Goal: Feedback & Contribution: Leave review/rating

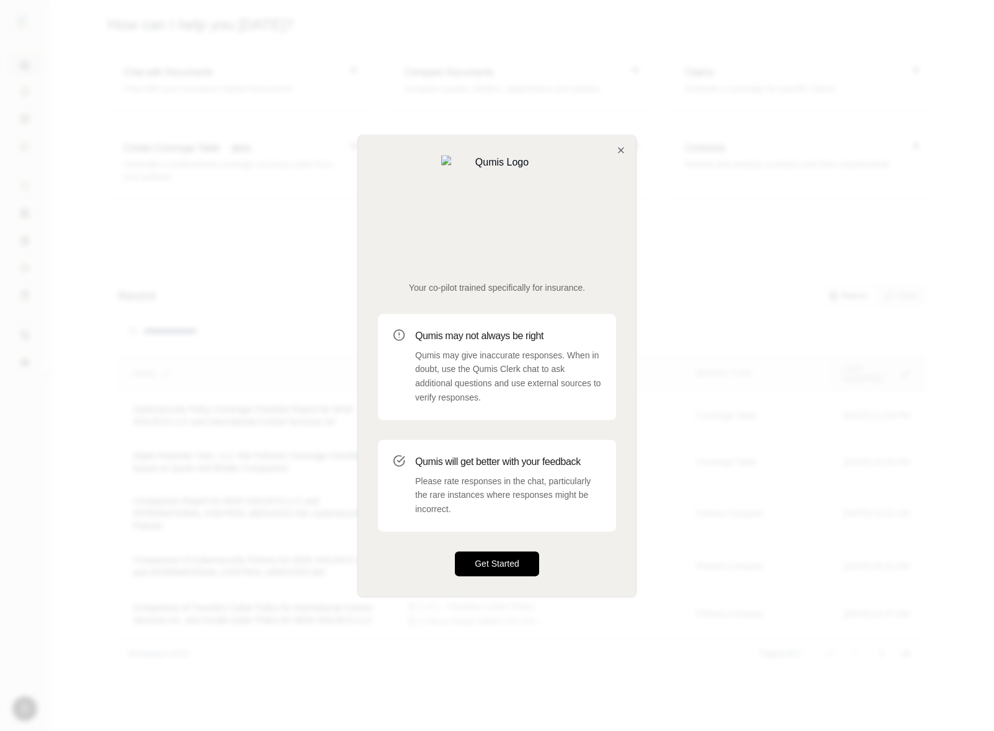
click at [497, 551] on button "Get Started" at bounding box center [497, 563] width 84 height 25
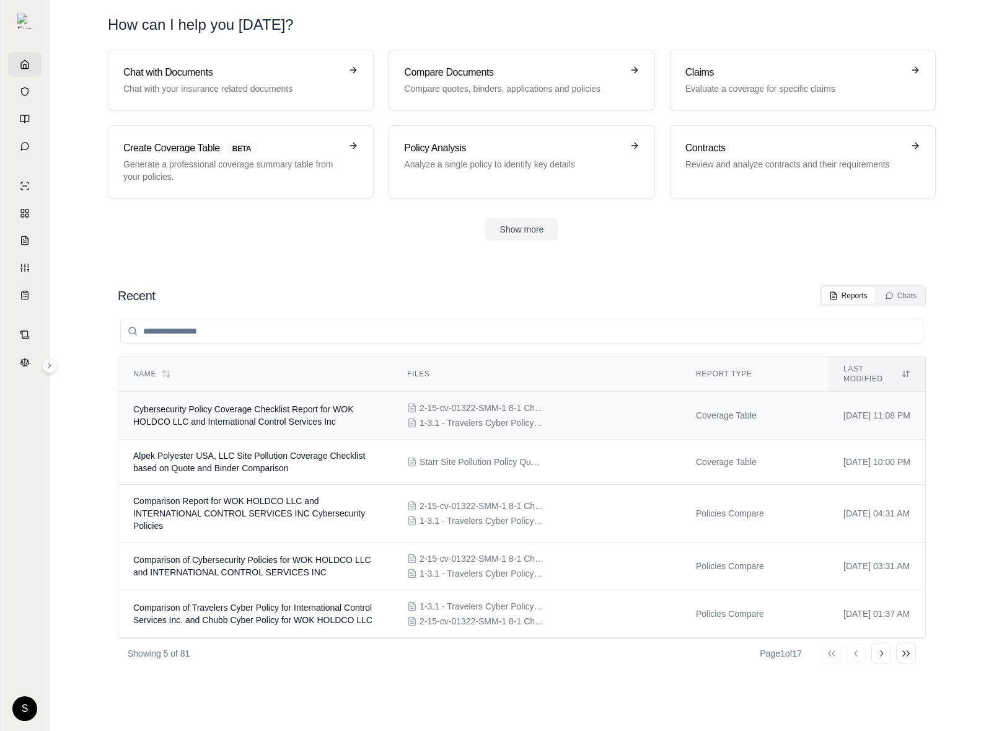
click at [522, 405] on div "2-15-cv-01322-SMM-1 8-1 Chubb Cyber2.pdf 1-3.1 - Travelers Cyber Policy40.pdf" at bounding box center [536, 415] width 259 height 27
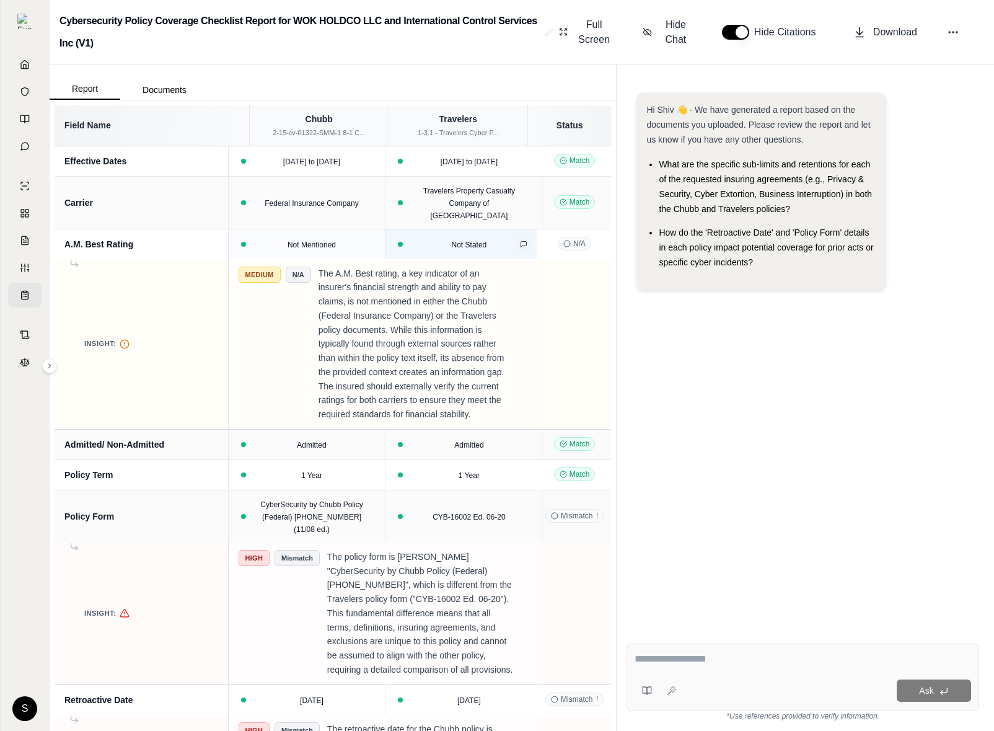
click at [520, 240] on icon at bounding box center [523, 243] width 7 height 7
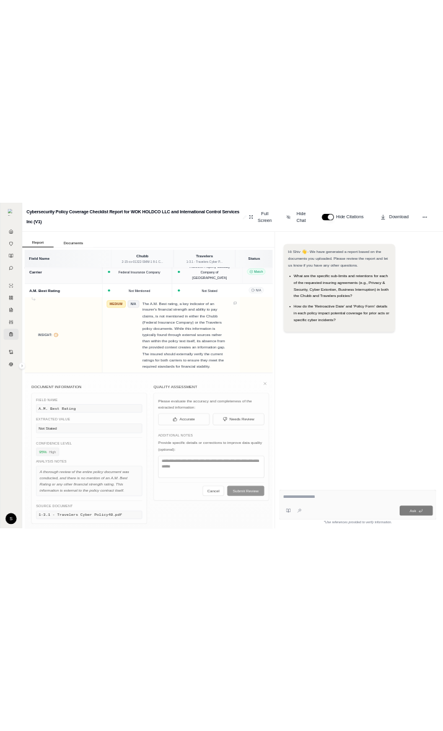
scroll to position [44, 0]
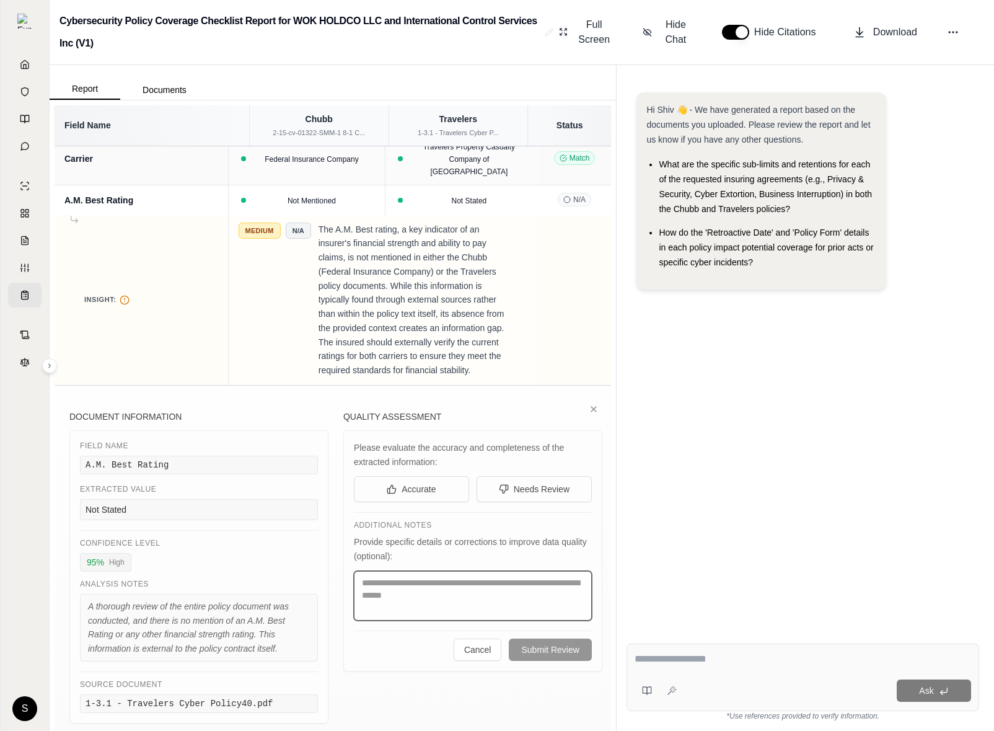
click at [441, 606] on textarea at bounding box center [473, 596] width 238 height 50
paste textarea "**********"
type textarea "**********"
click at [407, 495] on span "Accurate" at bounding box center [419, 489] width 34 height 12
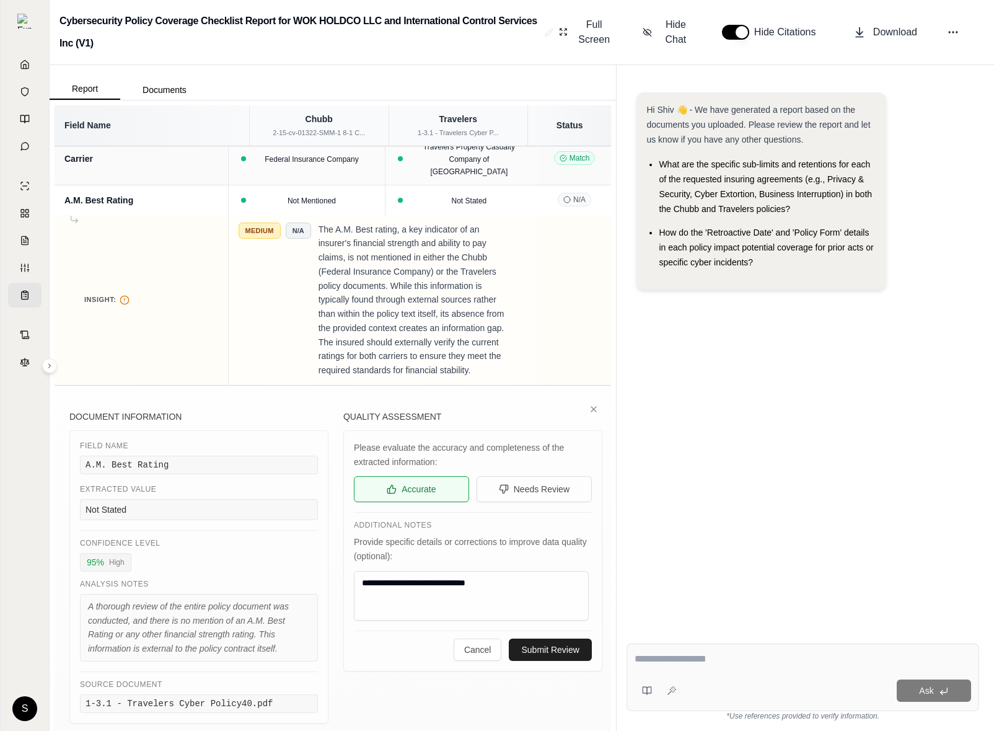
click at [558, 661] on button "Submit Review" at bounding box center [550, 649] width 82 height 22
click at [590, 414] on icon at bounding box center [594, 409] width 10 height 10
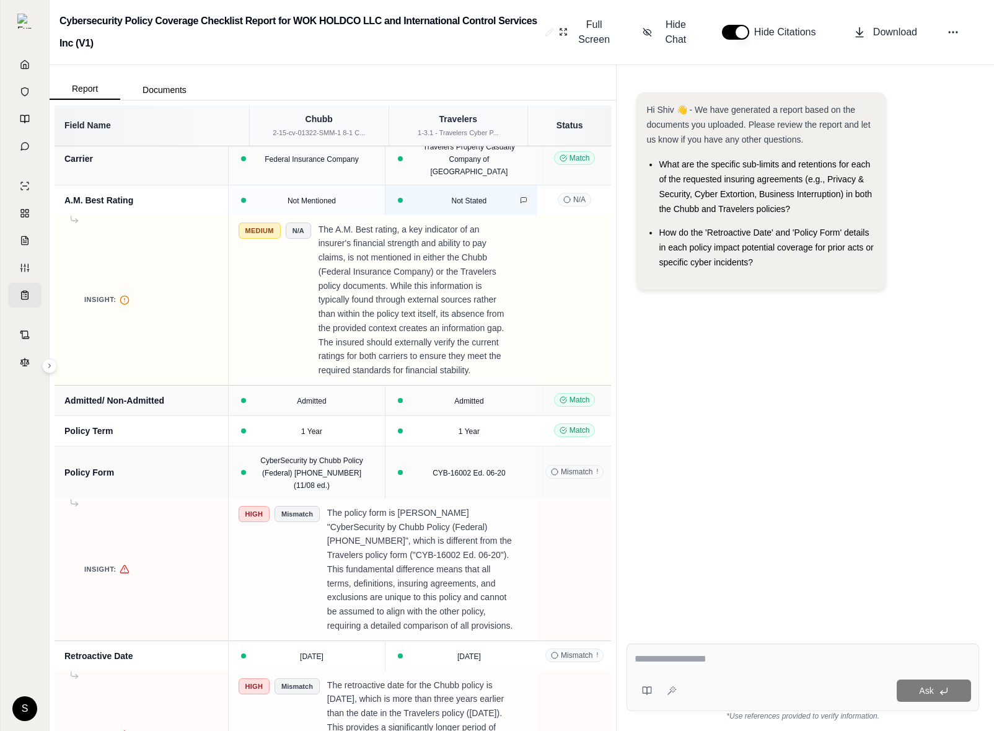
click at [520, 196] on icon at bounding box center [523, 199] width 7 height 7
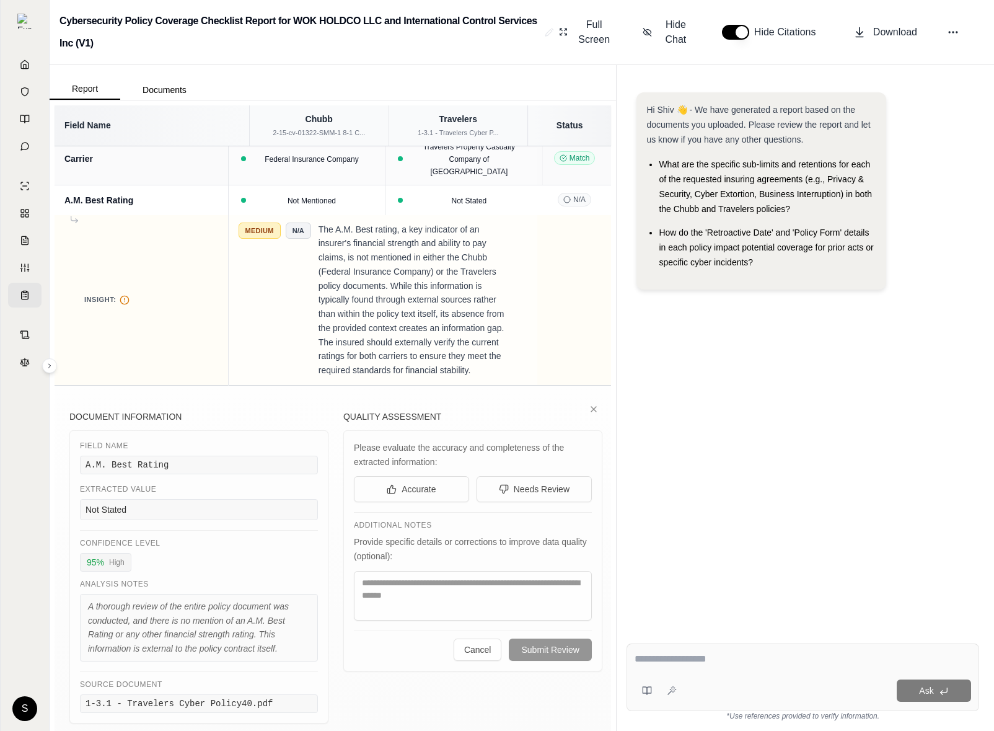
click at [412, 517] on div "Please evaluate the accuracy and completeness of the extracted information: Acc…" at bounding box center [472, 550] width 259 height 241
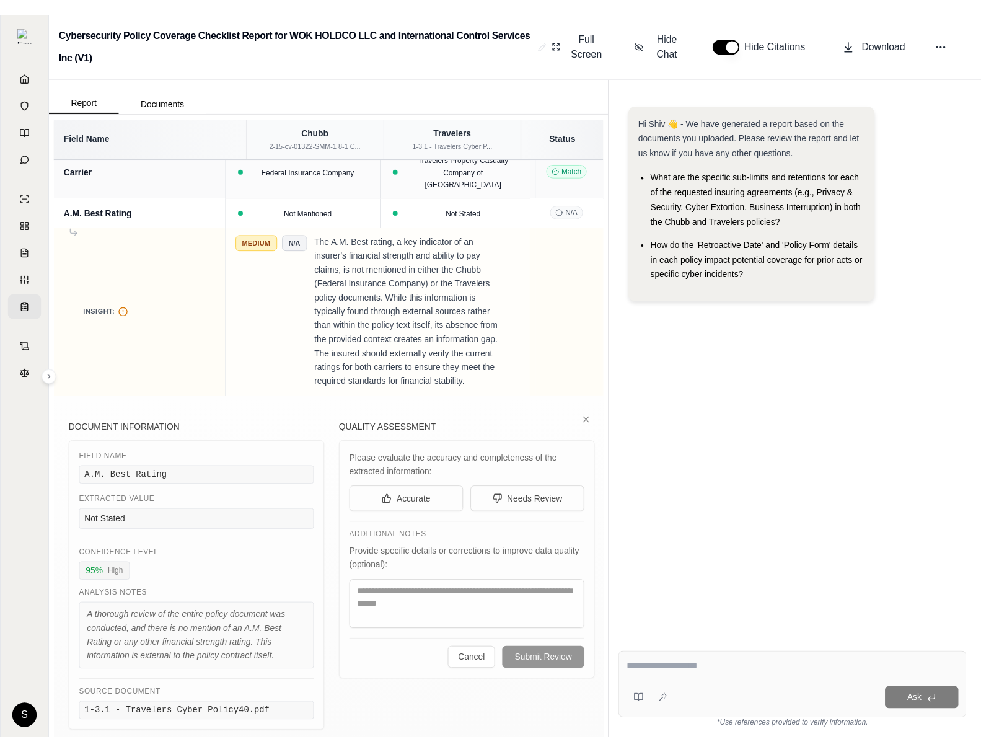
scroll to position [54, 0]
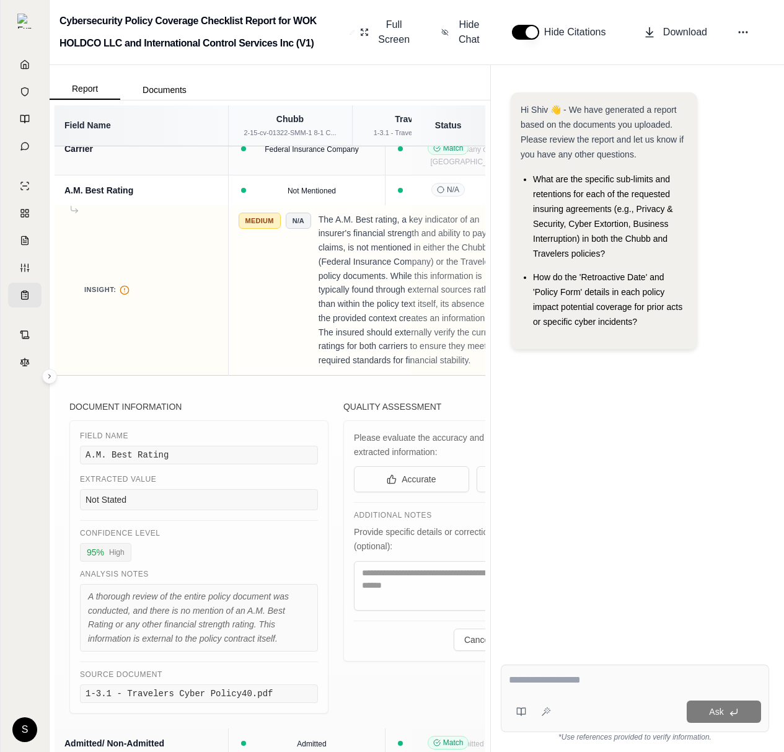
drag, startPoint x: 490, startPoint y: 465, endPoint x: 679, endPoint y: 465, distance: 189.0
click at [680, 465] on div "Hi Shiv 👋 - We have generated a report based on the documents you uploaded. Ple…" at bounding box center [635, 364] width 288 height 582
drag, startPoint x: 490, startPoint y: 329, endPoint x: 750, endPoint y: 326, distance: 259.7
click at [751, 326] on div "Hi Shiv 👋 - We have generated a report based on the documents you uploaded. Ple…" at bounding box center [635, 364] width 288 height 582
drag, startPoint x: 491, startPoint y: 367, endPoint x: 617, endPoint y: 367, distance: 126.4
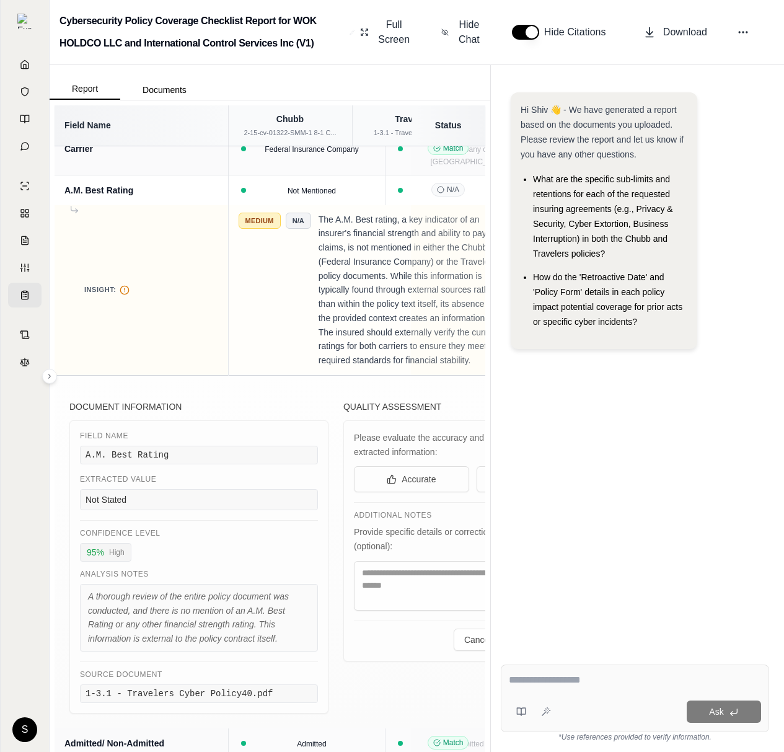
click at [617, 367] on div "Hi Shiv 👋 - We have generated a report based on the documents you uploaded. Ple…" at bounding box center [635, 364] width 288 height 582
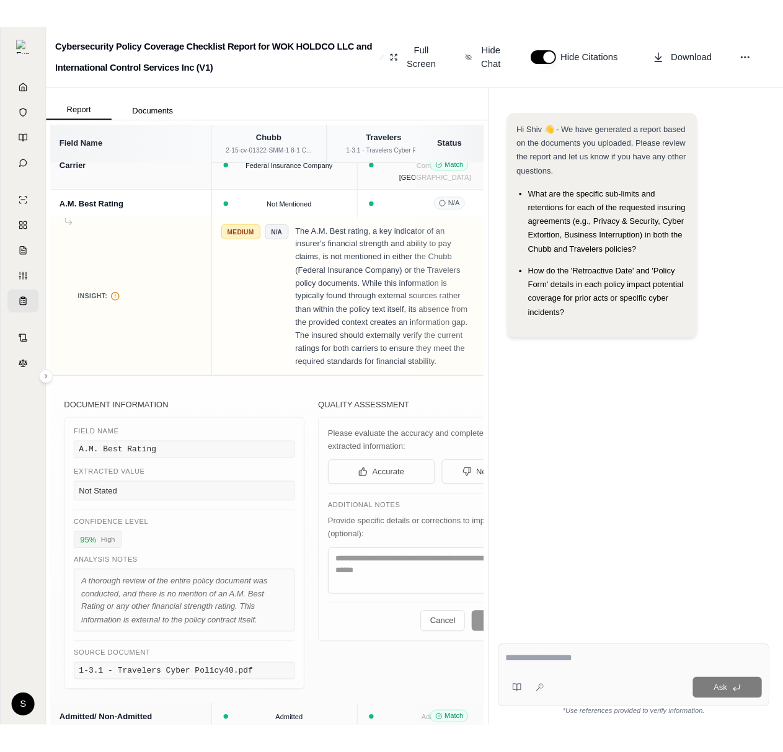
scroll to position [38, 0]
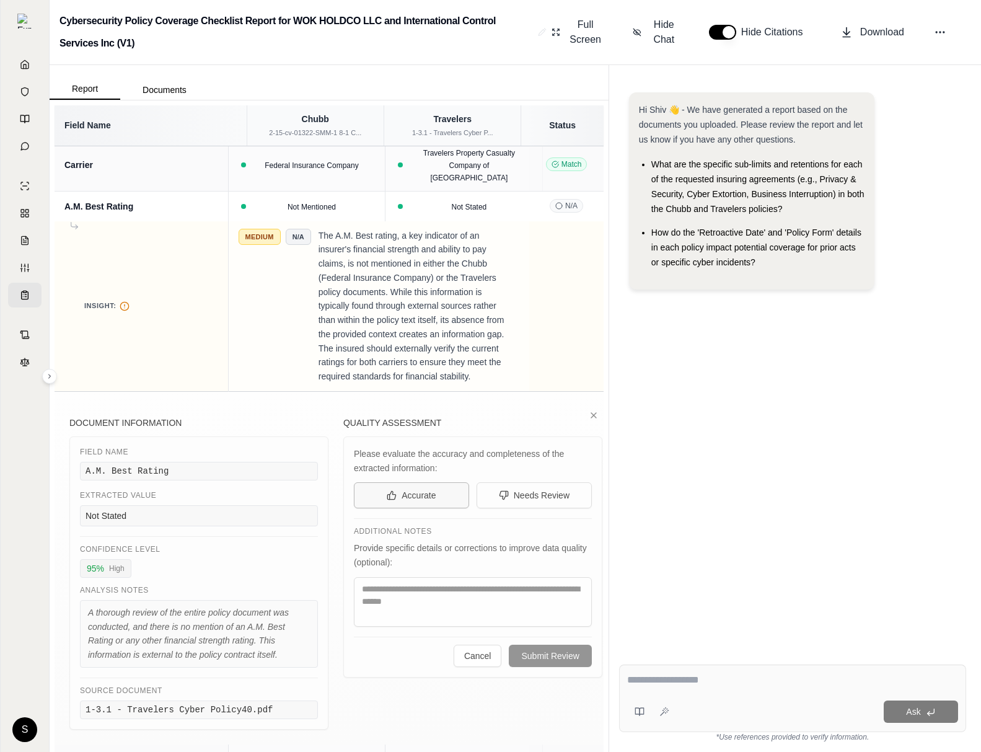
click at [426, 501] on span "Accurate" at bounding box center [419, 495] width 34 height 12
click at [514, 501] on span "Needs Review" at bounding box center [542, 495] width 56 height 12
click at [427, 508] on button "Accurate" at bounding box center [411, 495] width 115 height 26
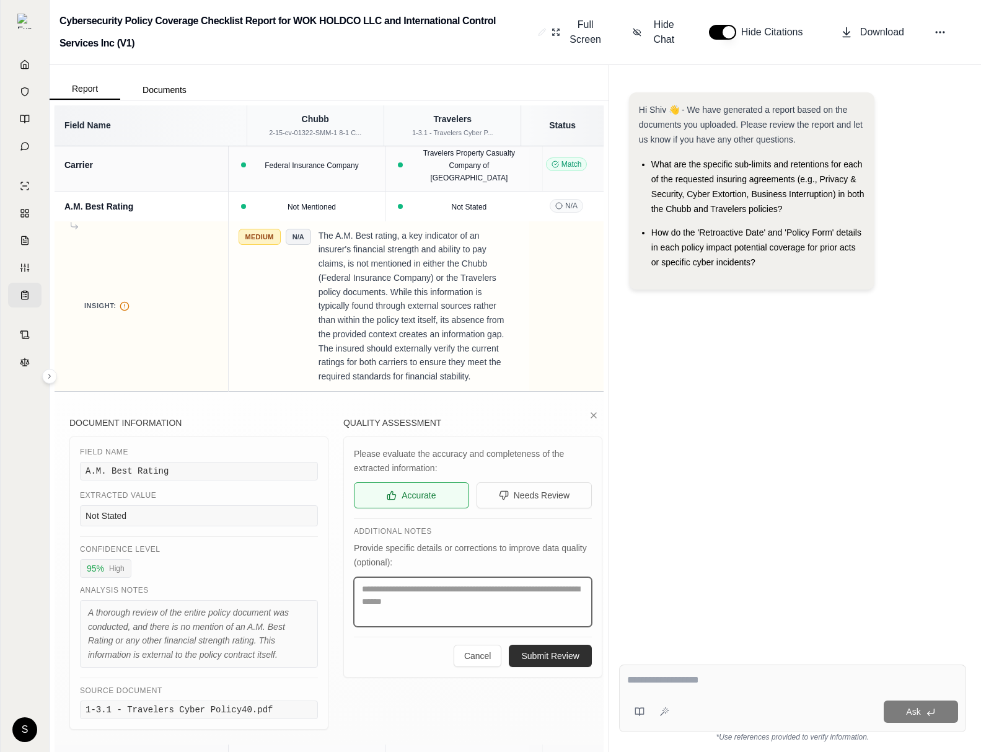
click at [414, 625] on textarea at bounding box center [473, 602] width 238 height 50
type textarea "****"
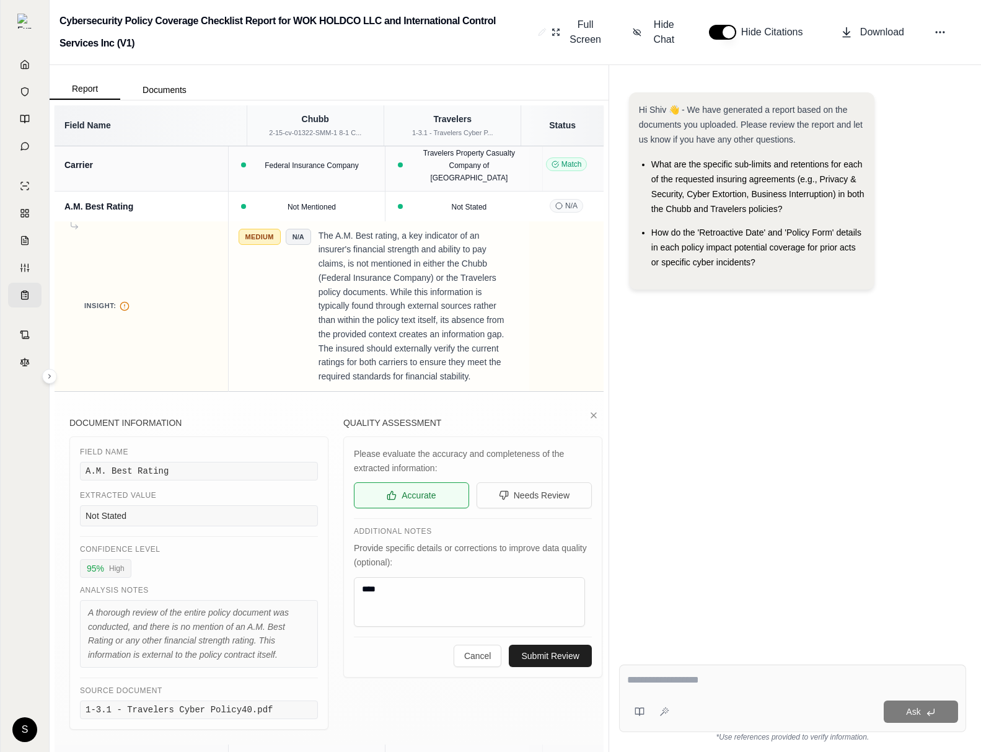
click at [558, 667] on button "Submit Review" at bounding box center [550, 656] width 82 height 22
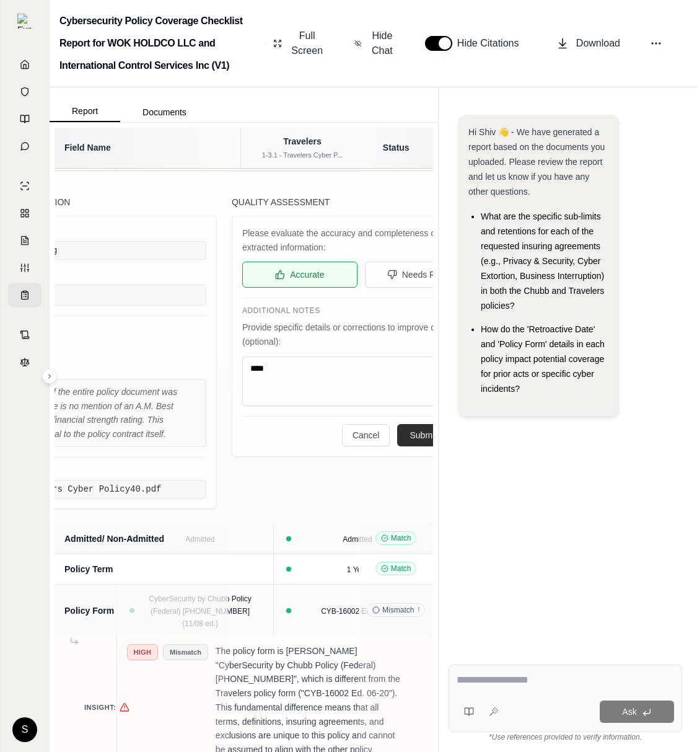
scroll to position [0, 117]
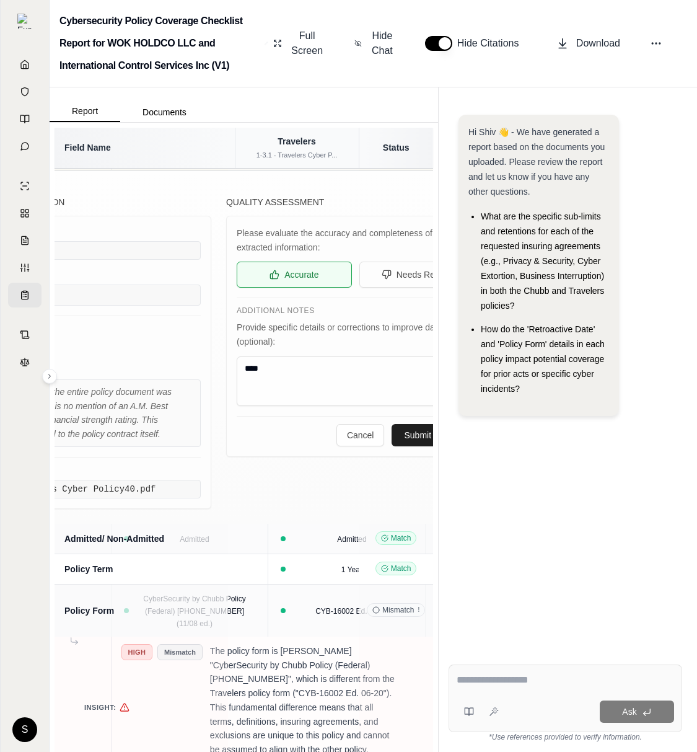
click at [392, 446] on button "Submit Review" at bounding box center [433, 435] width 82 height 22
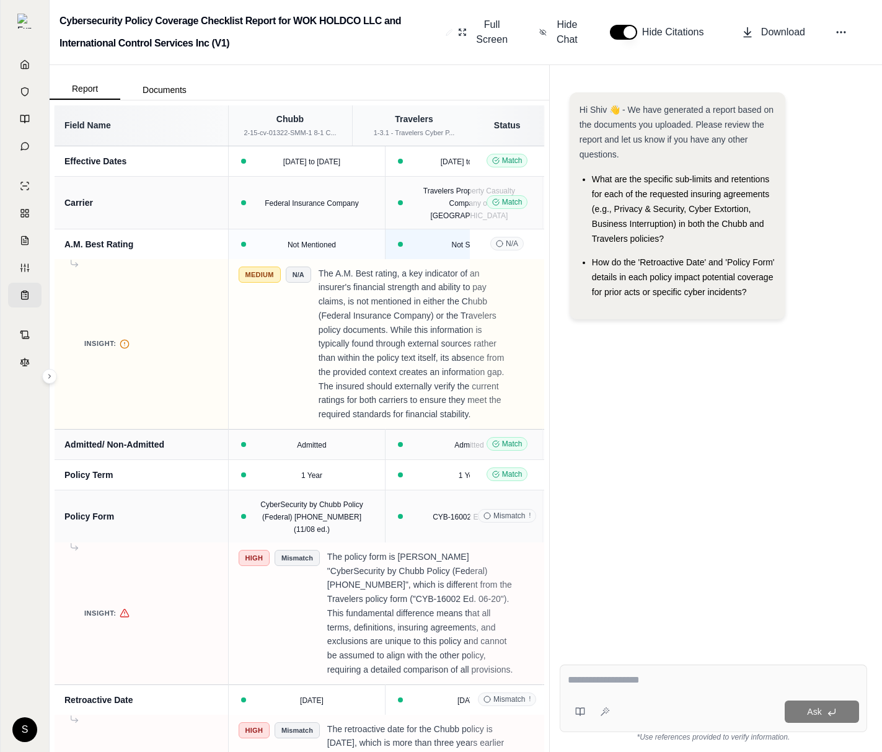
click at [520, 248] on icon at bounding box center [523, 243] width 7 height 7
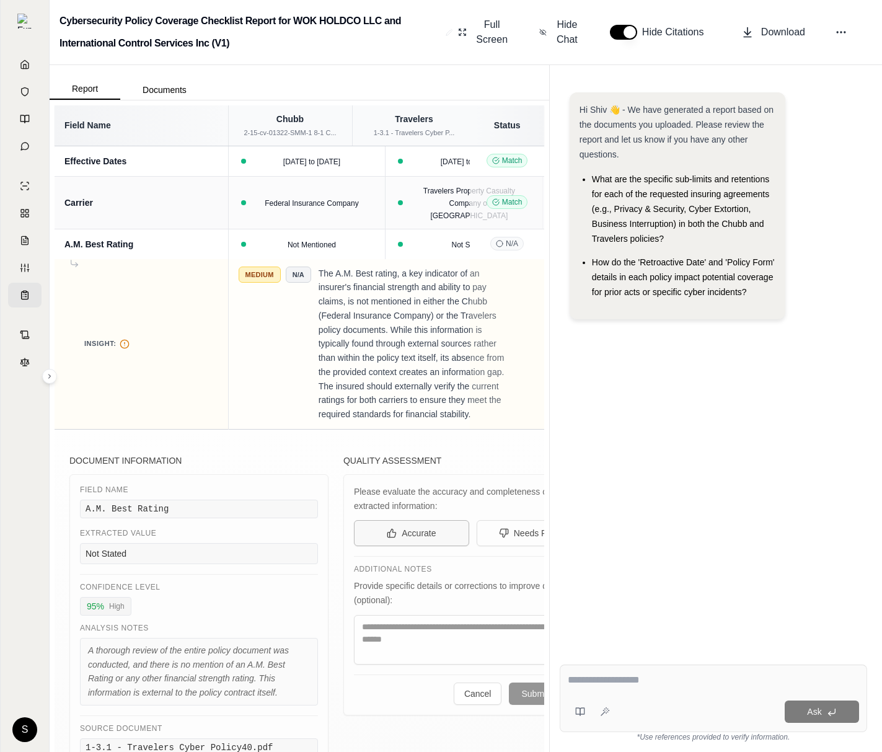
click at [402, 539] on span "Accurate" at bounding box center [419, 533] width 34 height 12
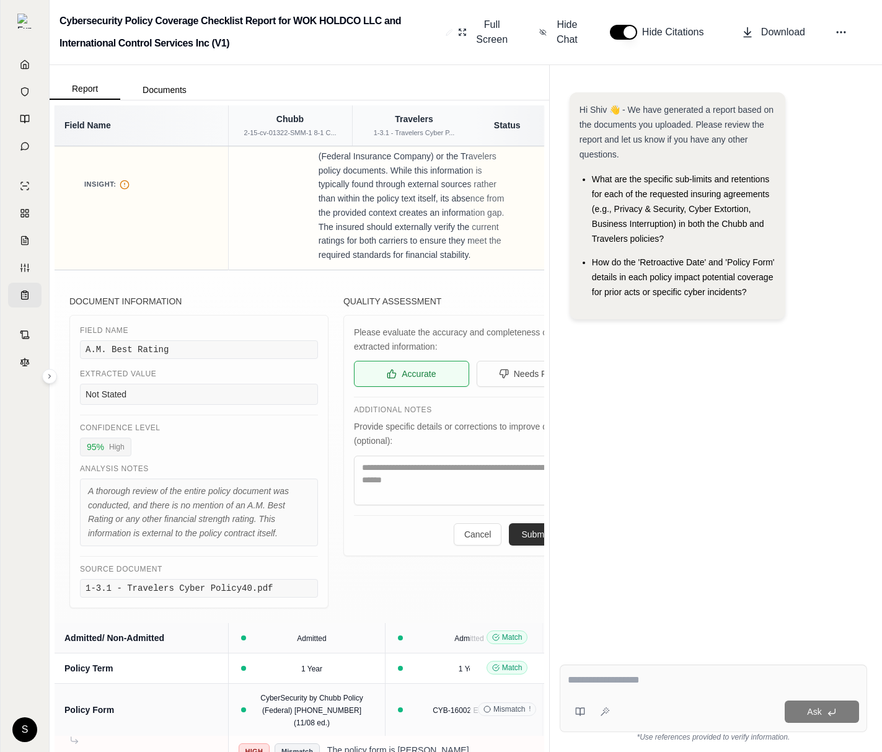
scroll to position [177, 0]
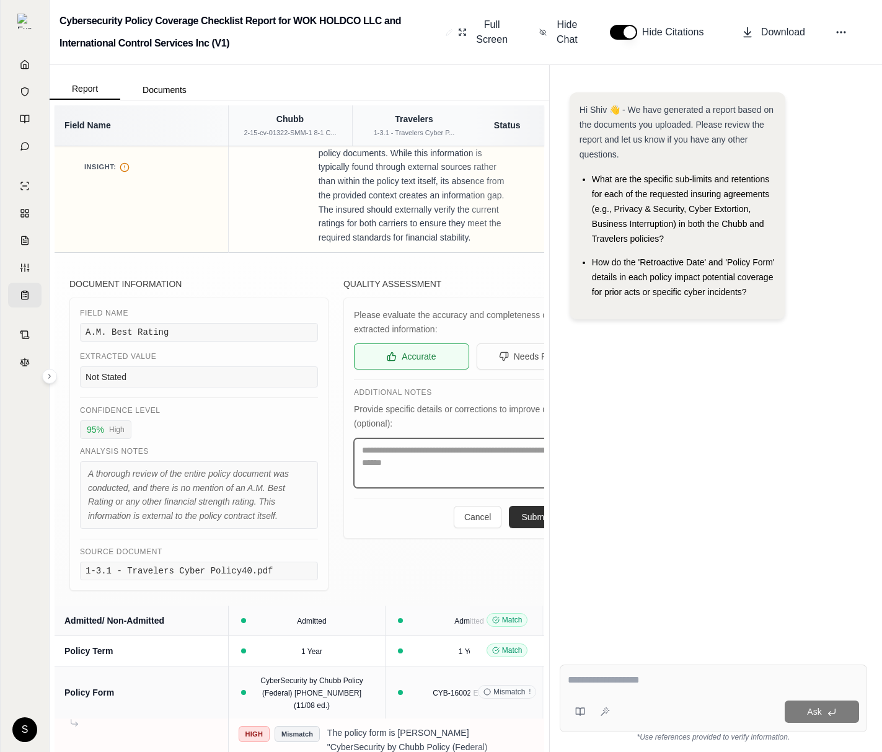
click at [403, 488] on textarea at bounding box center [473, 463] width 238 height 50
type textarea "****"
click at [509, 528] on button "Submit Review" at bounding box center [550, 517] width 82 height 22
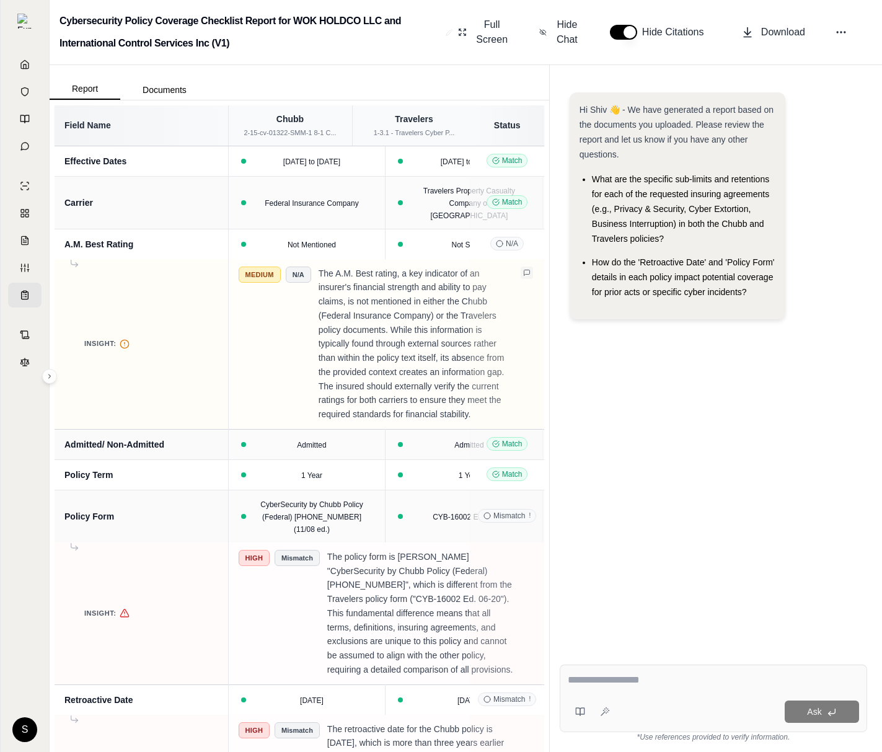
click at [523, 276] on icon at bounding box center [526, 272] width 7 height 7
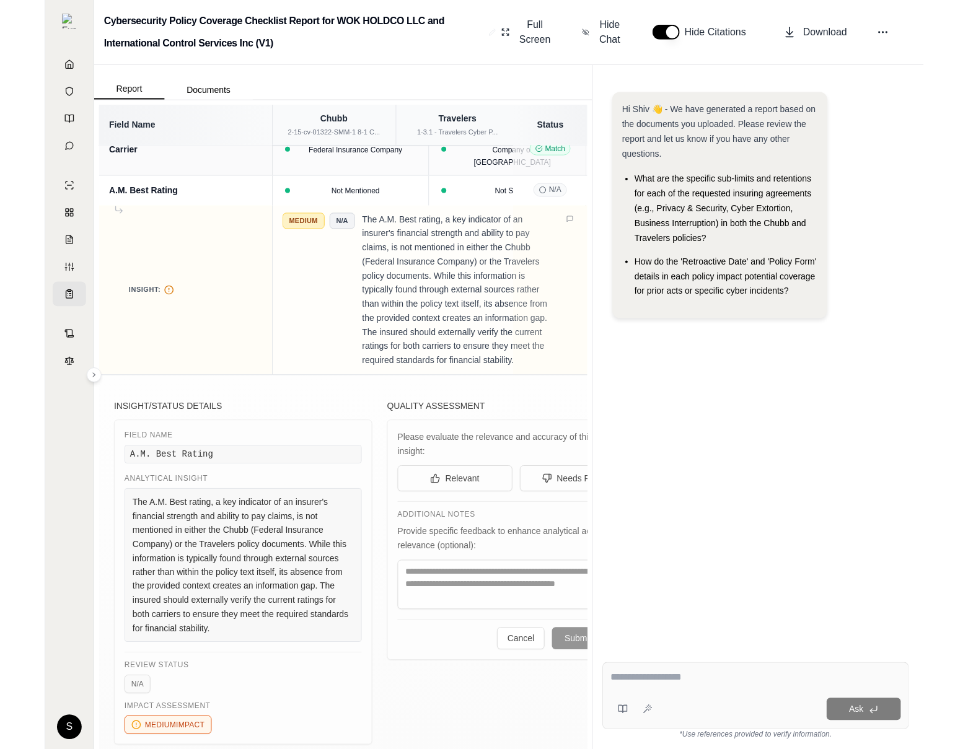
scroll to position [126, 0]
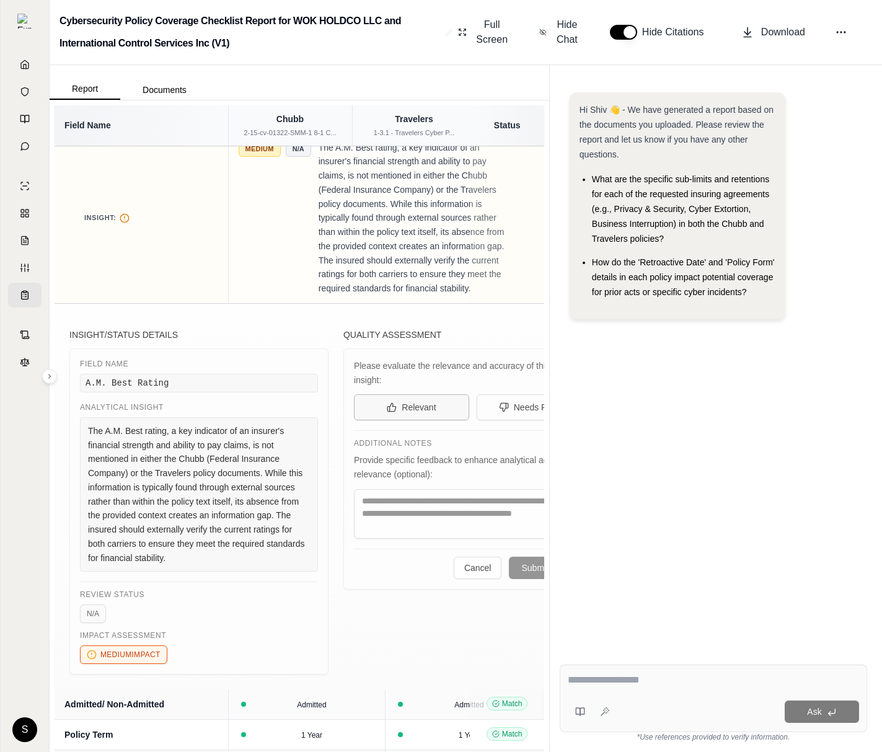
click at [402, 413] on span "Relevant" at bounding box center [419, 407] width 34 height 12
click at [385, 539] on textarea at bounding box center [473, 514] width 238 height 50
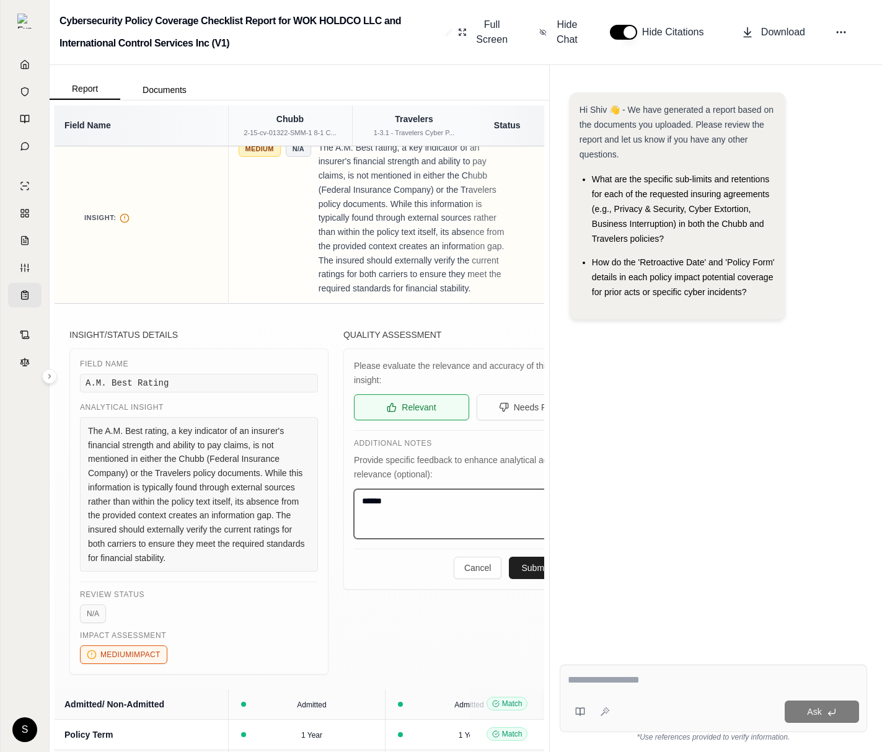
type textarea "******"
click at [509, 579] on button "Submit Review" at bounding box center [550, 568] width 82 height 22
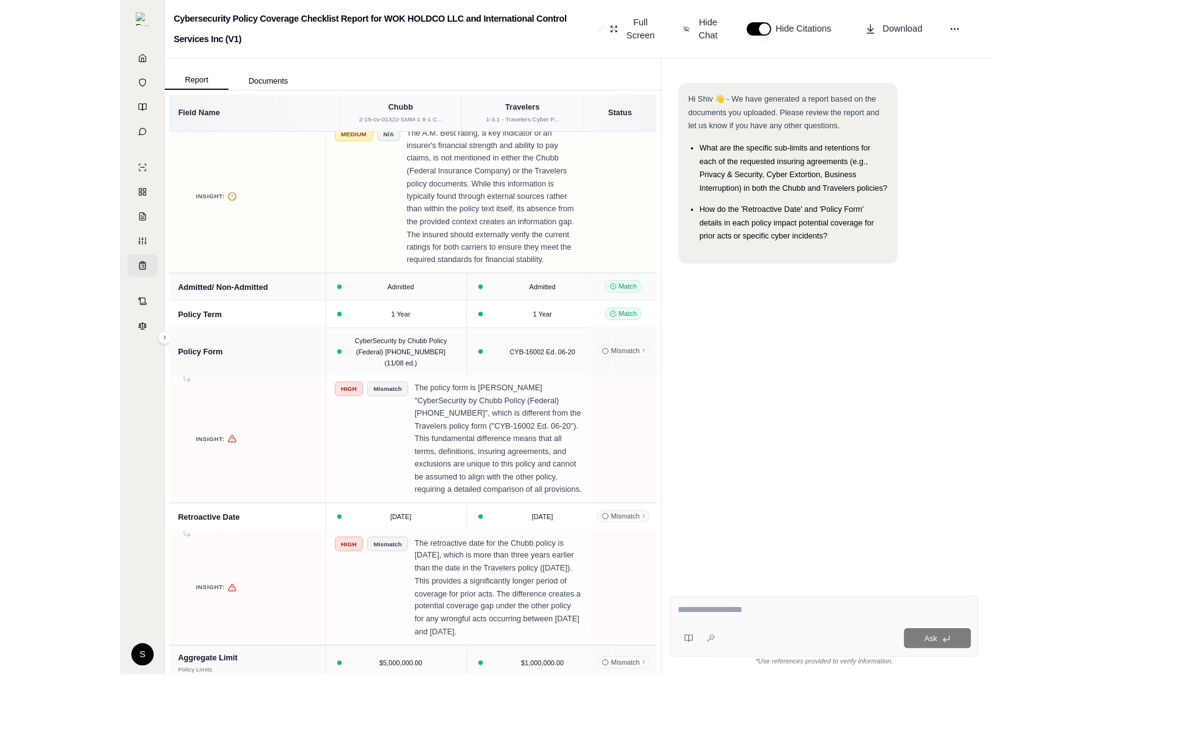
scroll to position [103, 0]
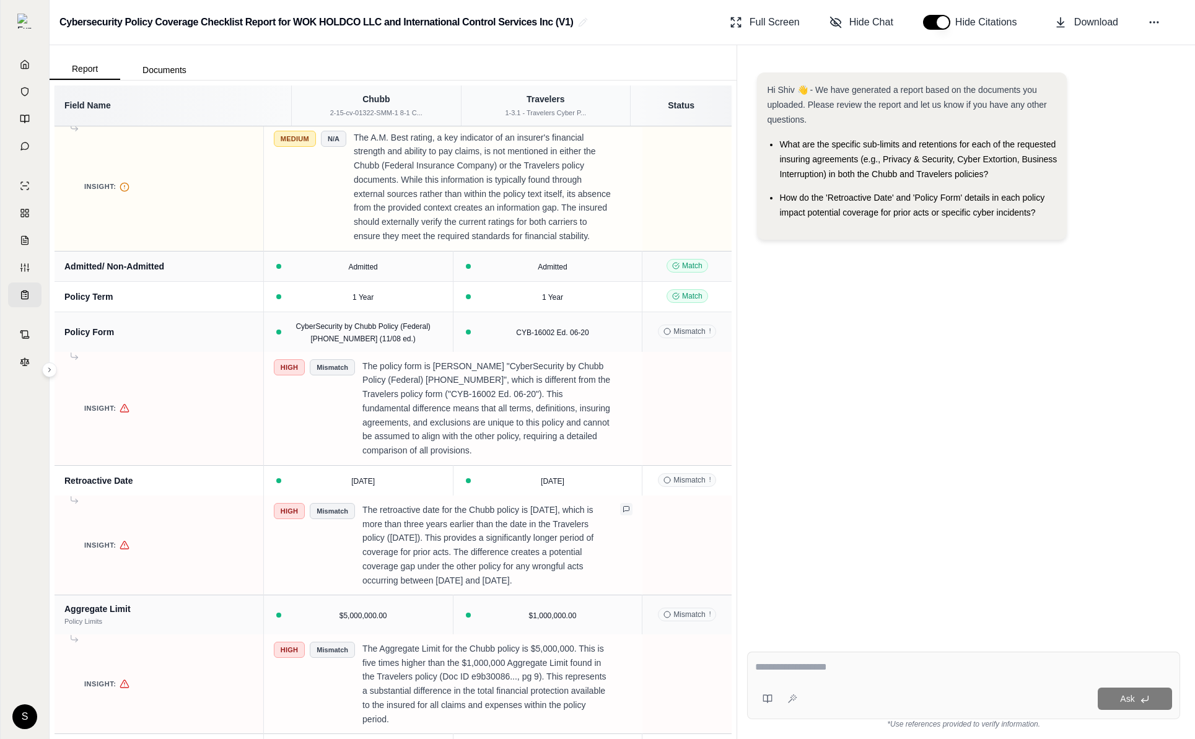
click at [623, 513] on icon at bounding box center [626, 509] width 7 height 7
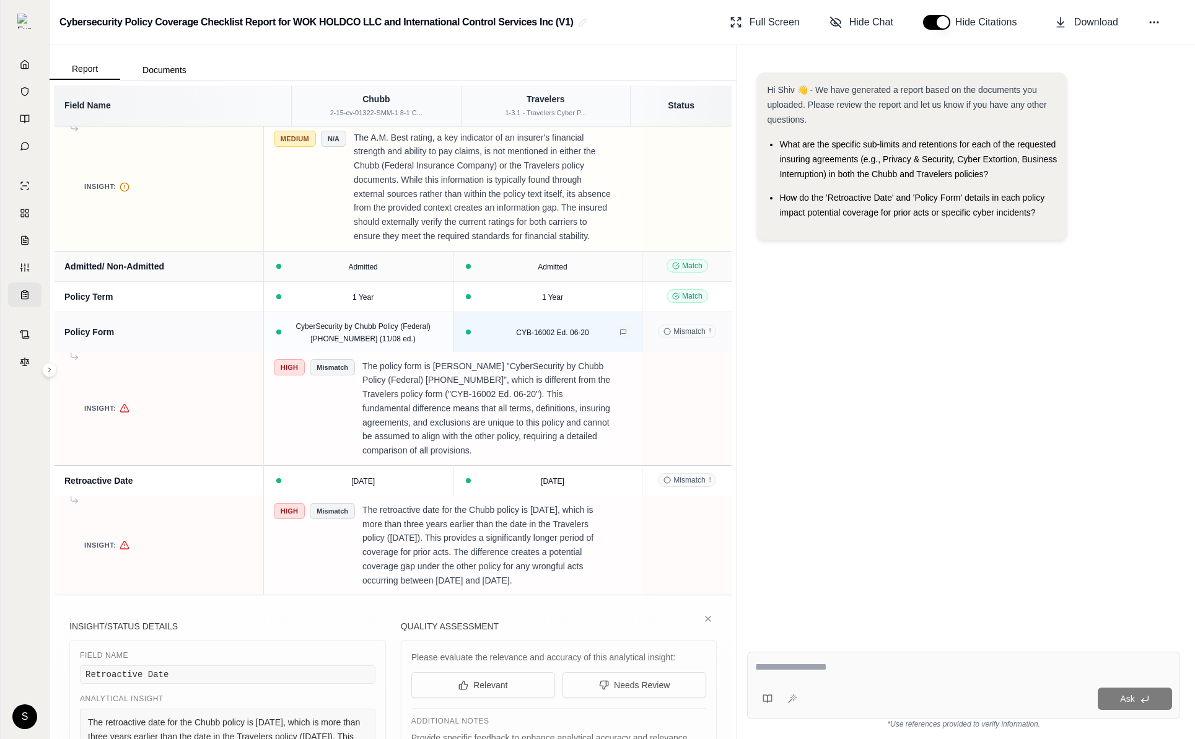
click at [617, 338] on button at bounding box center [623, 332] width 12 height 12
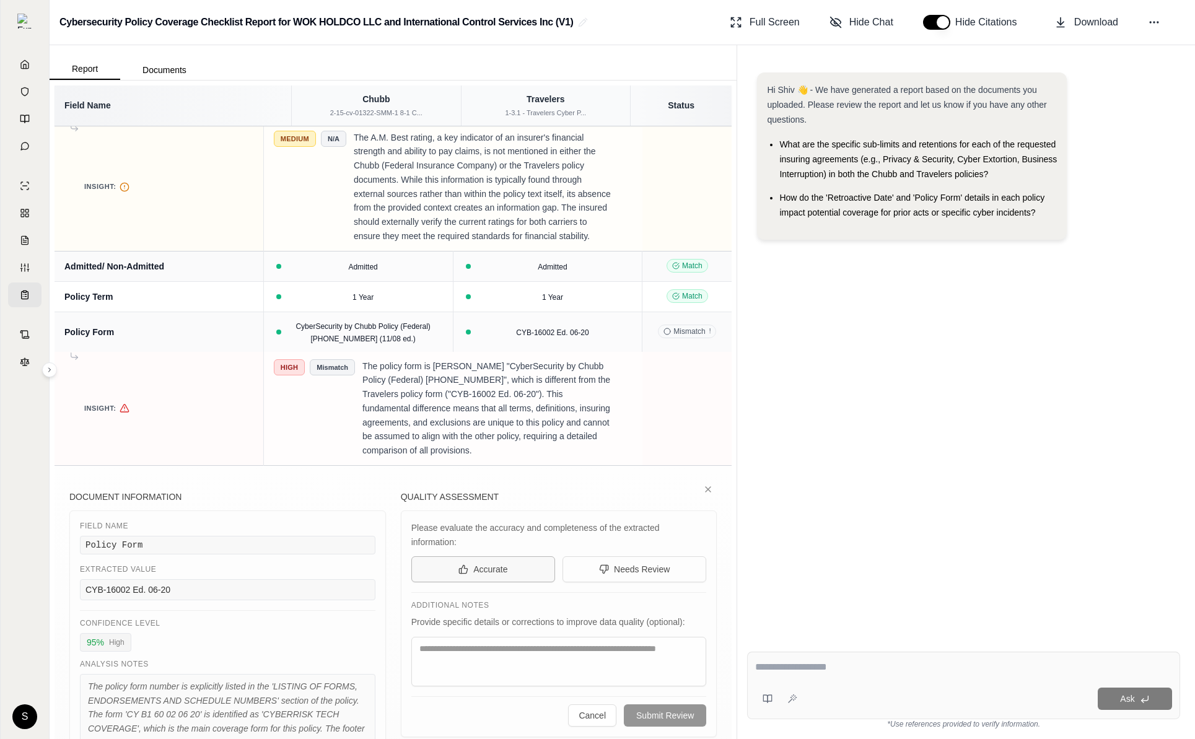
click at [489, 583] on button "Accurate" at bounding box center [484, 570] width 144 height 26
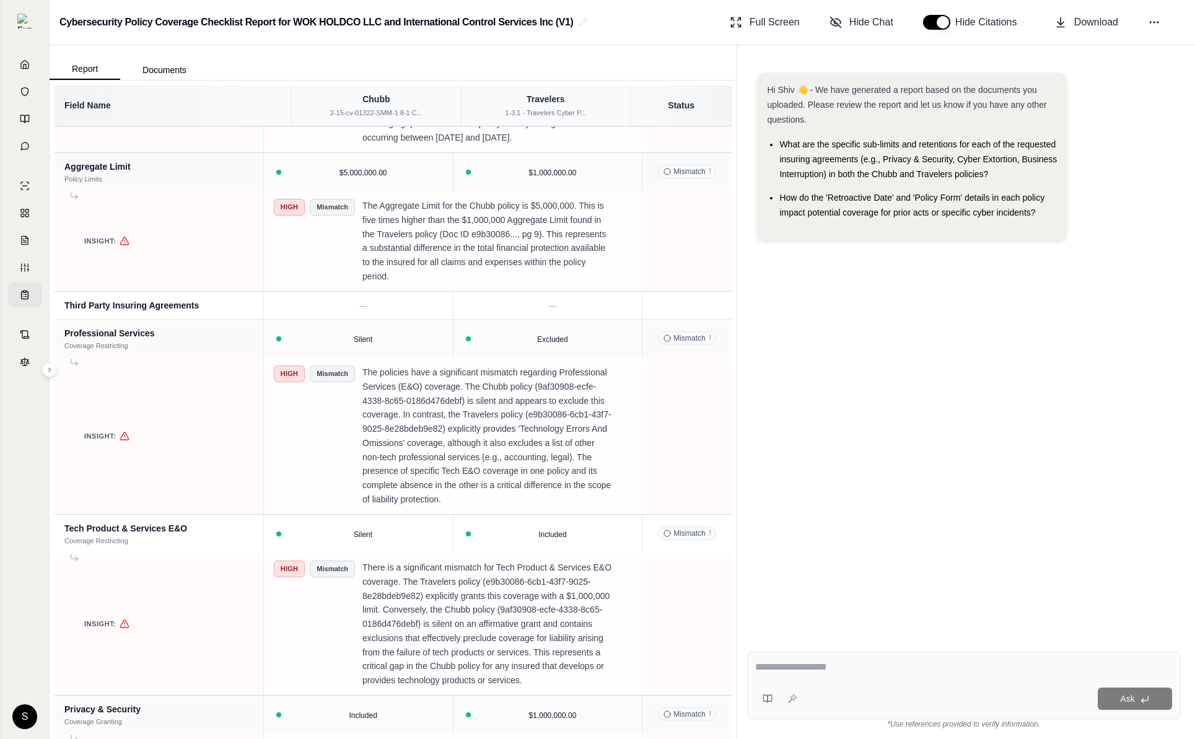
scroll to position [1382, 0]
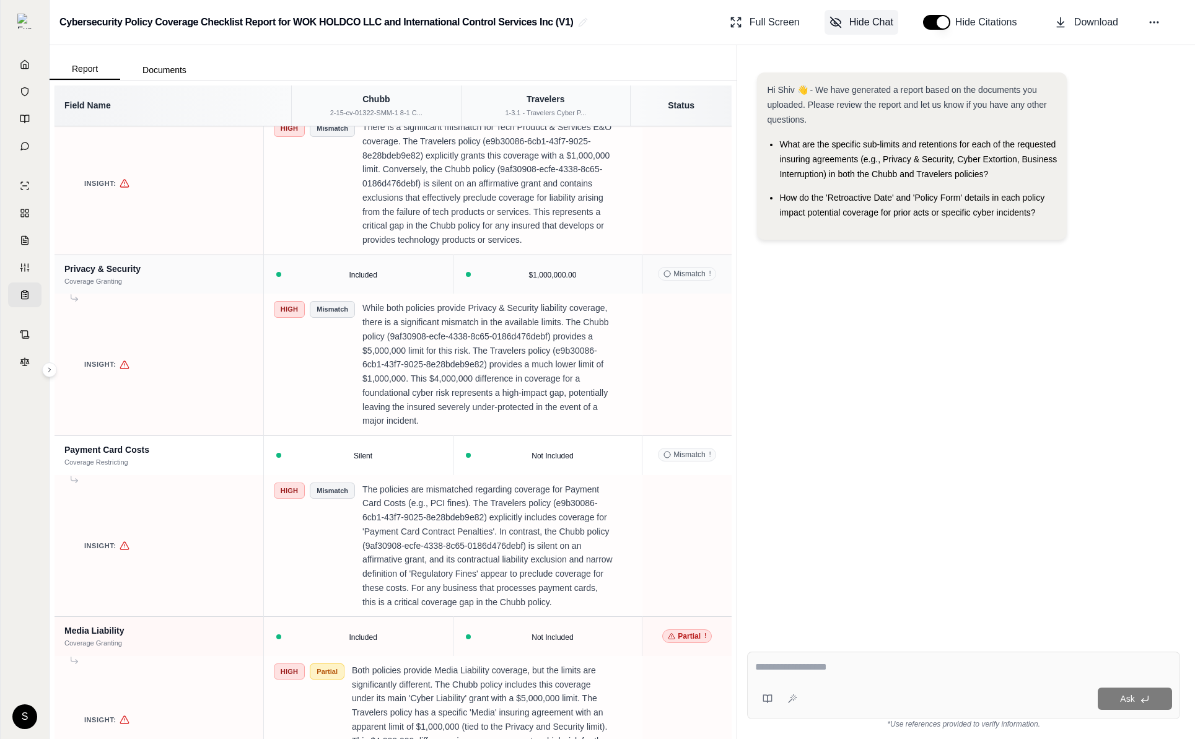
click at [881, 25] on span "Hide Chat" at bounding box center [872, 22] width 44 height 15
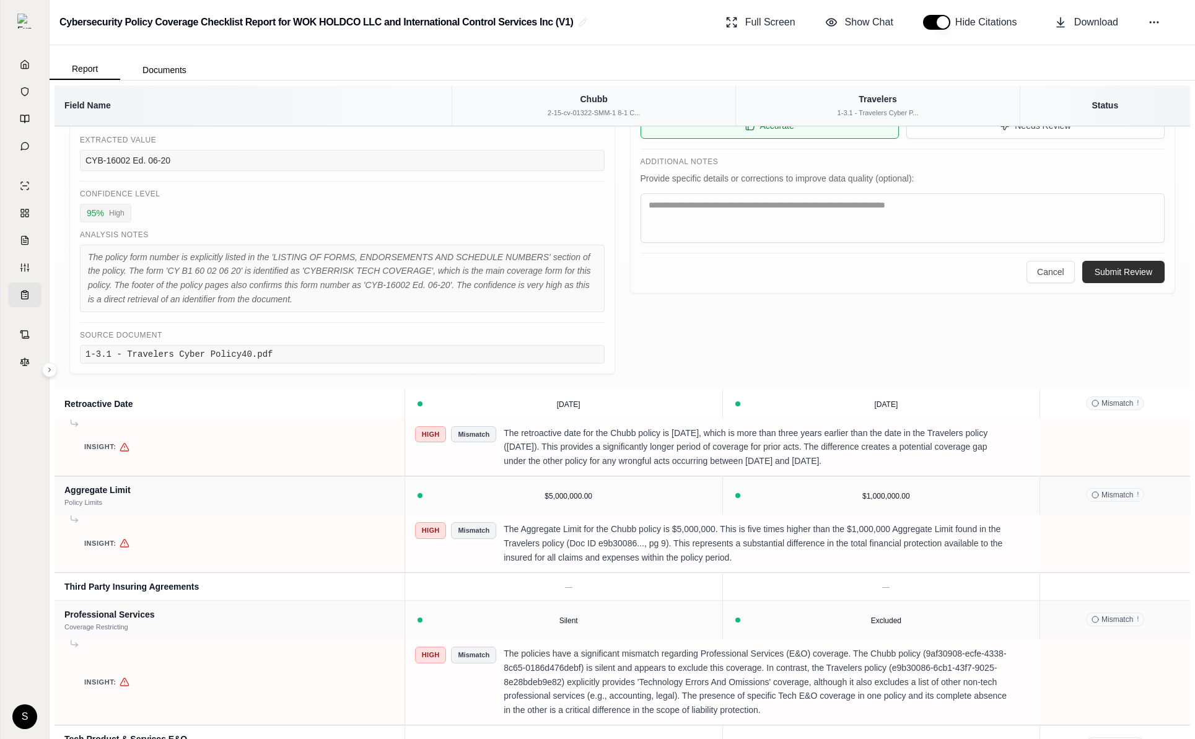
scroll to position [0, 0]
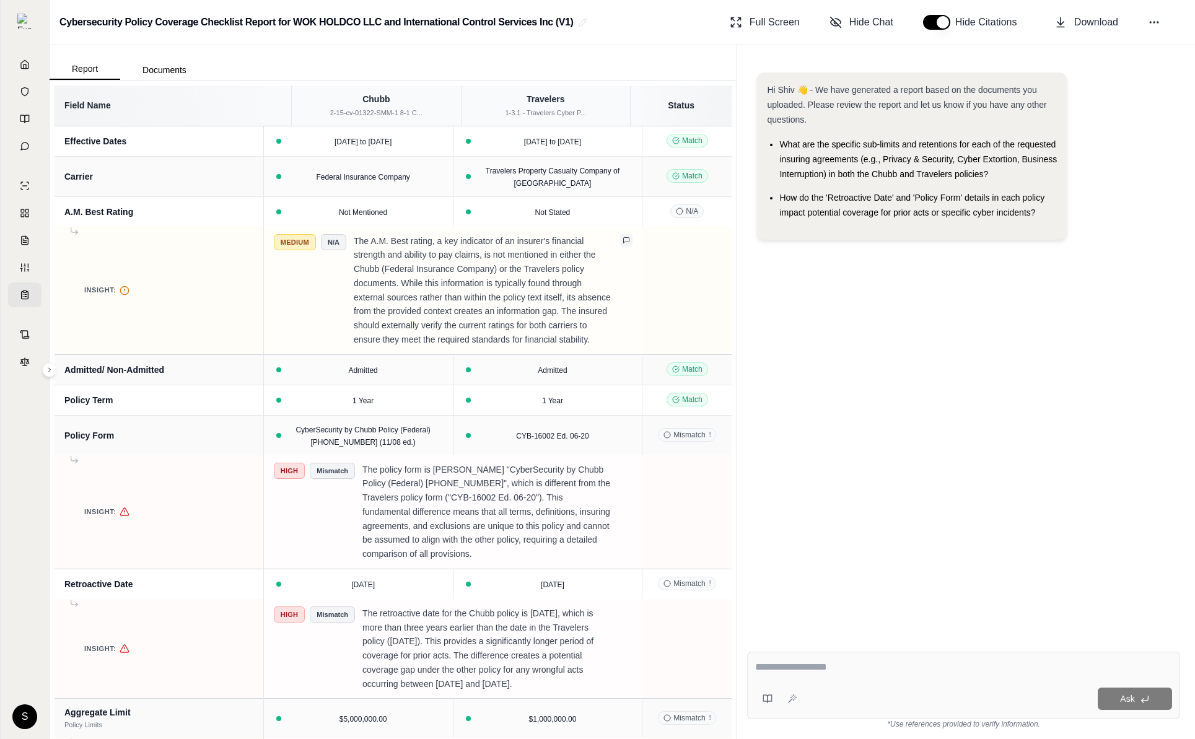
click at [623, 243] on icon at bounding box center [626, 240] width 7 height 7
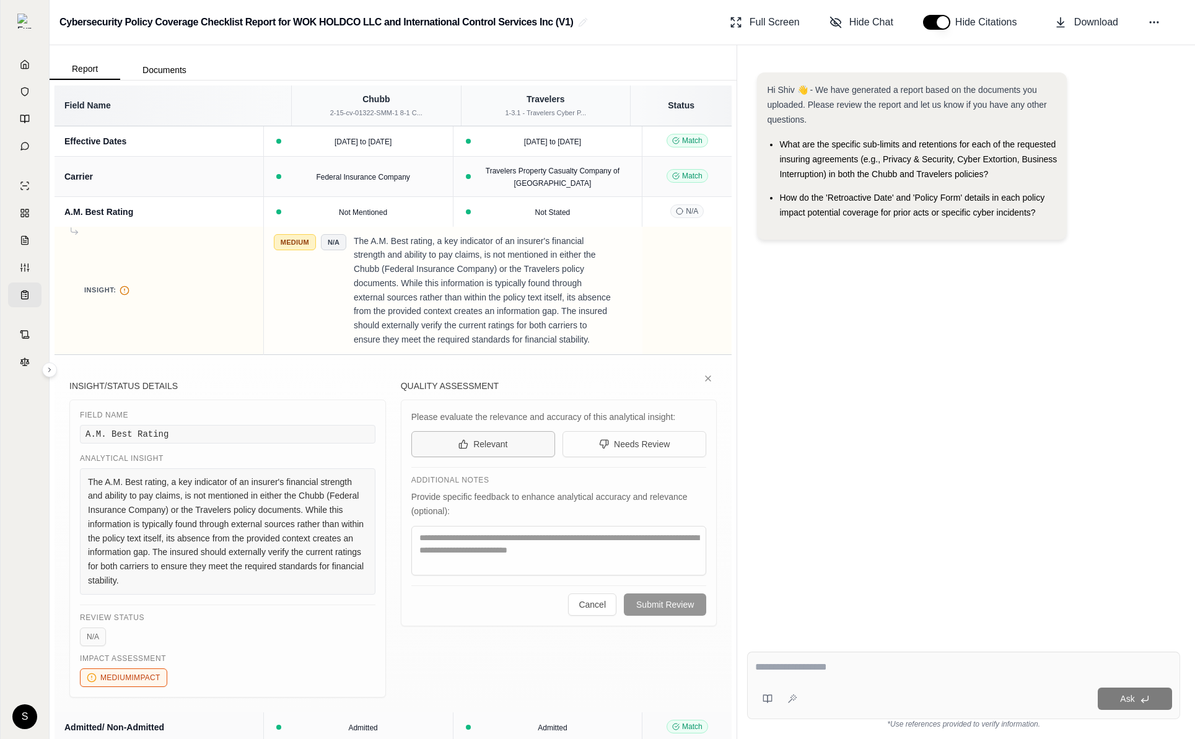
click at [518, 457] on button "Relevant" at bounding box center [484, 444] width 144 height 26
click at [622, 451] on span "Needs Review" at bounding box center [642, 444] width 56 height 12
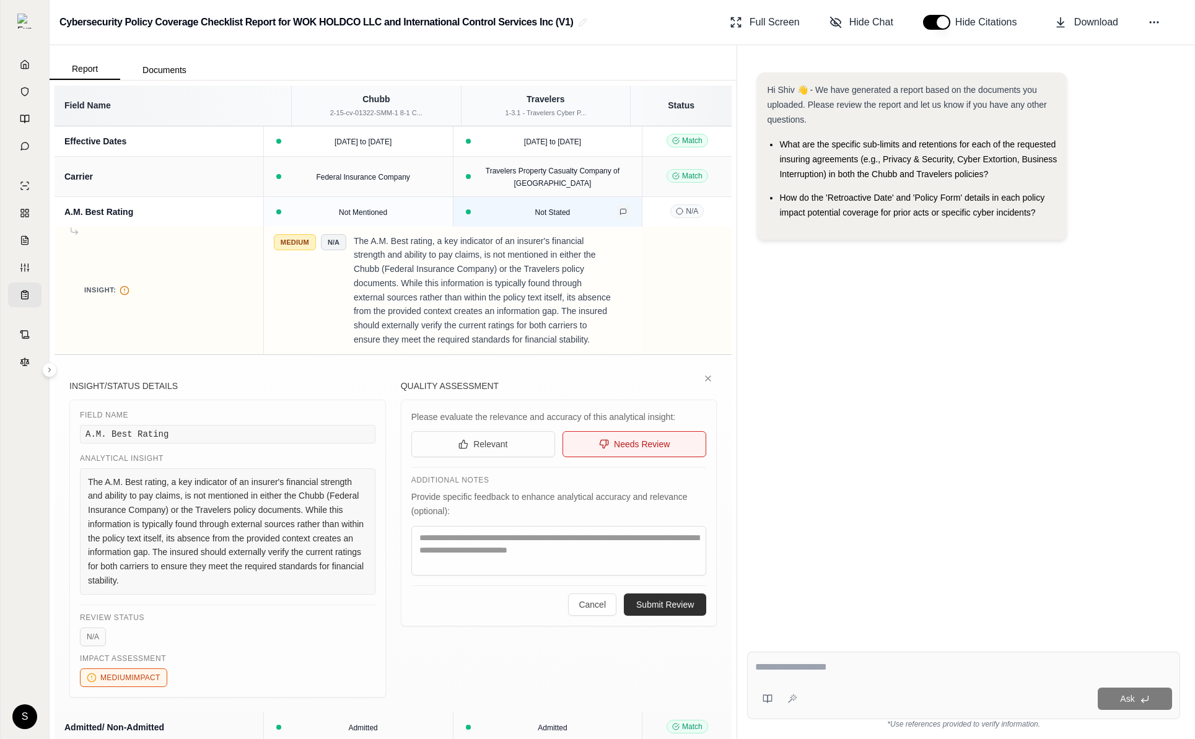
click at [621, 213] on icon at bounding box center [624, 212] width 6 height 6
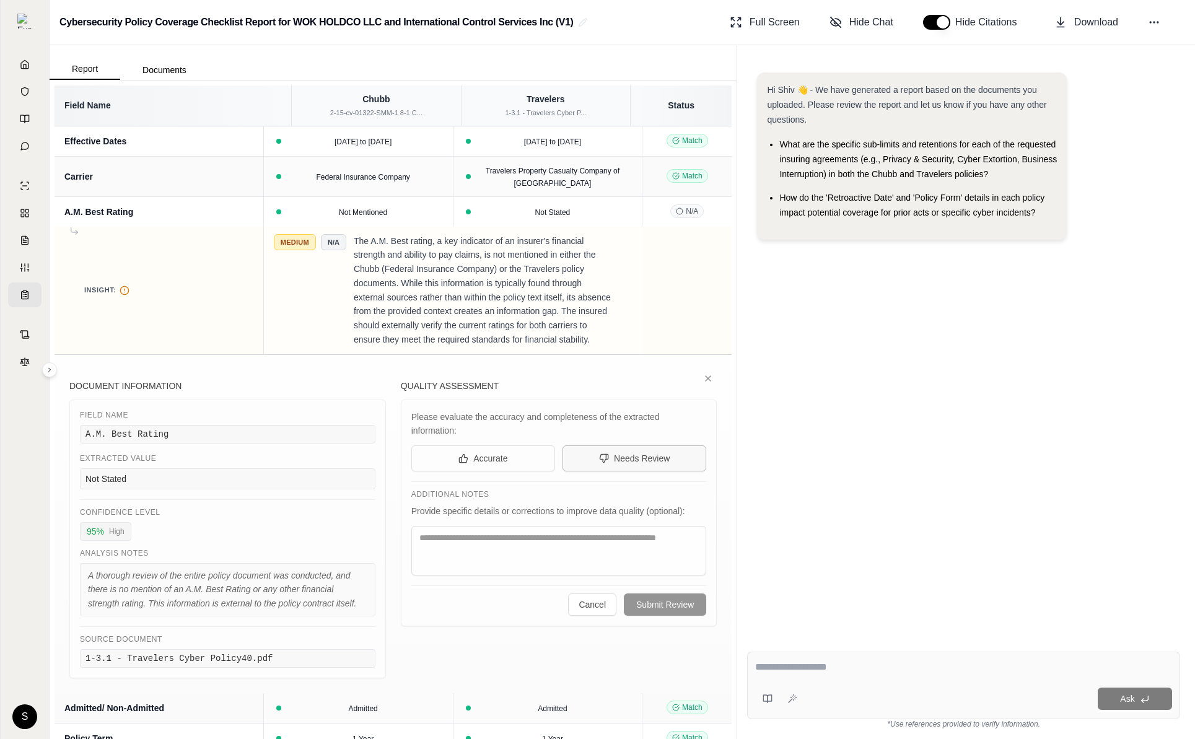
click at [601, 472] on button "Needs Review" at bounding box center [635, 459] width 144 height 26
click at [480, 465] on span "Accurate" at bounding box center [490, 458] width 34 height 12
click at [568, 552] on div "Additional Notes Provide specific details or corrections to improve data qualit…" at bounding box center [560, 529] width 296 height 94
click at [676, 208] on icon at bounding box center [679, 211] width 7 height 7
click at [623, 244] on icon at bounding box center [626, 240] width 7 height 7
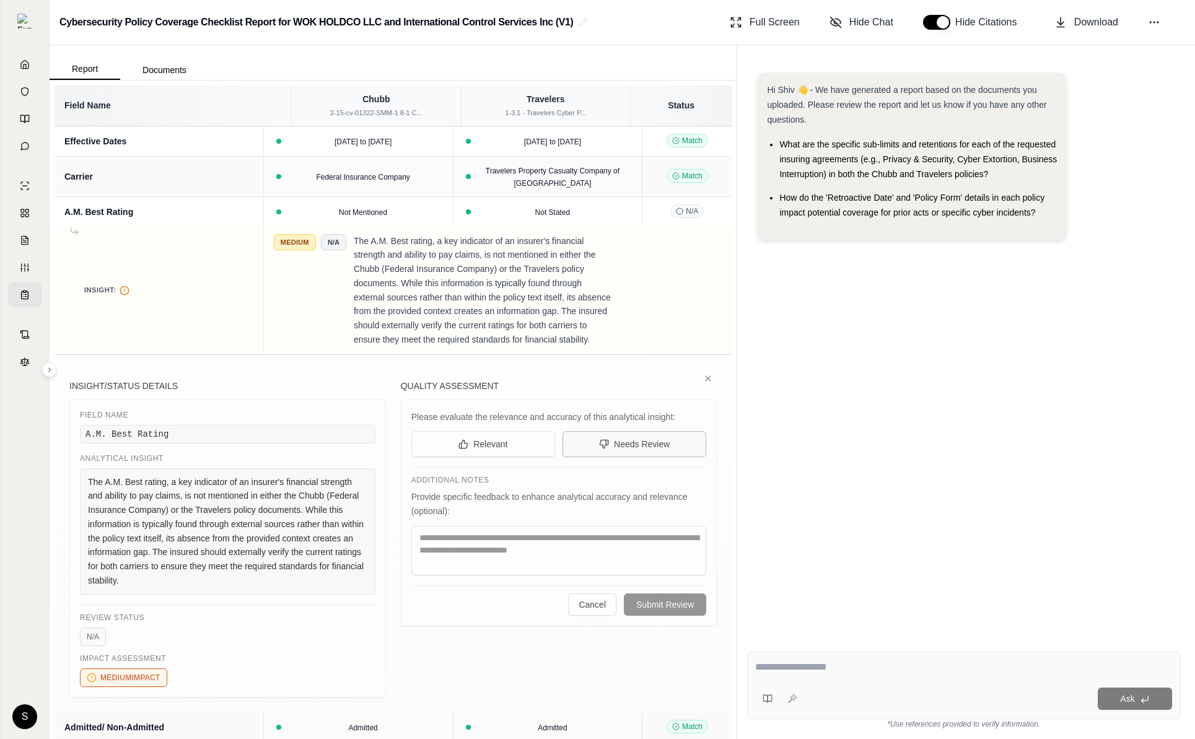
click at [647, 451] on span "Needs Review" at bounding box center [642, 444] width 56 height 12
click at [534, 457] on button "Relevant" at bounding box center [484, 444] width 144 height 26
click at [628, 451] on span "Needs Review" at bounding box center [642, 444] width 56 height 12
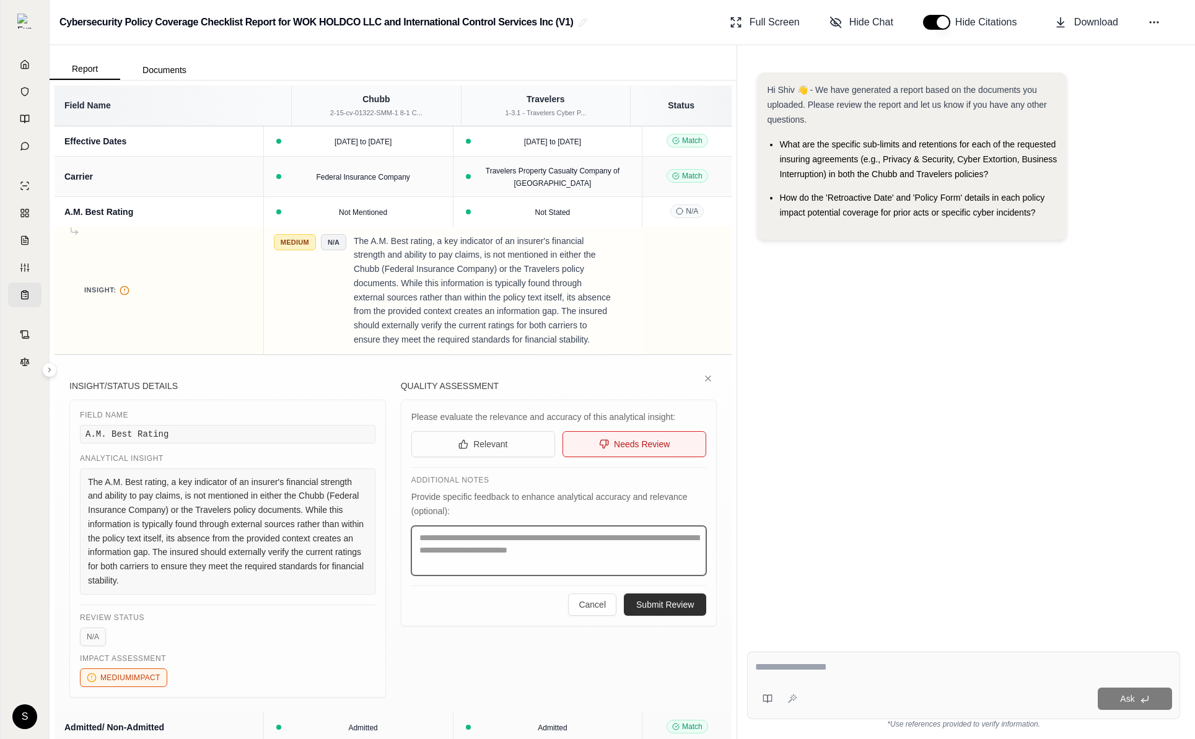
click at [476, 573] on textarea at bounding box center [560, 551] width 296 height 50
type textarea "******"
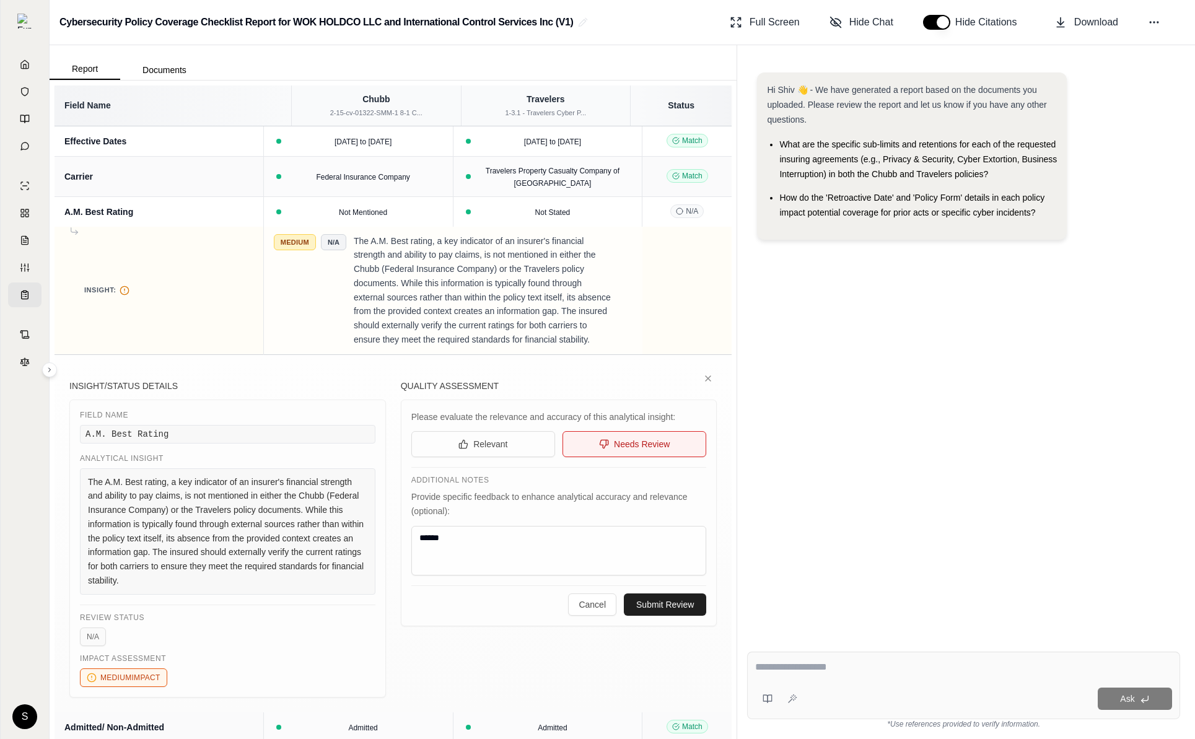
click at [673, 616] on button "Submit Review" at bounding box center [665, 605] width 82 height 22
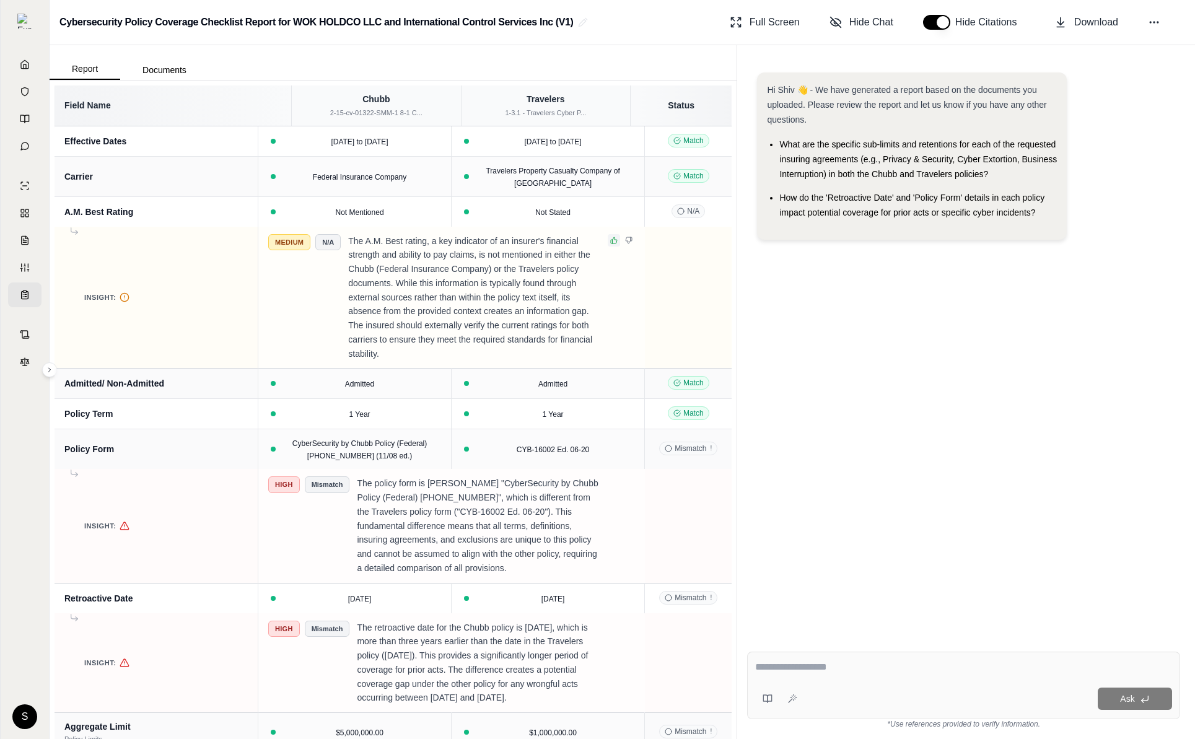
click at [610, 238] on icon at bounding box center [613, 240] width 7 height 7
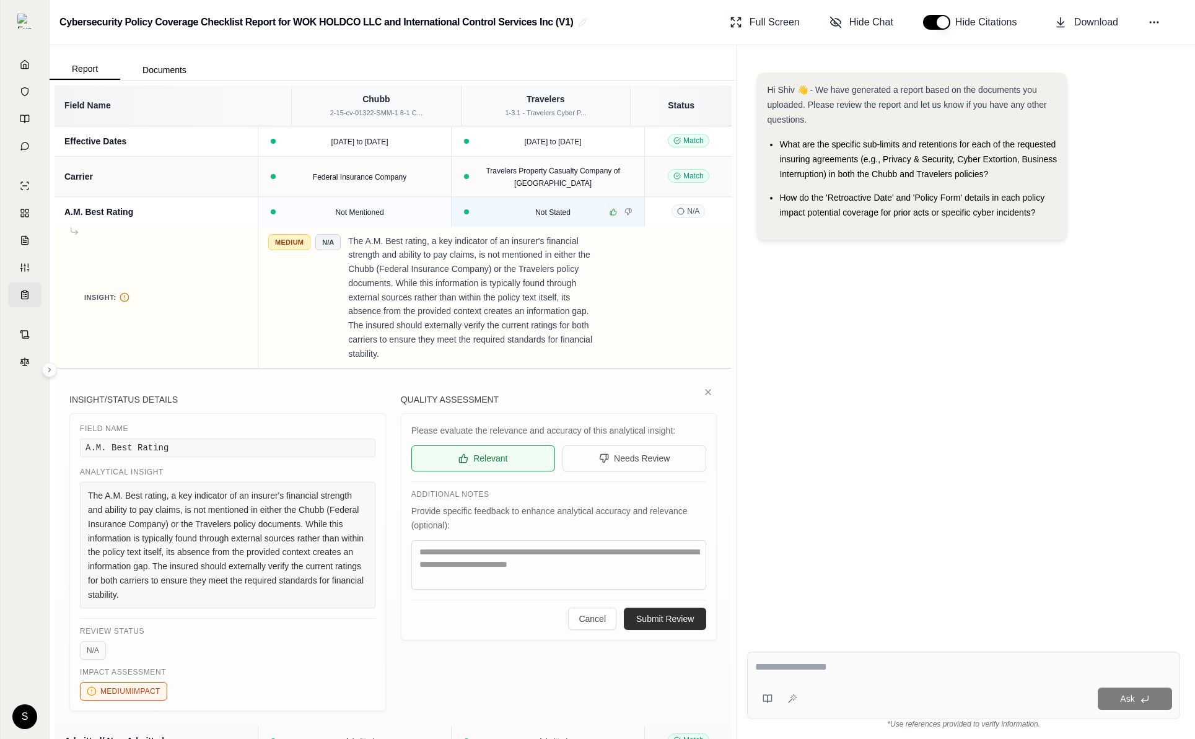
click at [610, 209] on icon at bounding box center [613, 211] width 7 height 7
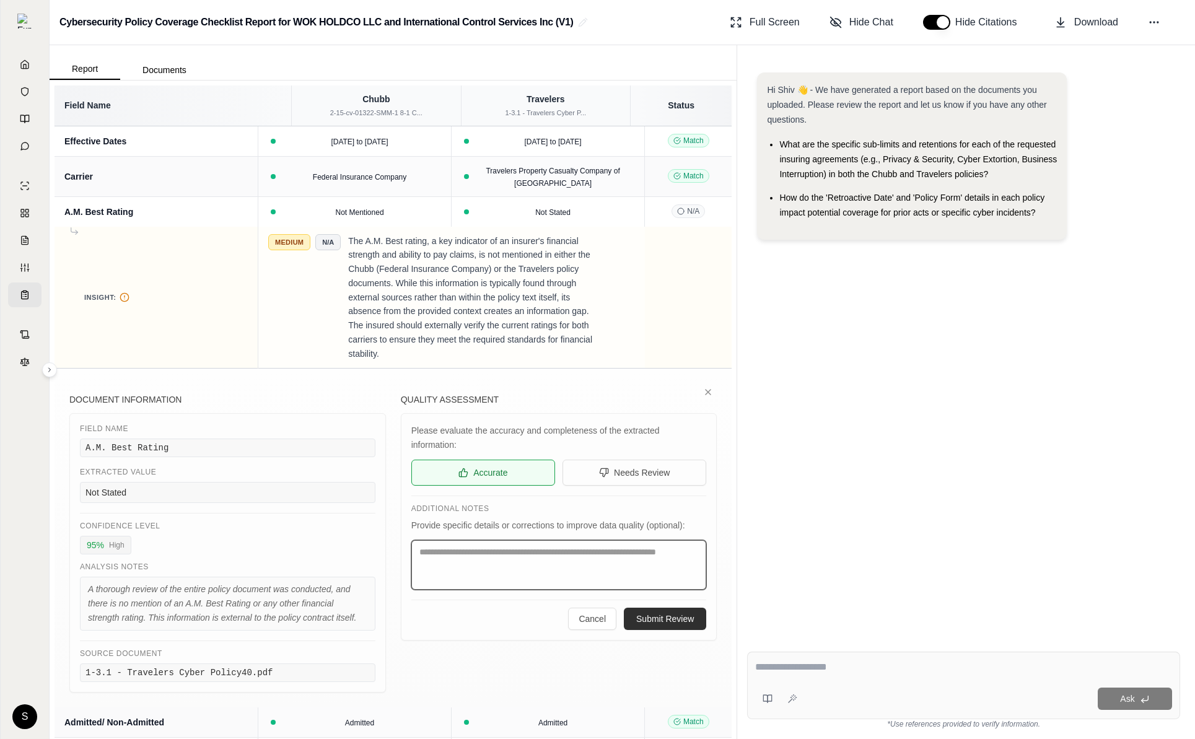
click at [562, 572] on textarea at bounding box center [560, 565] width 296 height 50
click at [626, 240] on icon at bounding box center [629, 240] width 6 height 6
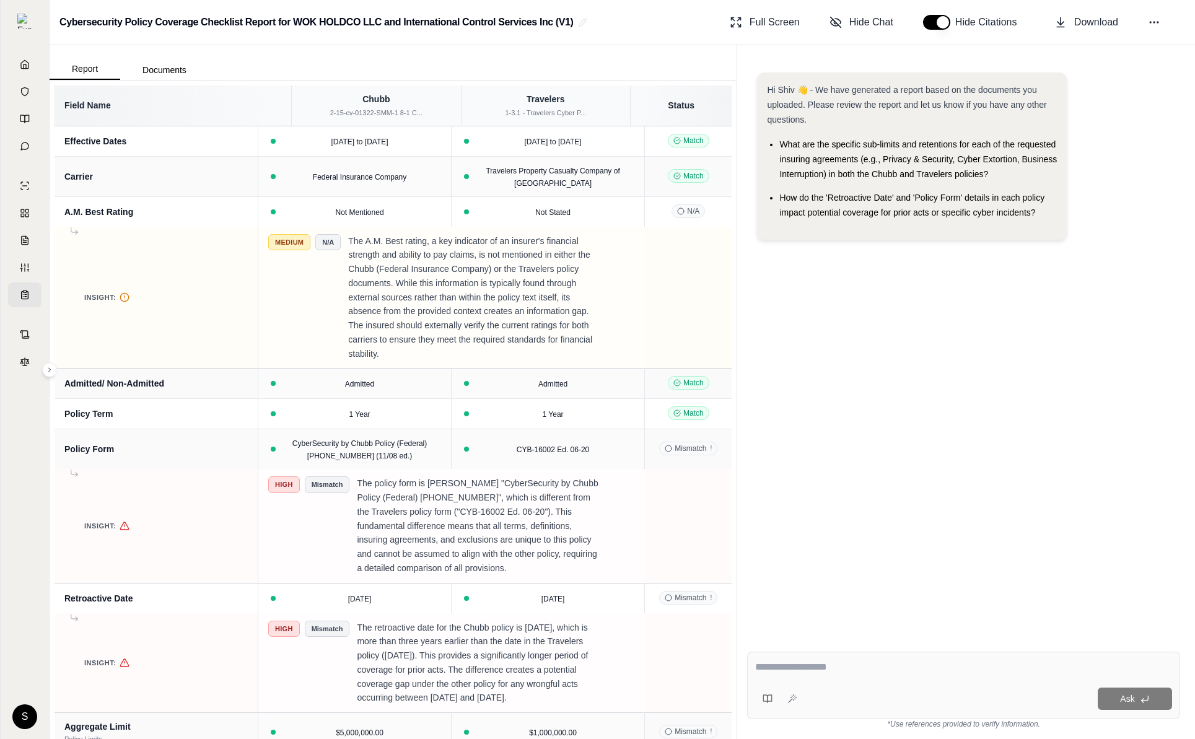
click at [810, 355] on div "Hi Shiv 👋 - We have generated a report based on the documents you uploaded. Ple…" at bounding box center [963, 348] width 433 height 570
click at [577, 213] on div "Not Stated" at bounding box center [548, 212] width 178 height 12
click at [610, 213] on icon at bounding box center [613, 211] width 7 height 7
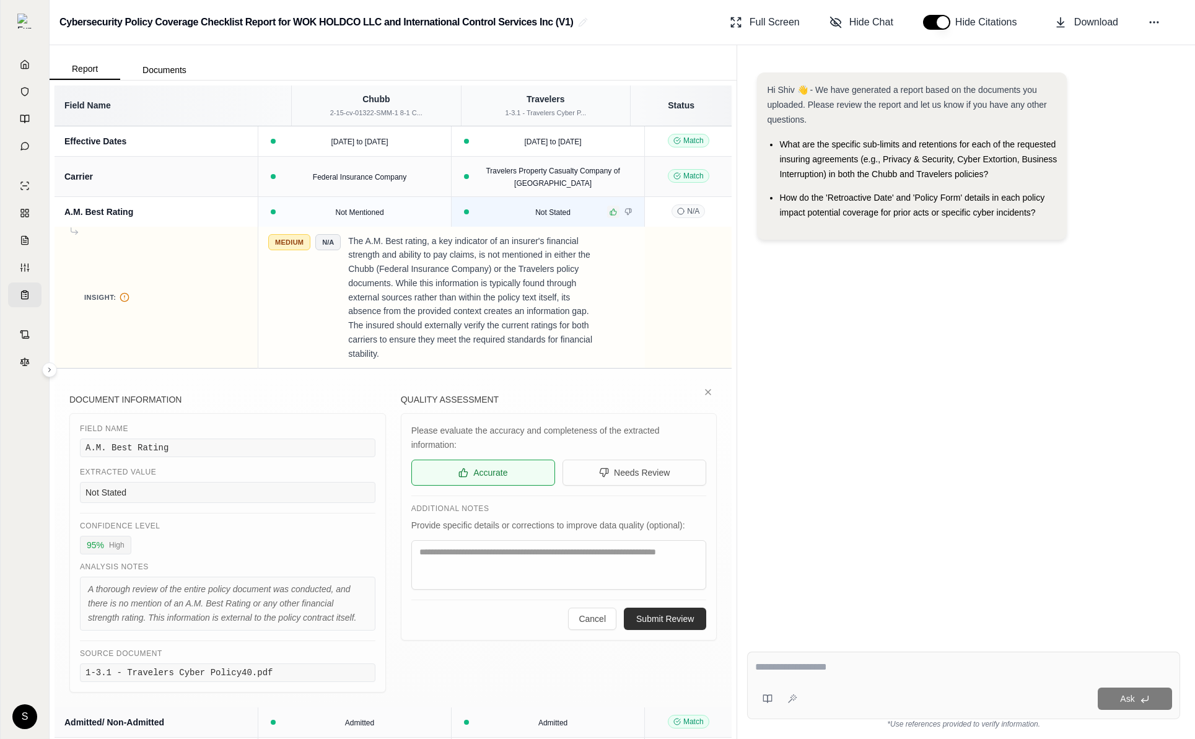
click at [610, 212] on icon at bounding box center [613, 211] width 7 height 7
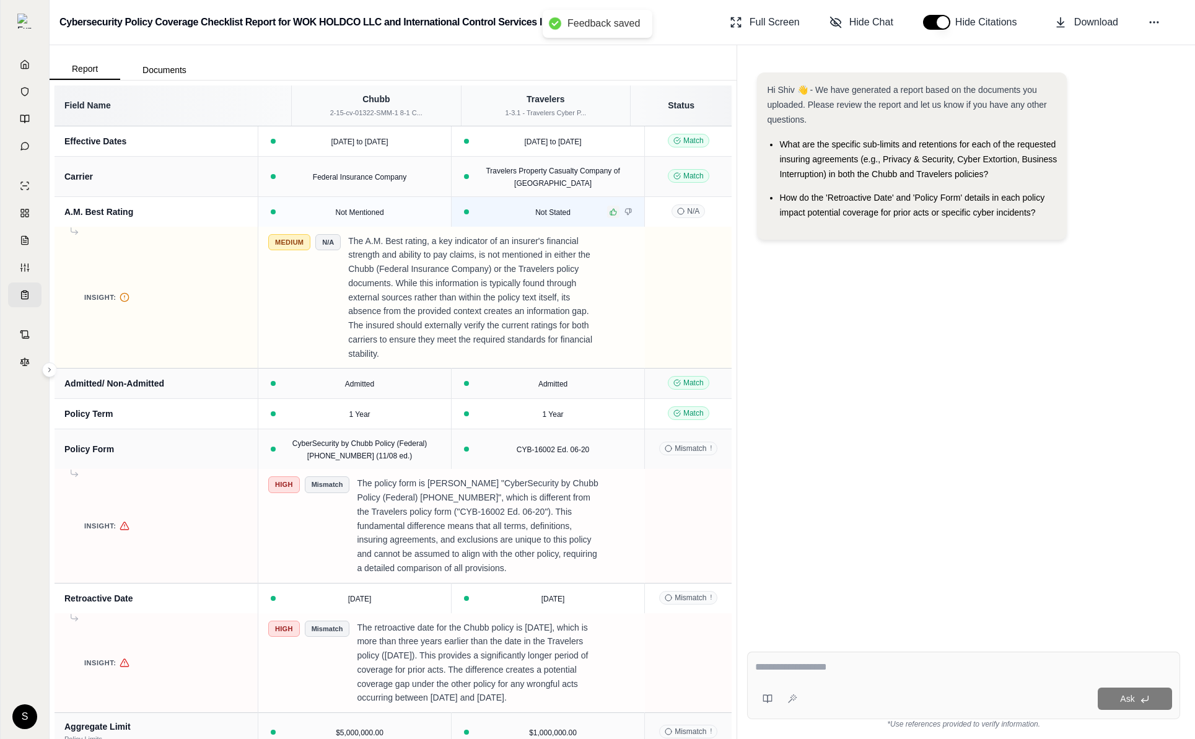
click at [610, 210] on icon at bounding box center [613, 211] width 7 height 7
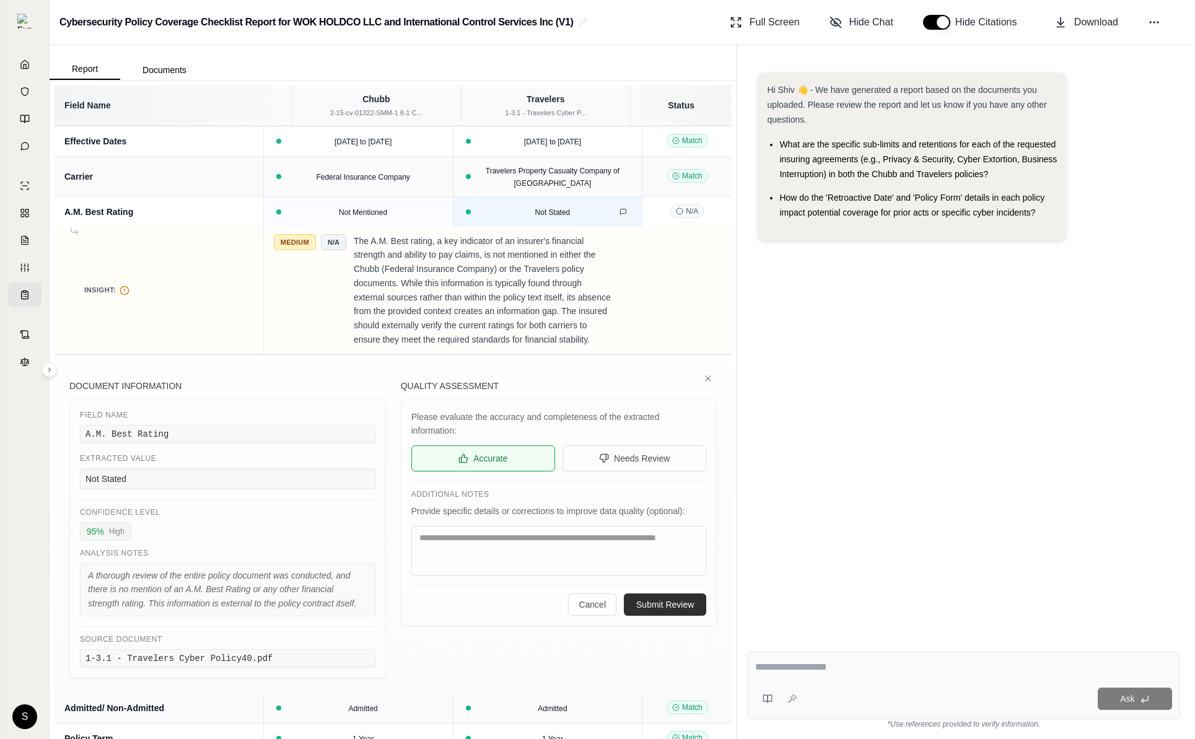
click at [620, 208] on icon at bounding box center [623, 211] width 7 height 7
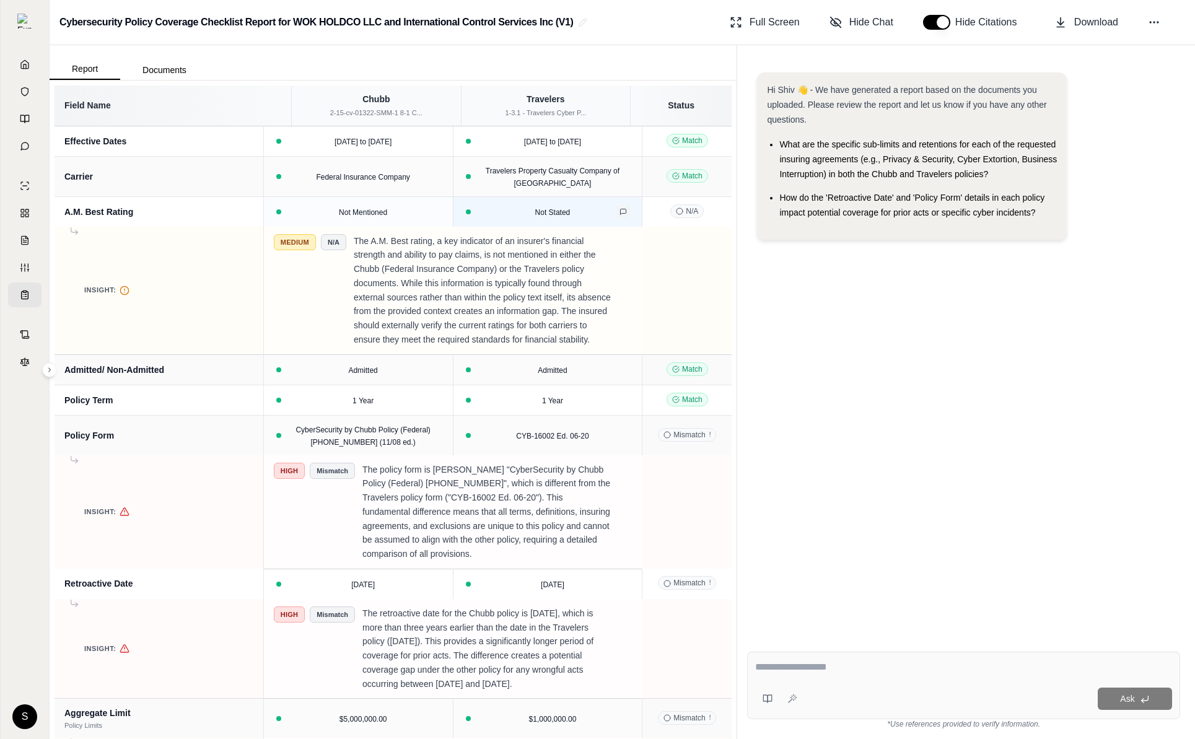
click at [620, 208] on icon at bounding box center [623, 211] width 7 height 7
click at [623, 240] on icon at bounding box center [626, 240] width 7 height 7
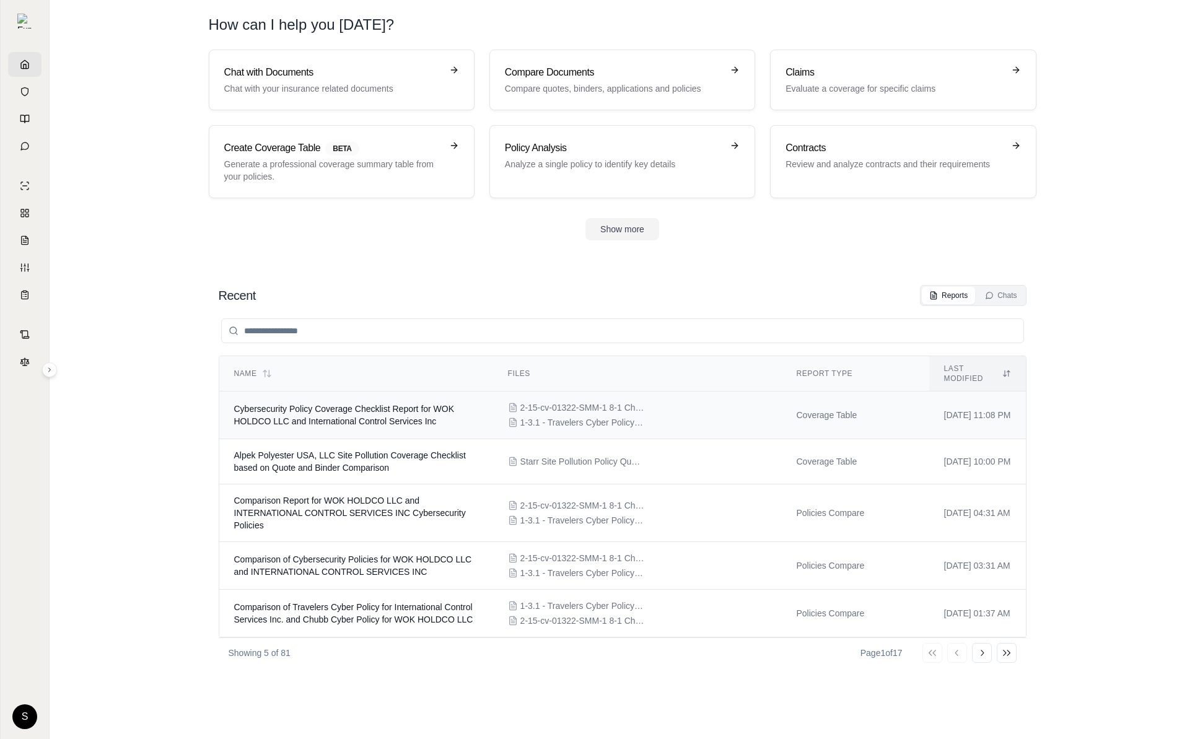
click at [413, 415] on span "Cybersecurity Policy Coverage Checklist Report for WOK HOLDCO LLC and Internati…" at bounding box center [344, 415] width 221 height 22
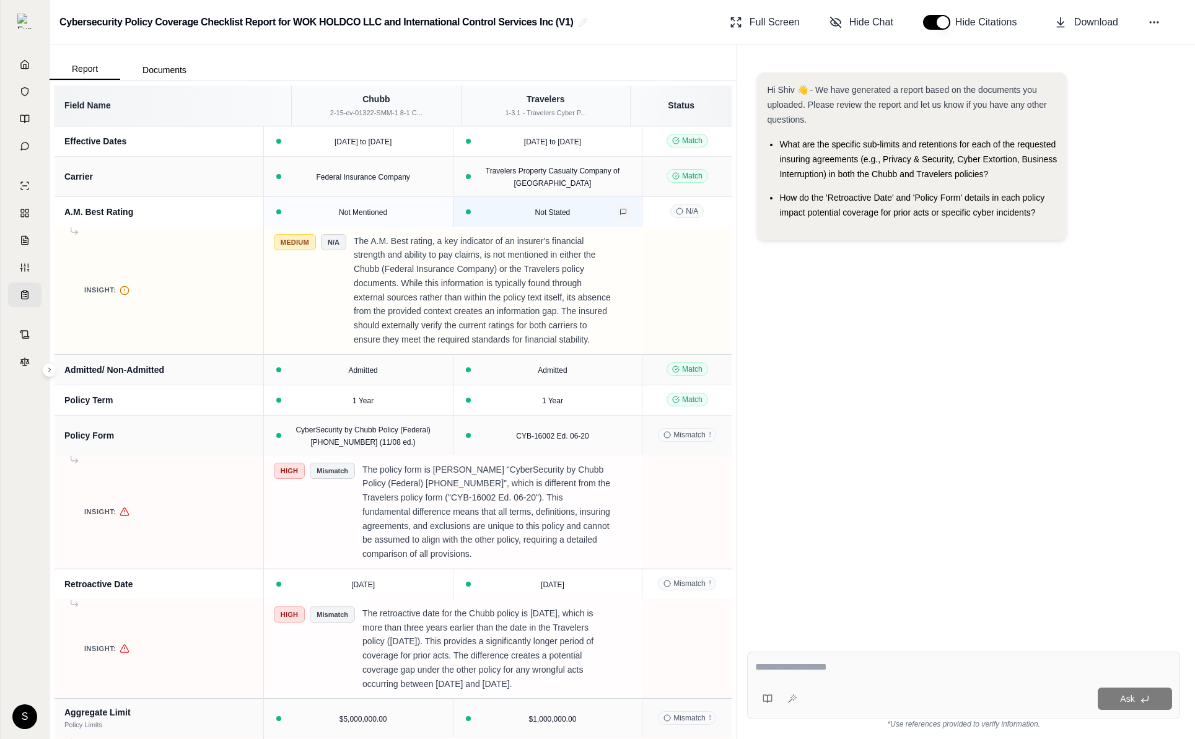
click at [620, 213] on icon at bounding box center [623, 211] width 7 height 7
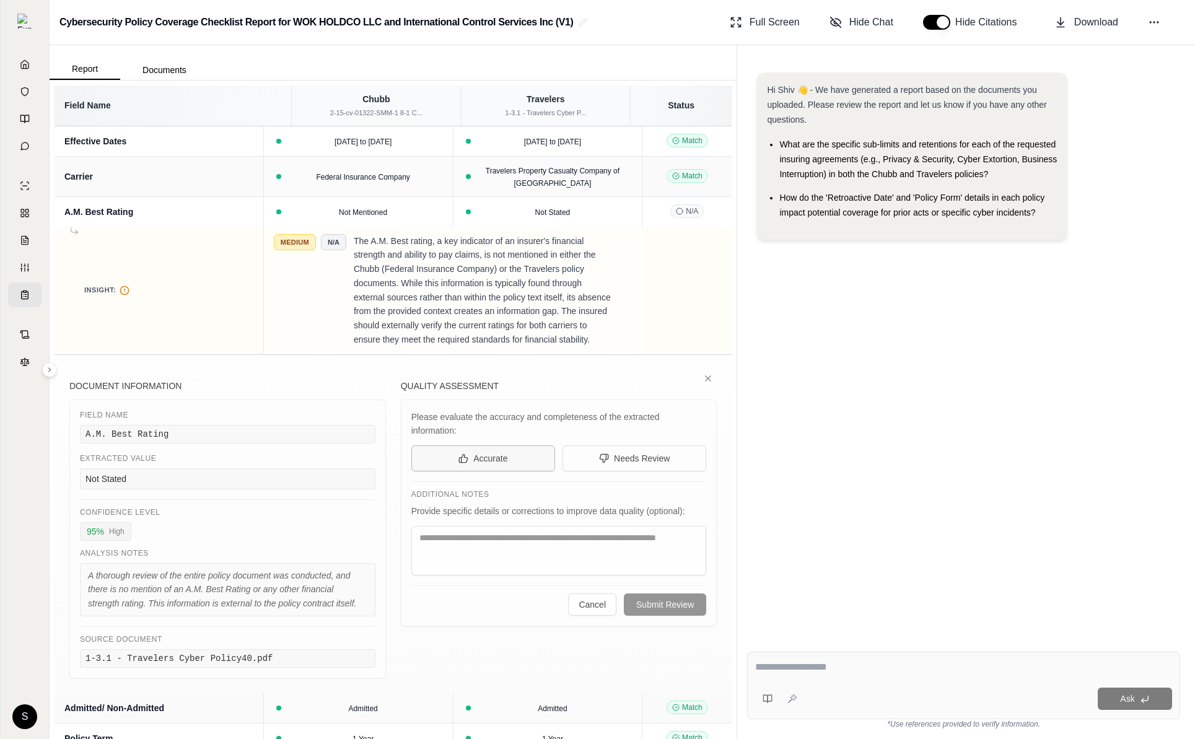
click at [500, 465] on span "Accurate" at bounding box center [490, 458] width 34 height 12
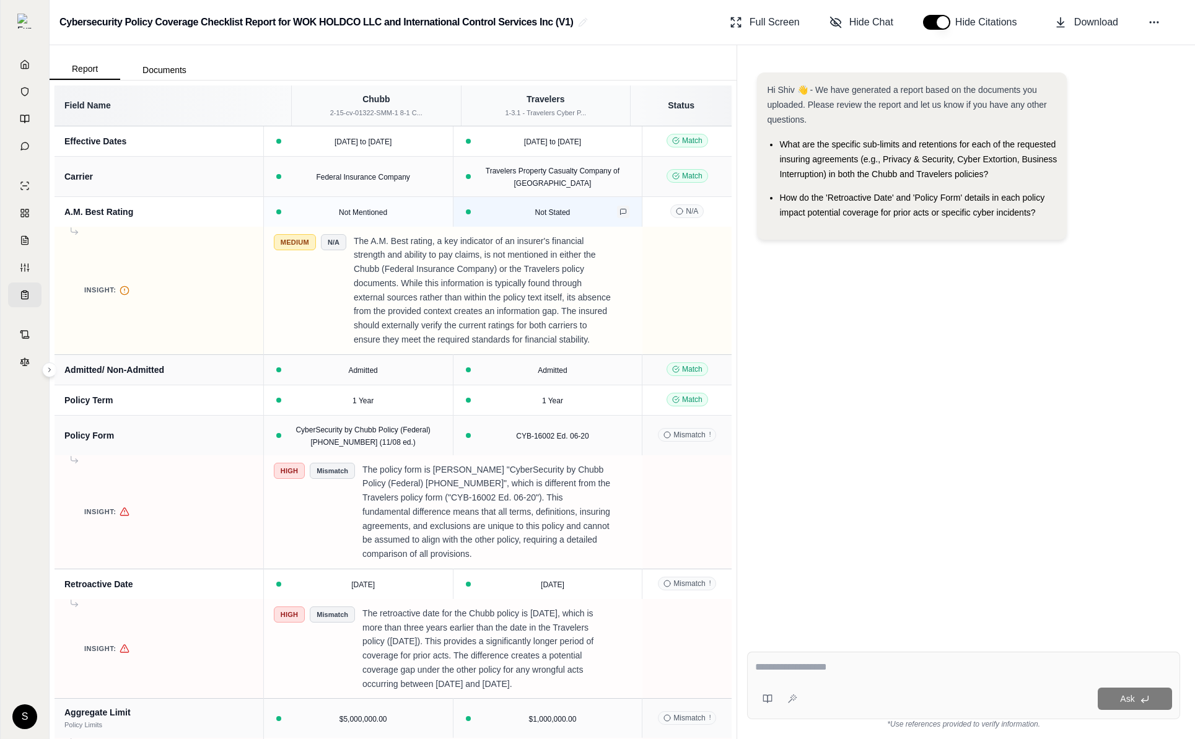
click at [620, 209] on icon at bounding box center [623, 211] width 7 height 7
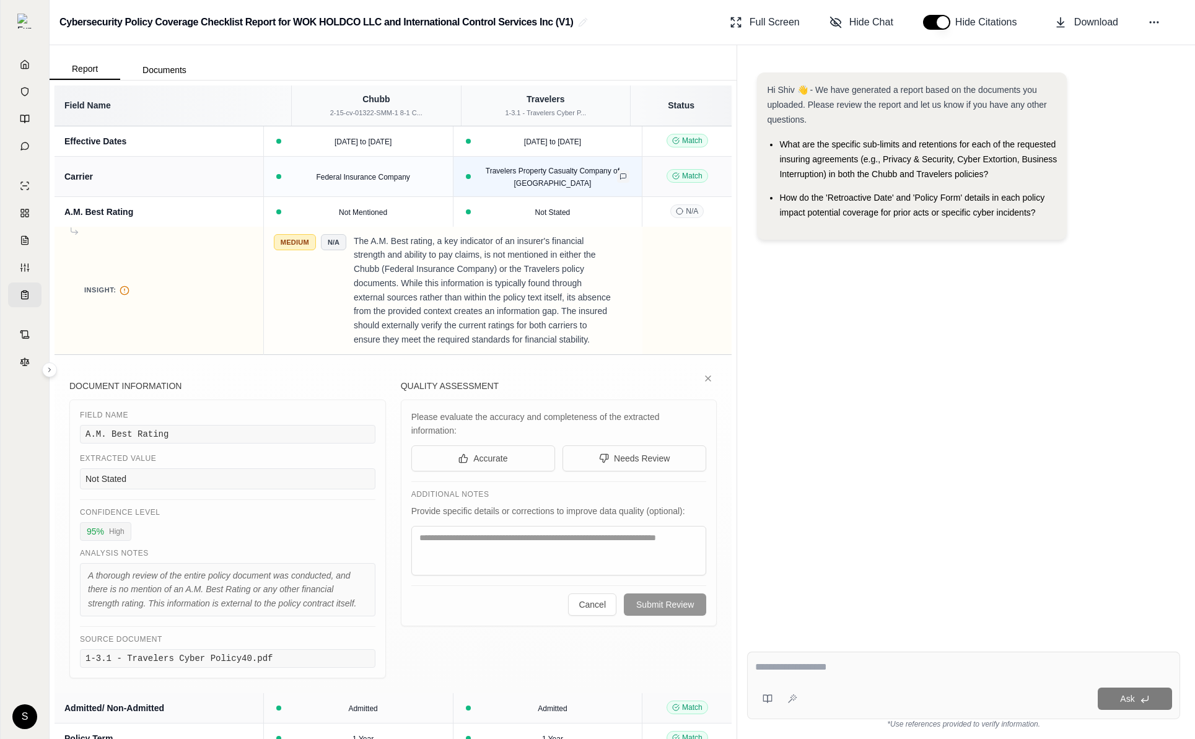
click at [620, 176] on icon at bounding box center [623, 176] width 7 height 7
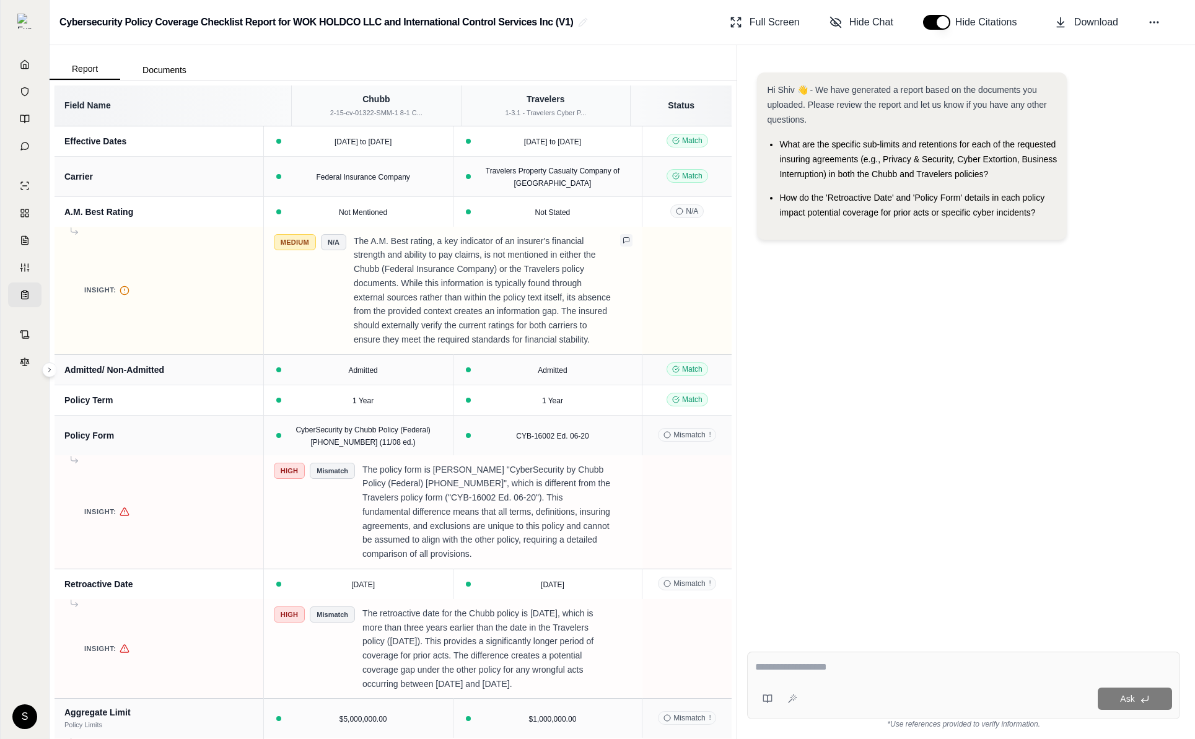
click at [623, 242] on icon at bounding box center [626, 240] width 7 height 7
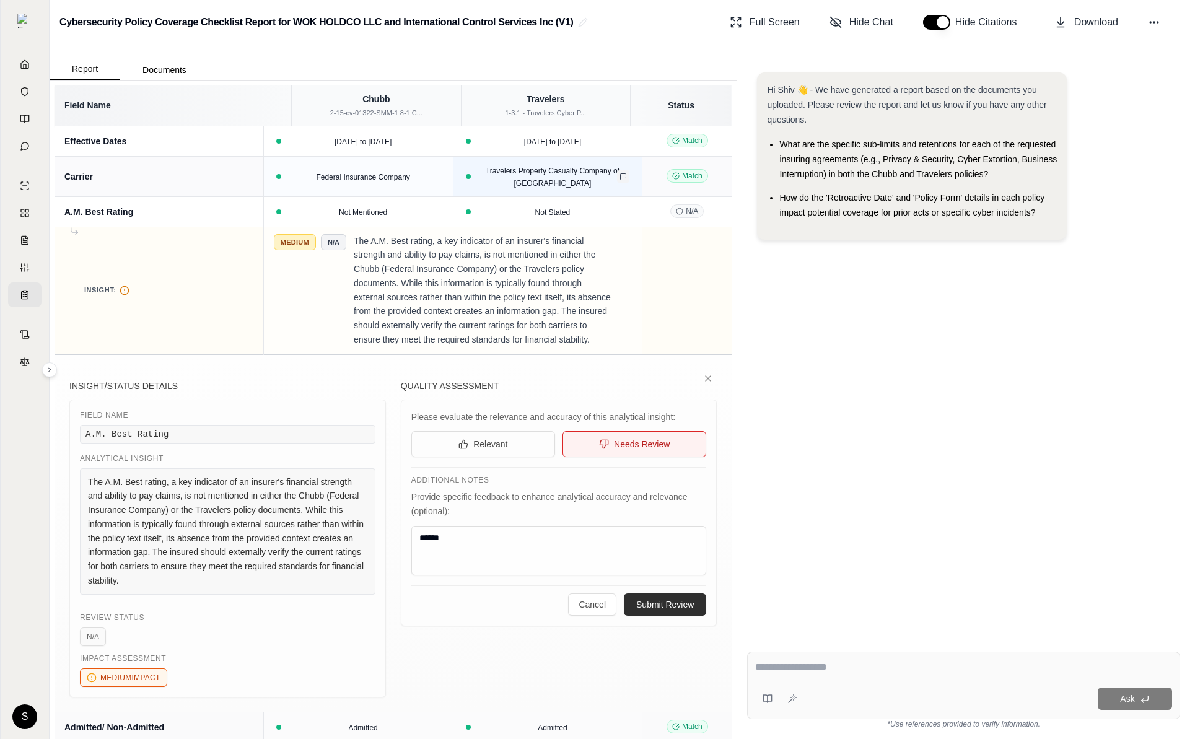
click at [620, 174] on icon at bounding box center [623, 176] width 7 height 7
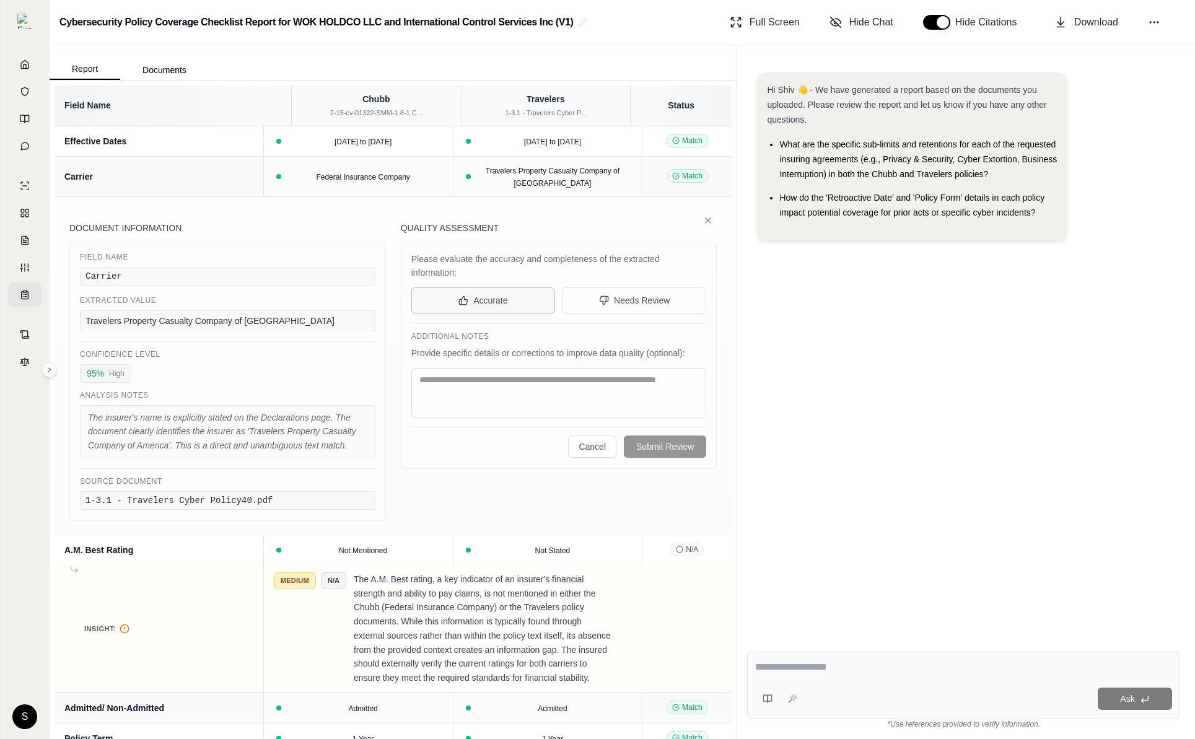
click at [512, 307] on button "Accurate" at bounding box center [484, 301] width 144 height 26
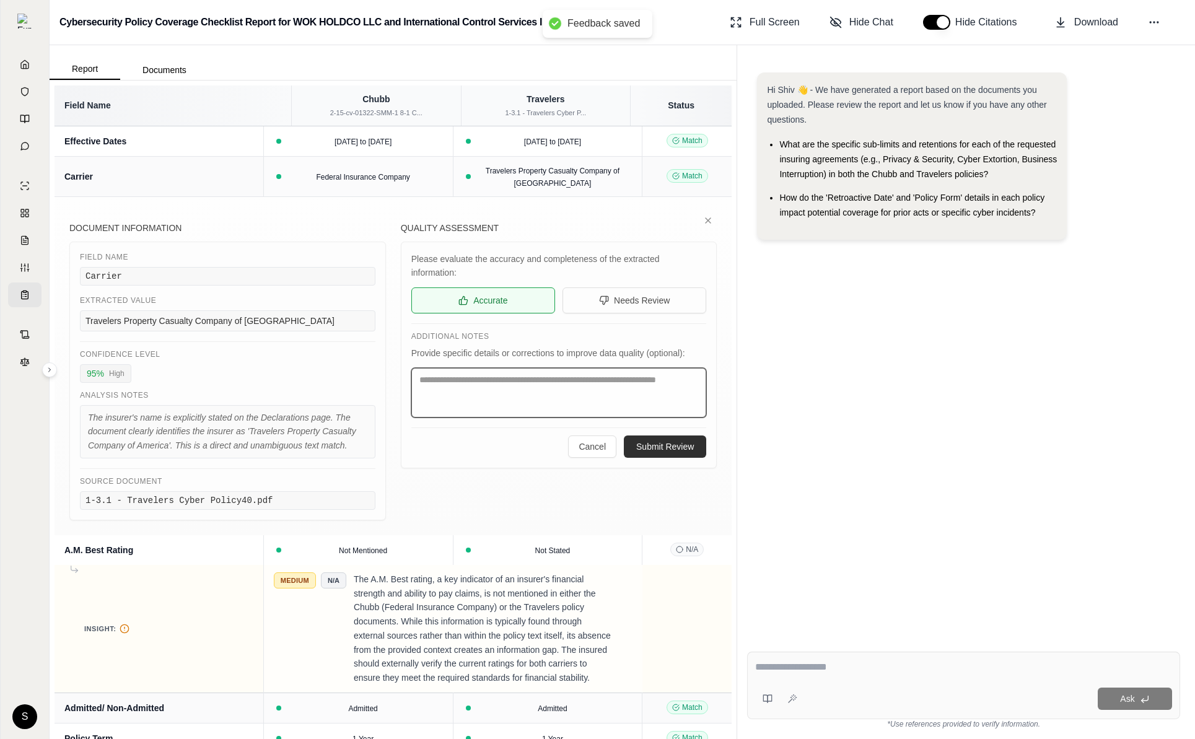
click at [527, 392] on textarea at bounding box center [560, 393] width 296 height 50
type textarea "****"
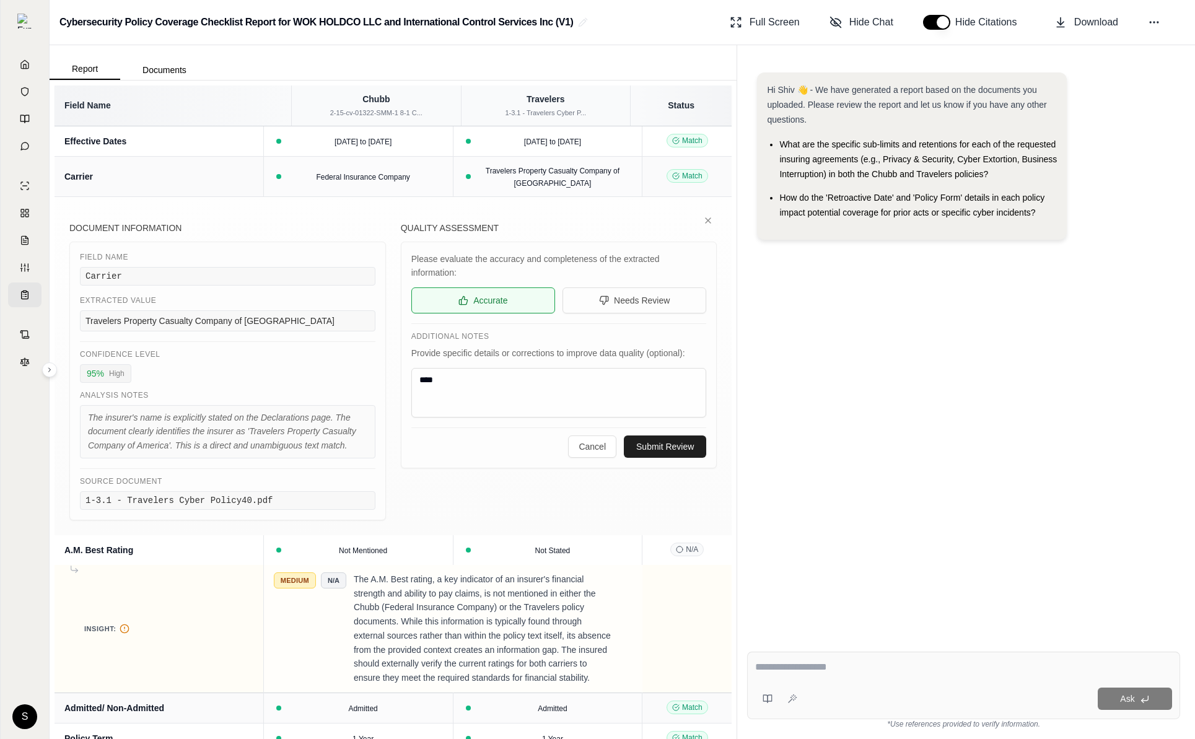
click at [688, 445] on button "Submit Review" at bounding box center [665, 447] width 82 height 22
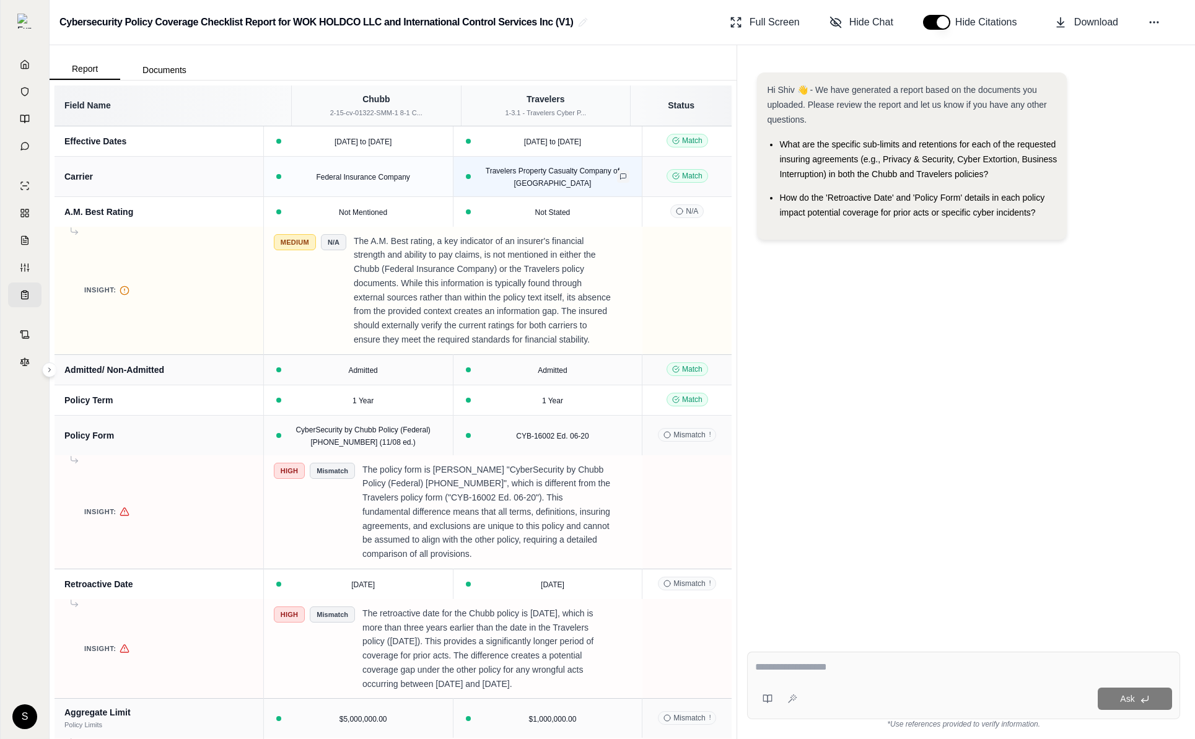
click at [620, 175] on icon at bounding box center [623, 176] width 7 height 7
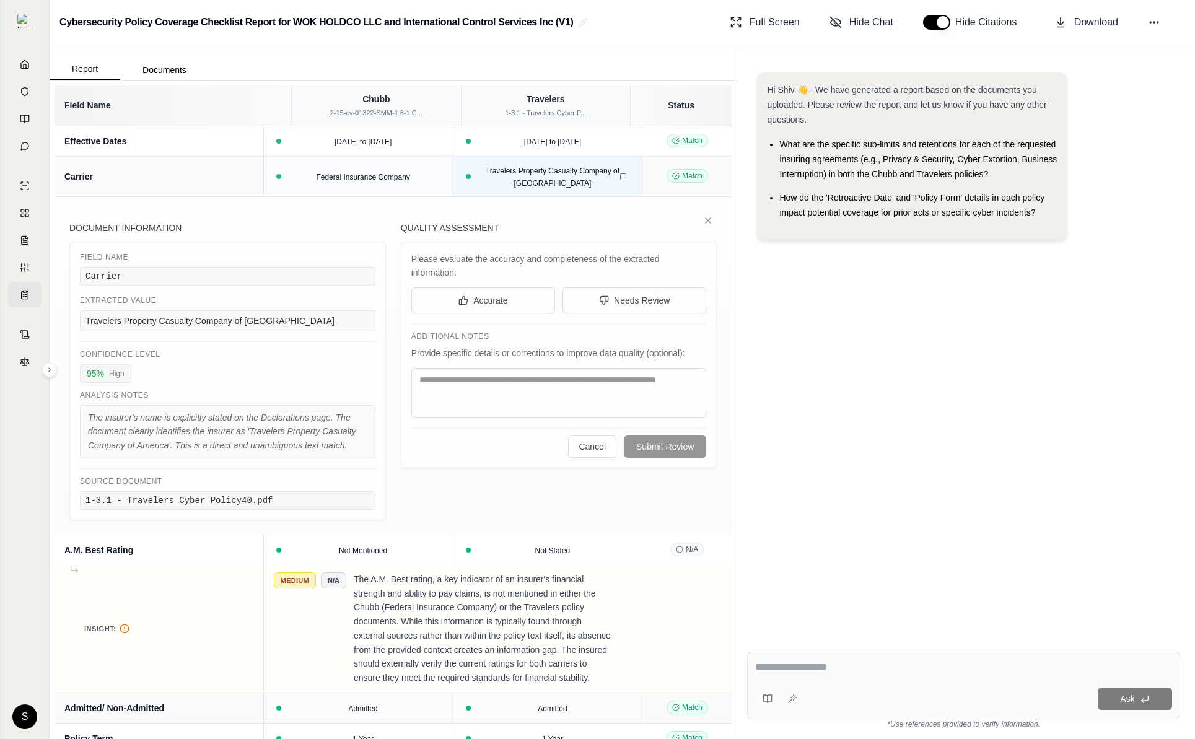
click at [607, 183] on div "Travelers Property Casualty Company of [GEOGRAPHIC_DATA]" at bounding box center [548, 176] width 154 height 25
click at [707, 211] on div "Document Information Field Name Carrier Extracted Value Travelers Property Casu…" at bounding box center [393, 366] width 677 height 338
click at [706, 222] on icon at bounding box center [708, 220] width 5 height 5
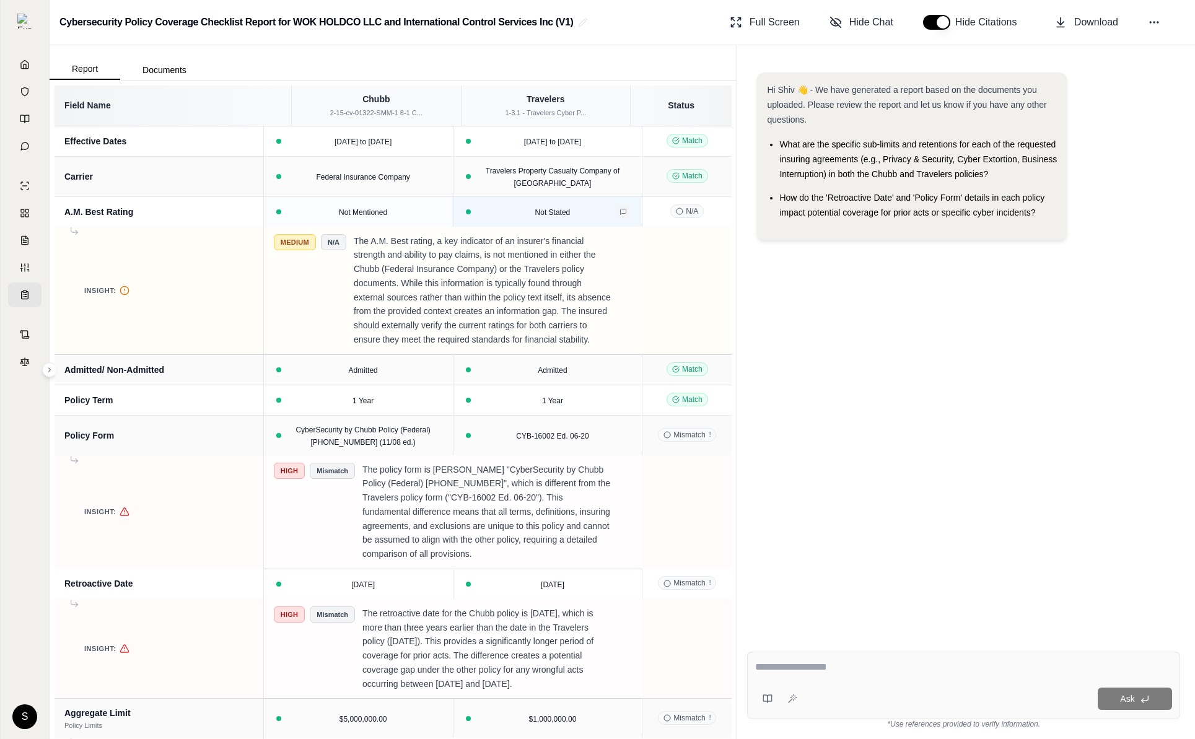
click at [617, 216] on button at bounding box center [623, 212] width 12 height 12
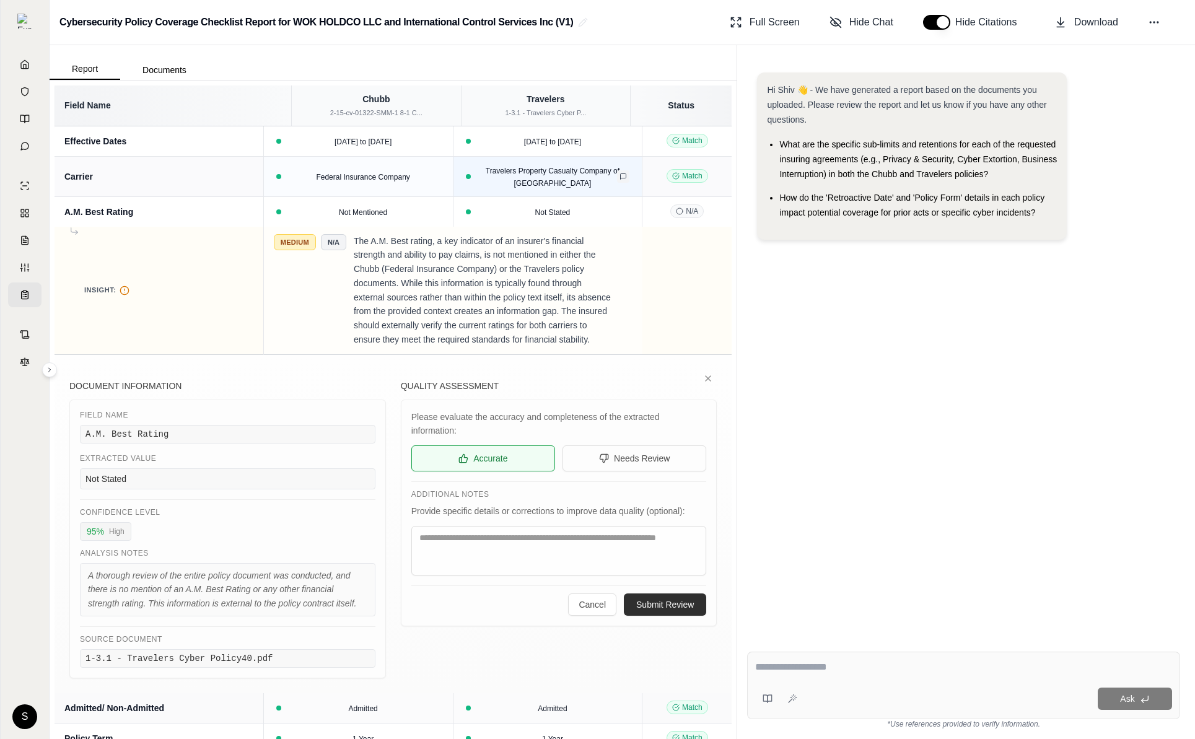
click at [620, 173] on icon at bounding box center [623, 176] width 7 height 7
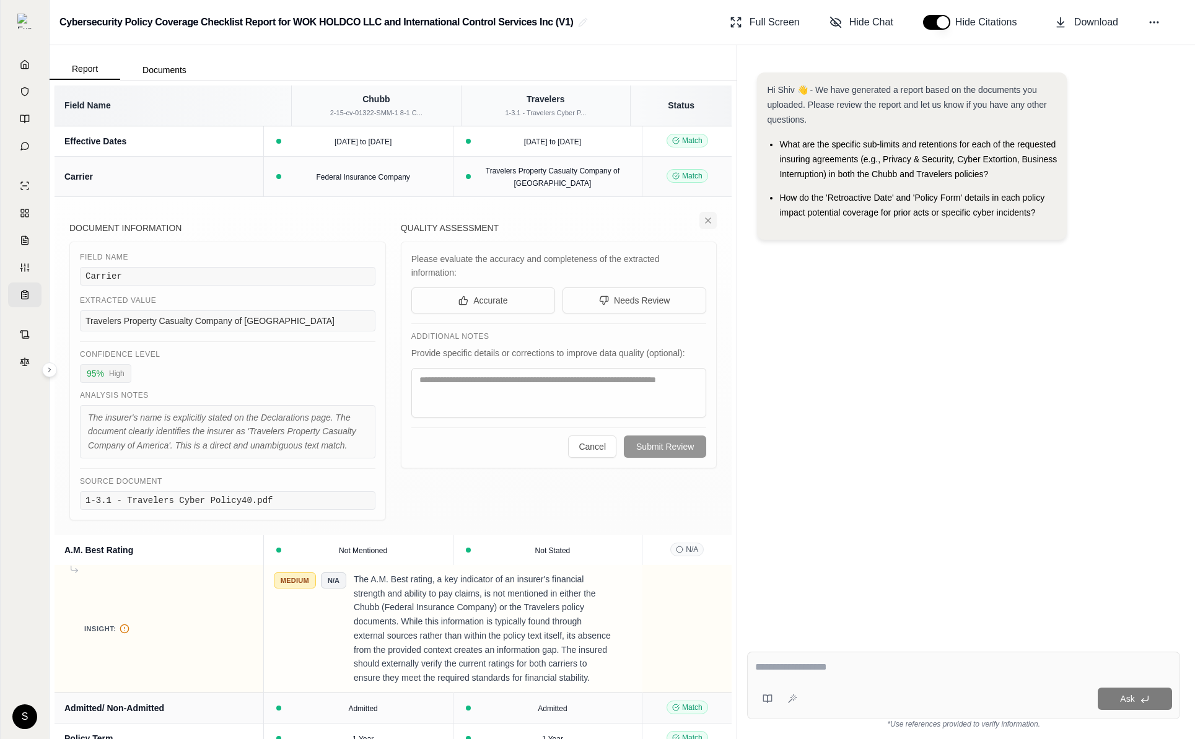
click at [704, 218] on icon at bounding box center [708, 221] width 10 height 10
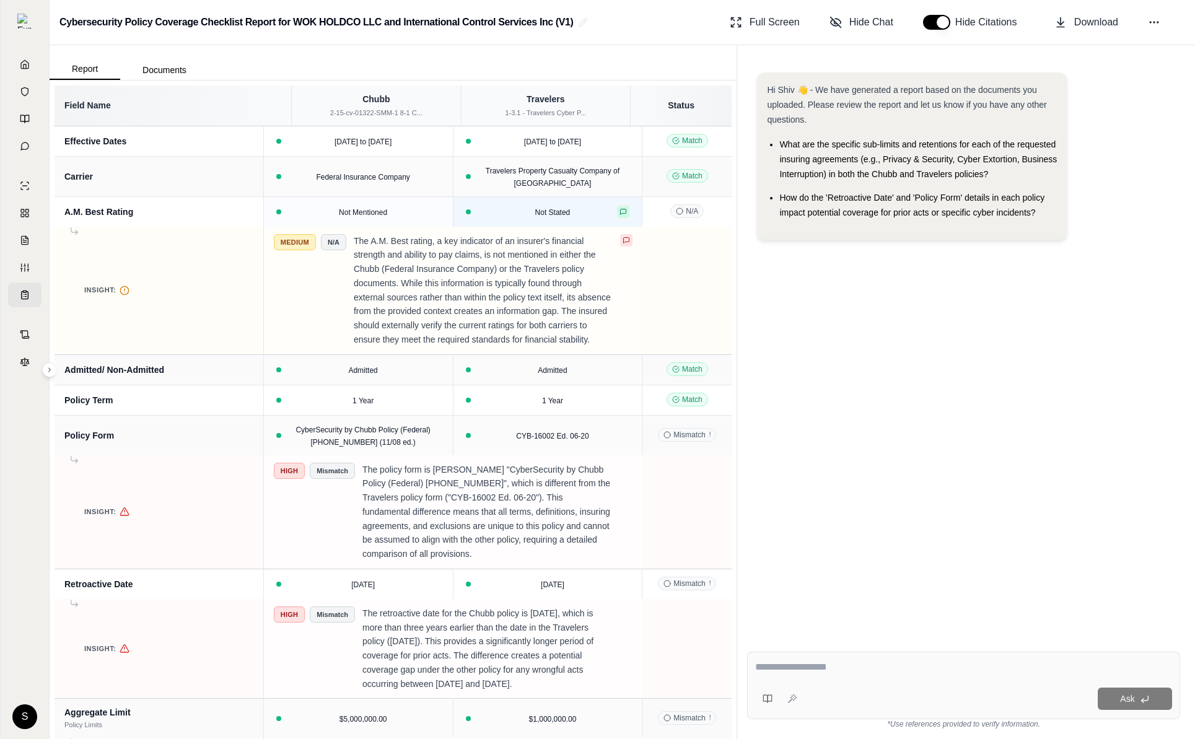
click at [574, 211] on div "Not Stated" at bounding box center [548, 212] width 174 height 12
click at [620, 211] on icon at bounding box center [623, 211] width 7 height 7
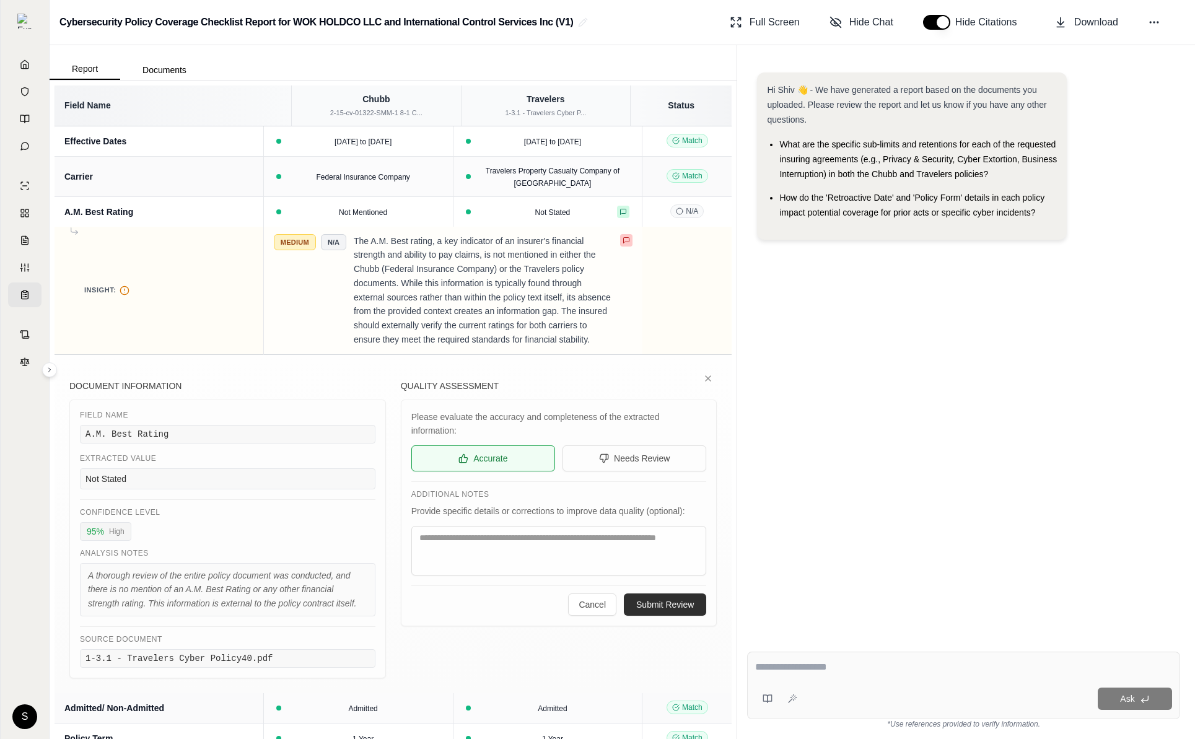
click at [623, 240] on icon at bounding box center [626, 240] width 7 height 7
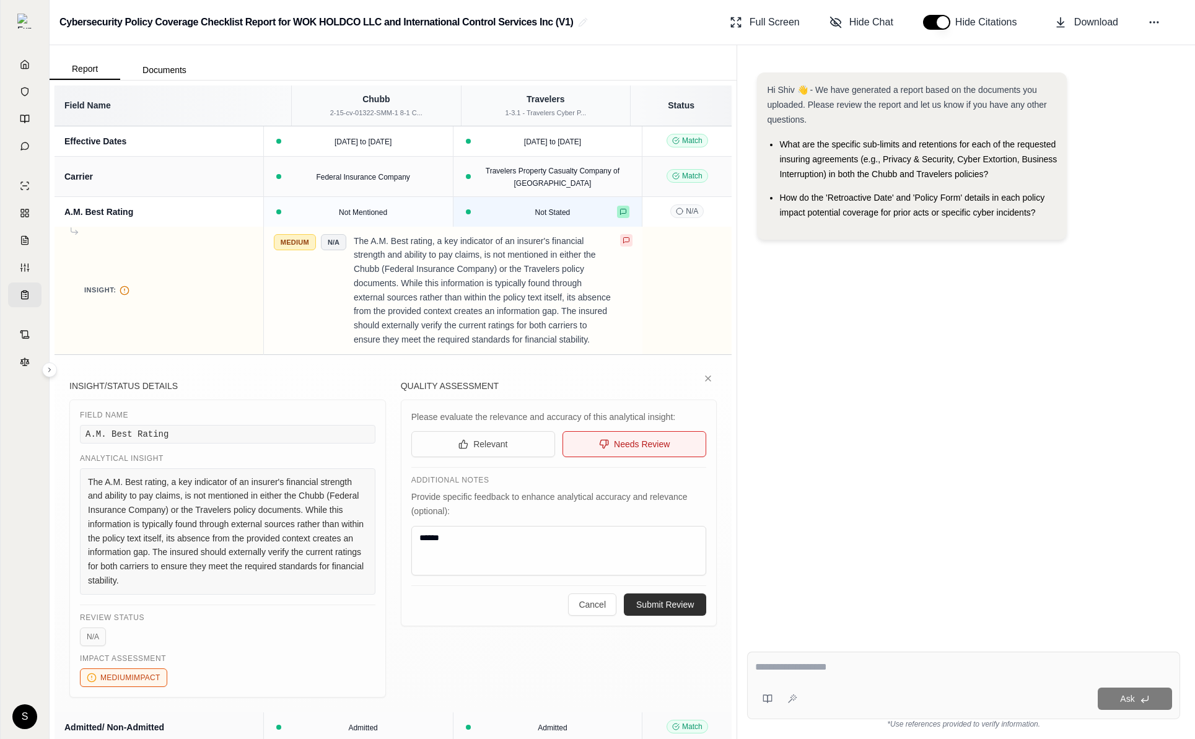
click at [620, 211] on icon at bounding box center [623, 211] width 7 height 7
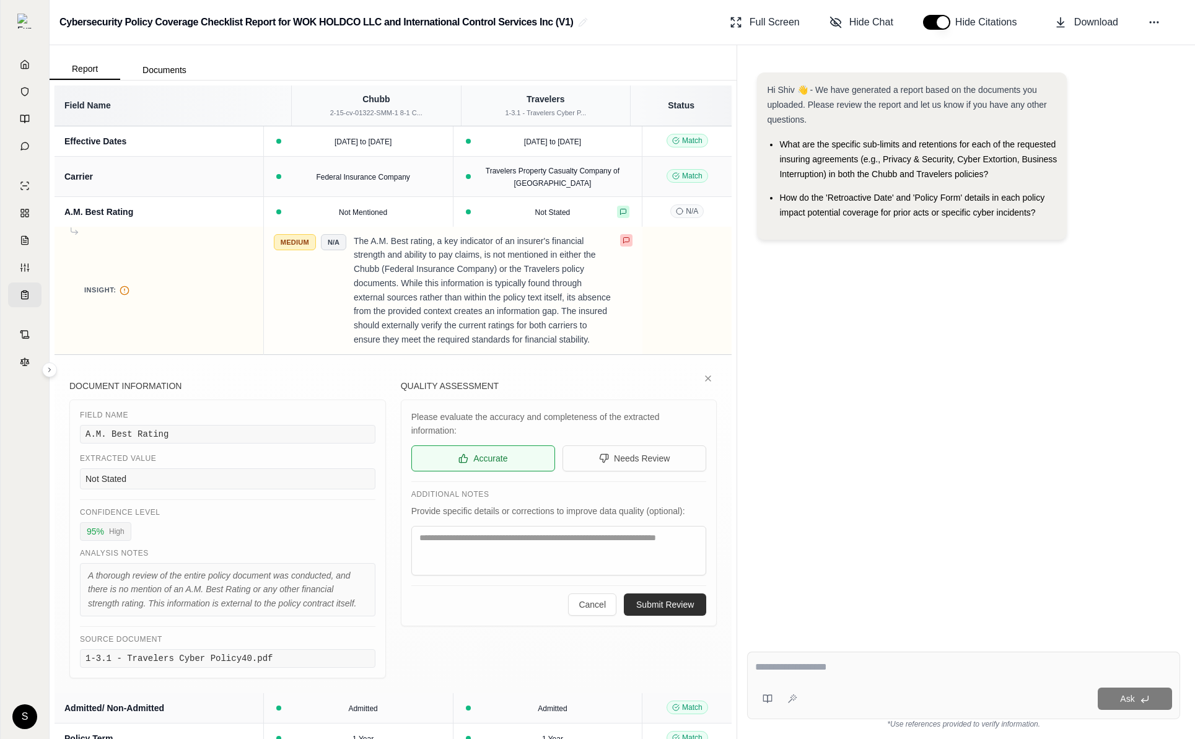
click at [623, 242] on icon at bounding box center [626, 240] width 7 height 7
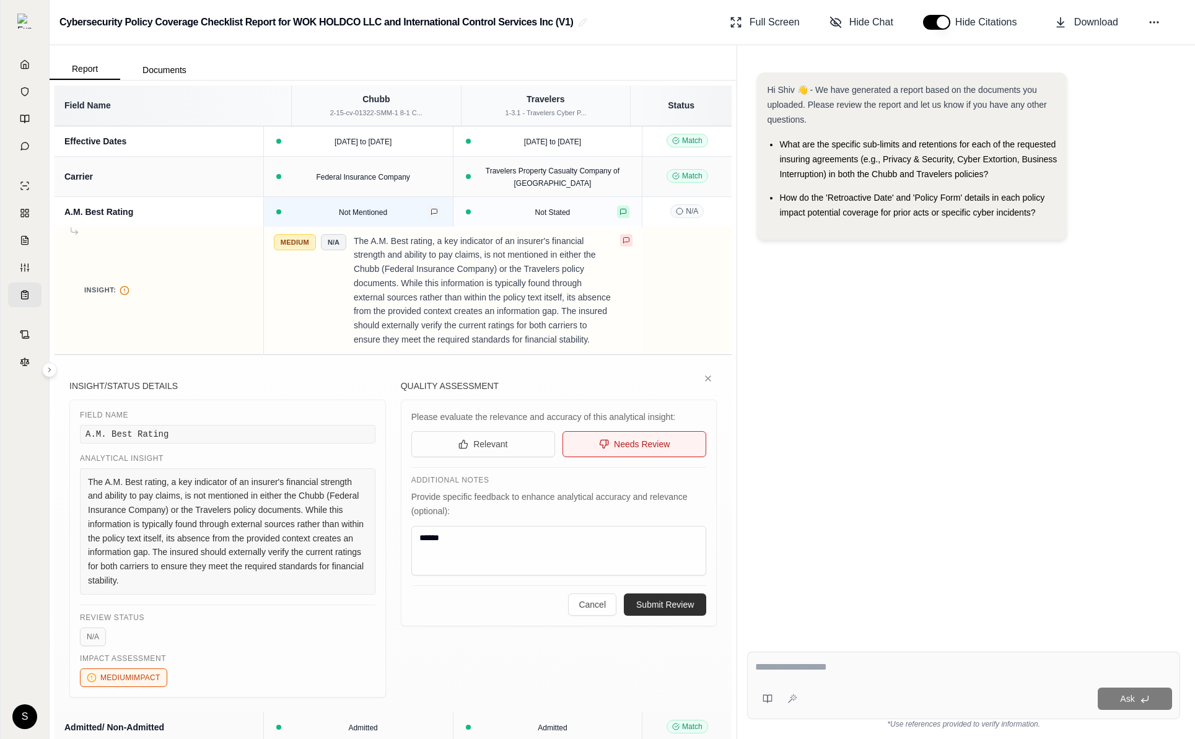
click at [438, 211] on icon at bounding box center [434, 211] width 7 height 7
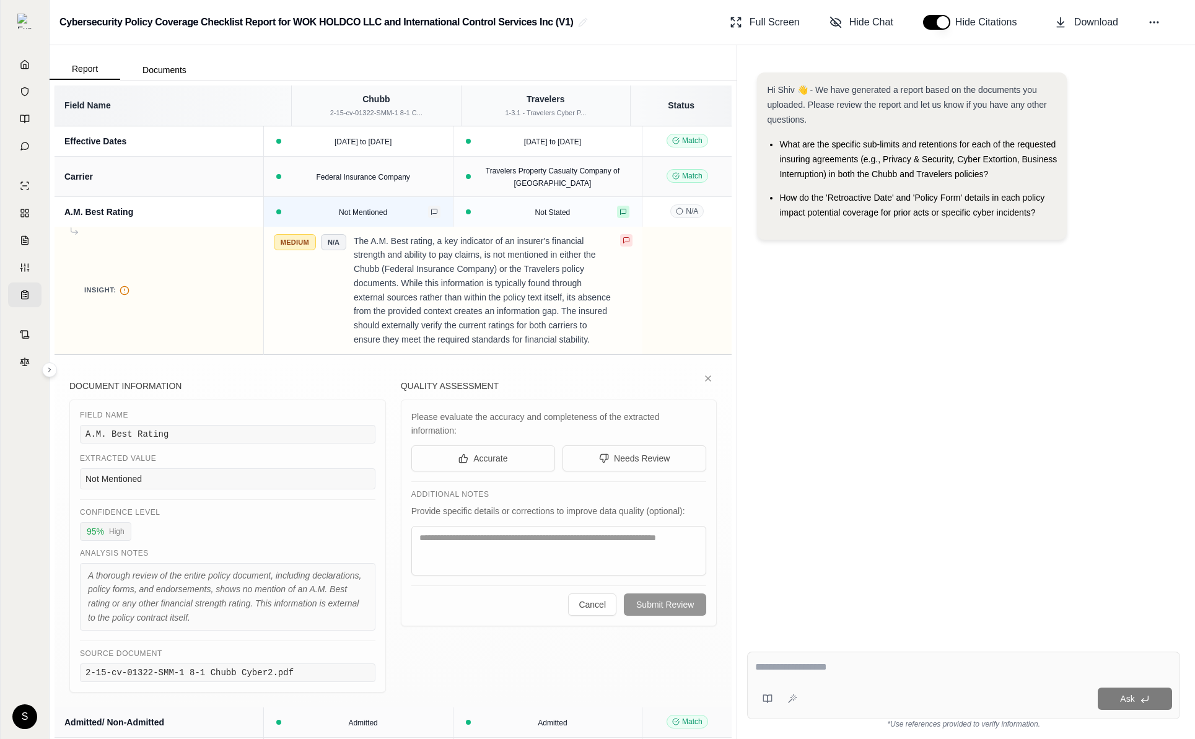
click at [438, 214] on icon at bounding box center [434, 211] width 7 height 7
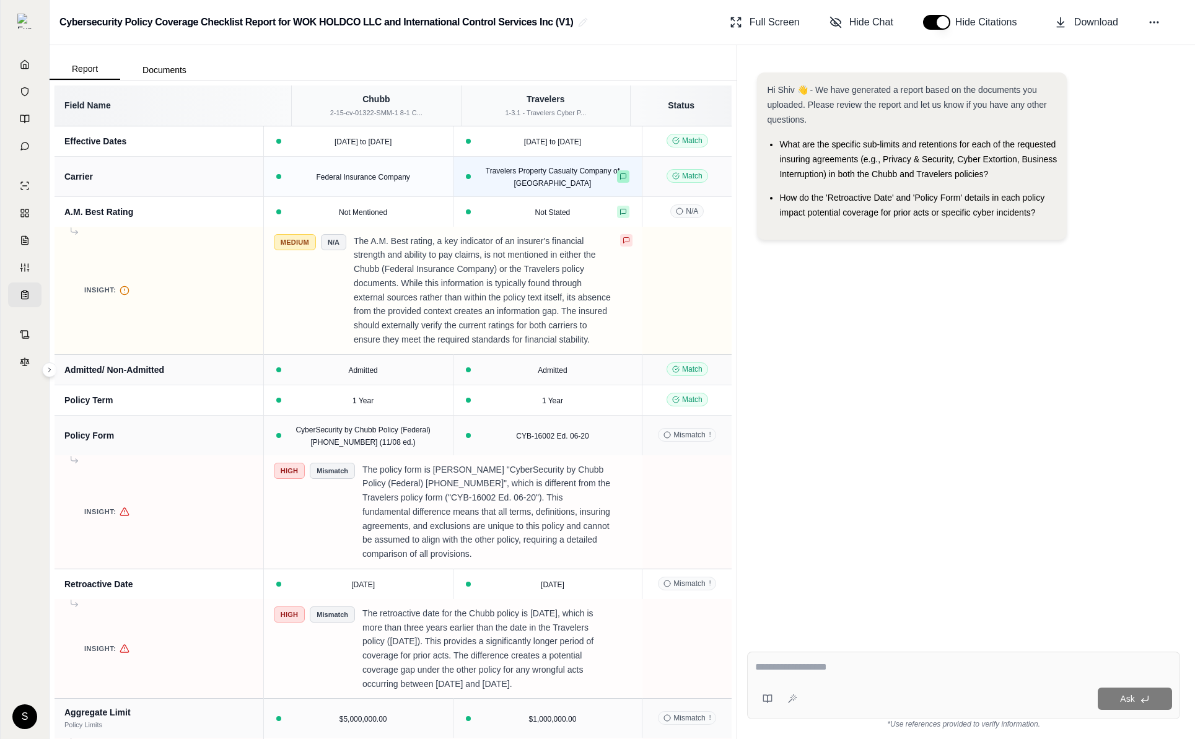
click at [620, 174] on icon at bounding box center [623, 176] width 7 height 7
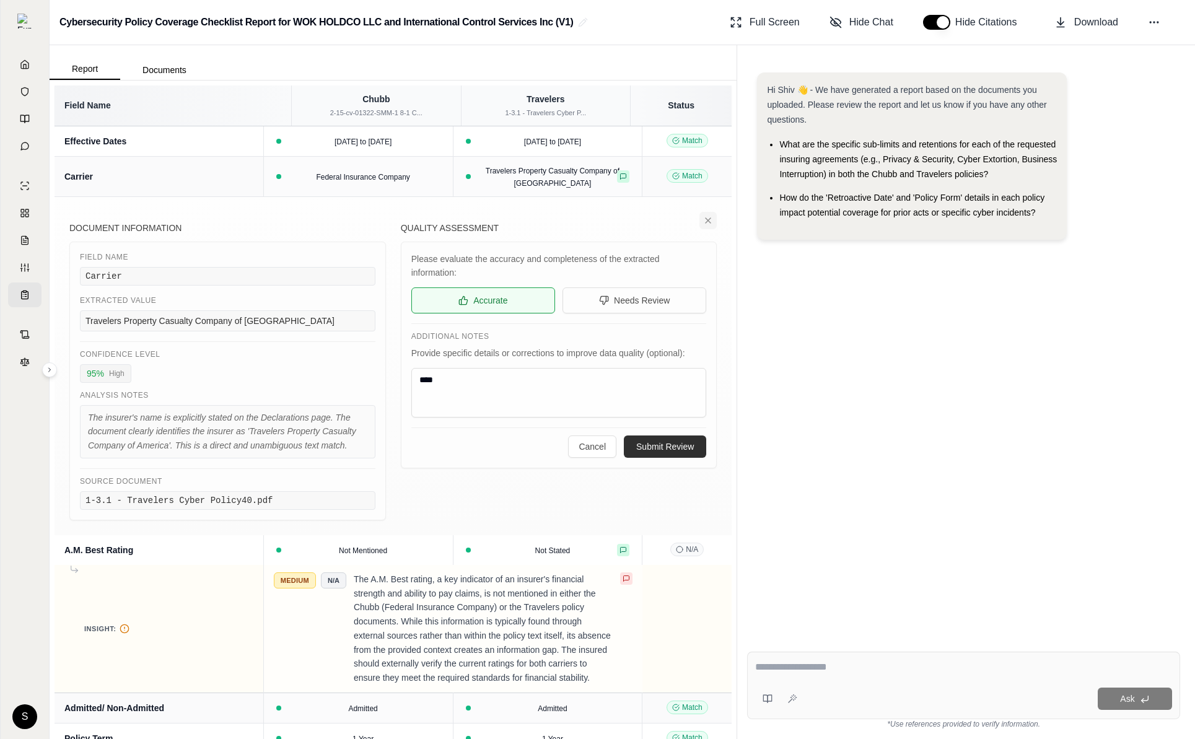
click at [710, 219] on icon at bounding box center [708, 220] width 5 height 5
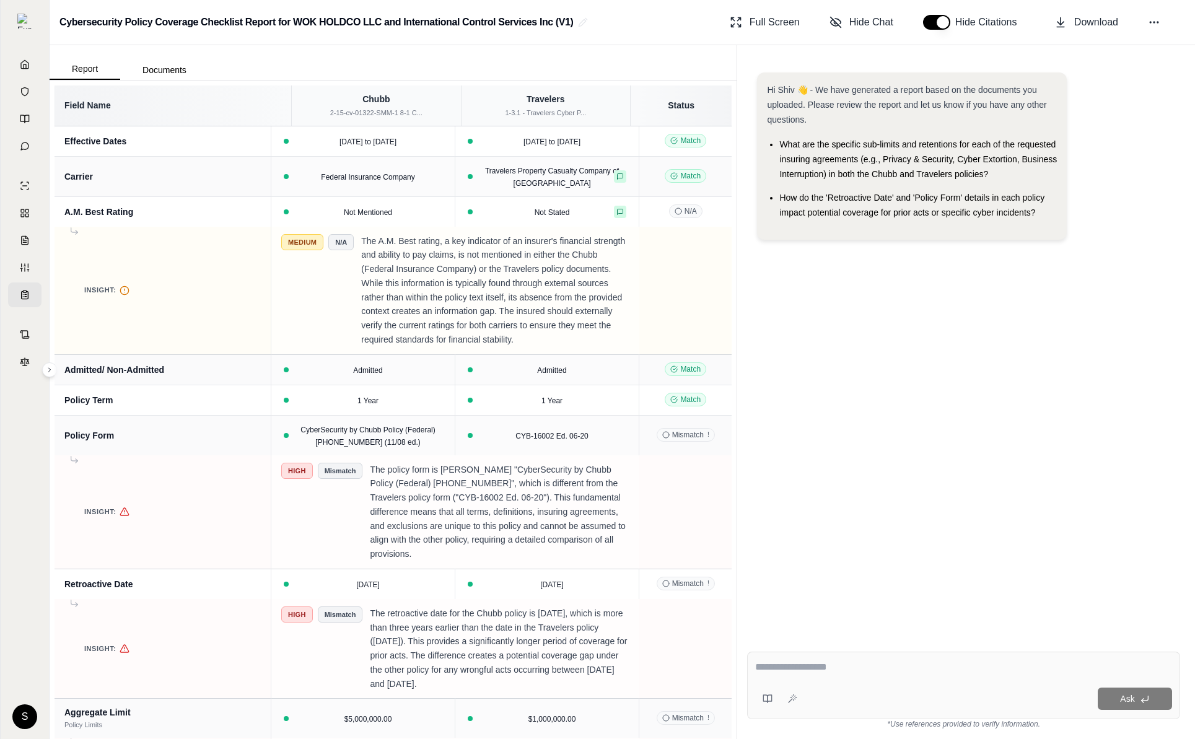
click at [614, 246] on p "The A.M. Best rating, a key indicator of an insurer's financial strength and ab…" at bounding box center [495, 290] width 268 height 113
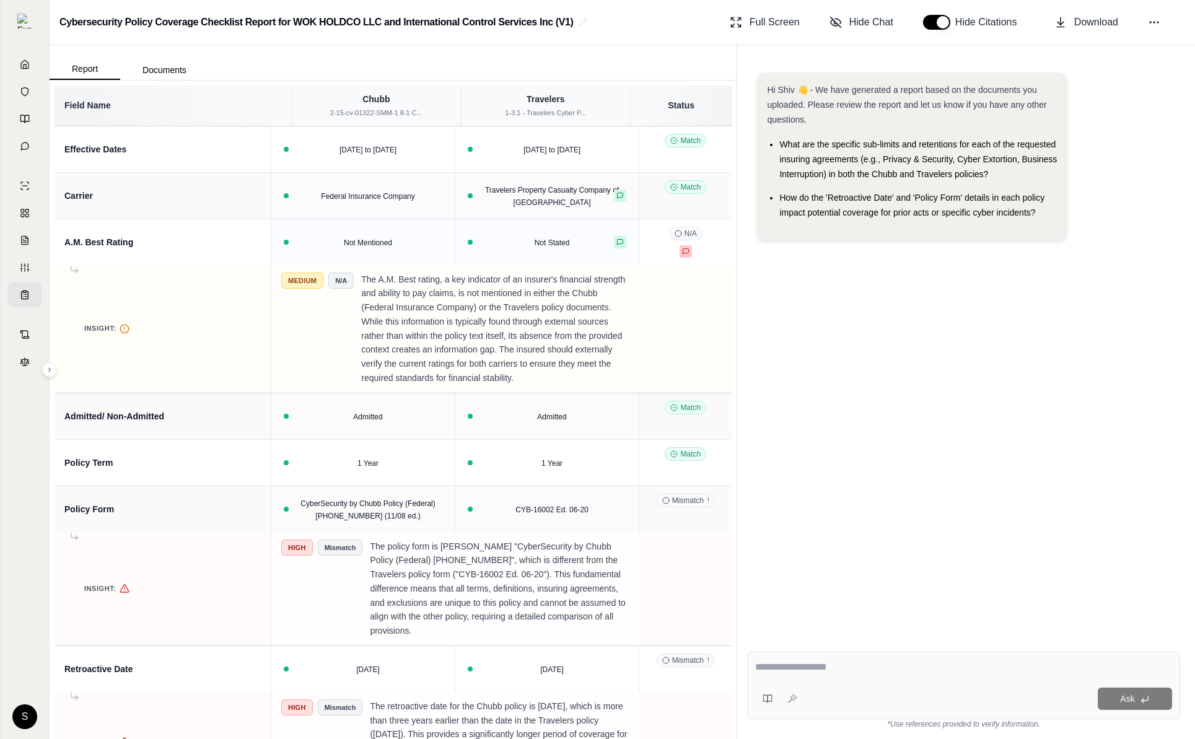
click at [683, 252] on icon at bounding box center [686, 252] width 6 height 6
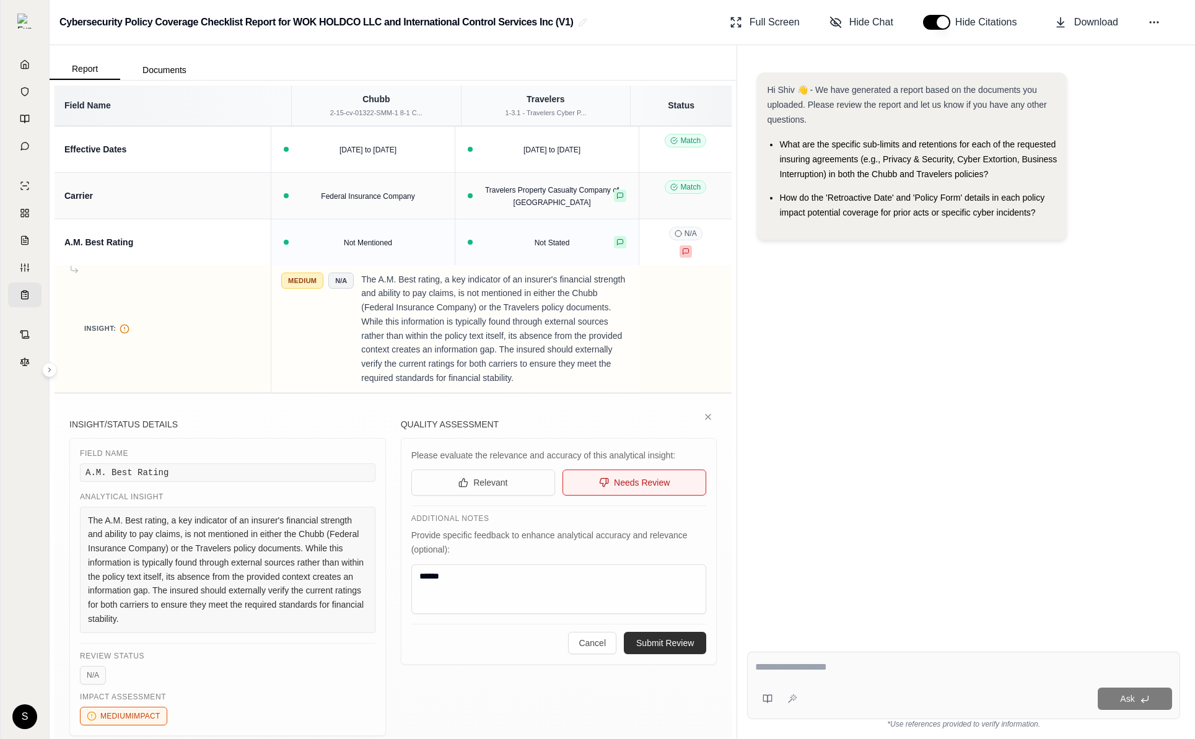
click at [684, 252] on icon at bounding box center [686, 252] width 6 height 6
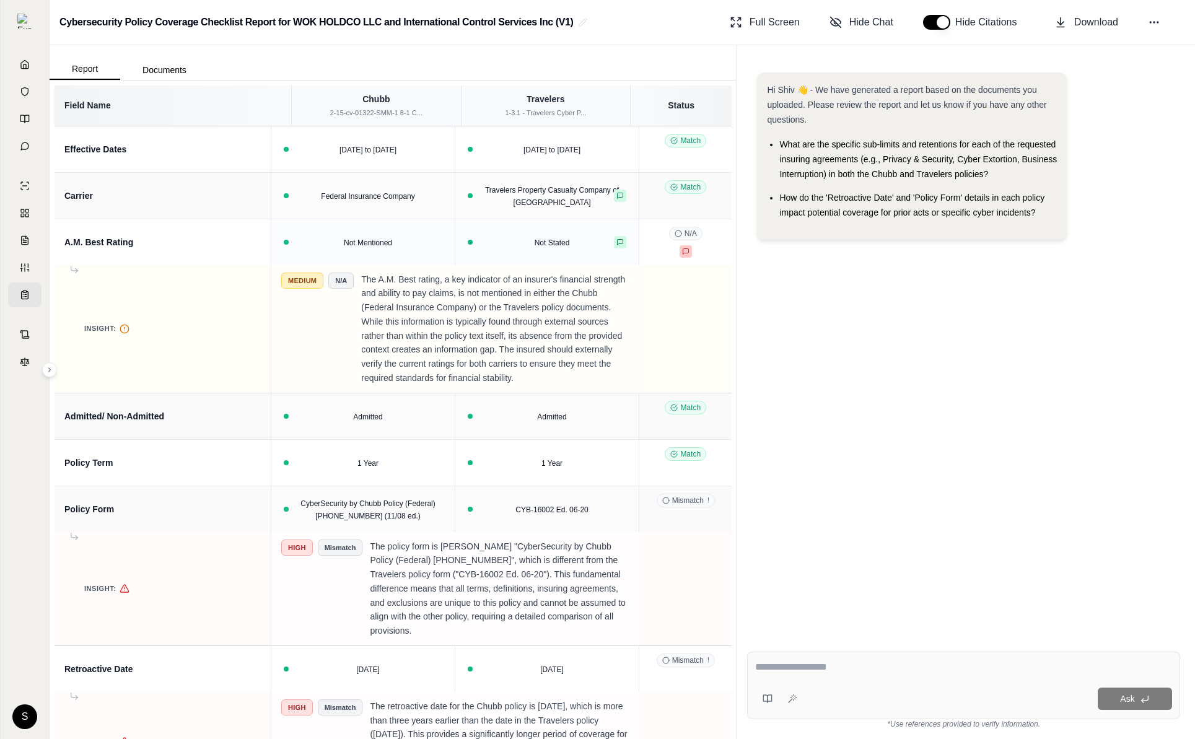
click at [684, 252] on icon at bounding box center [686, 252] width 6 height 6
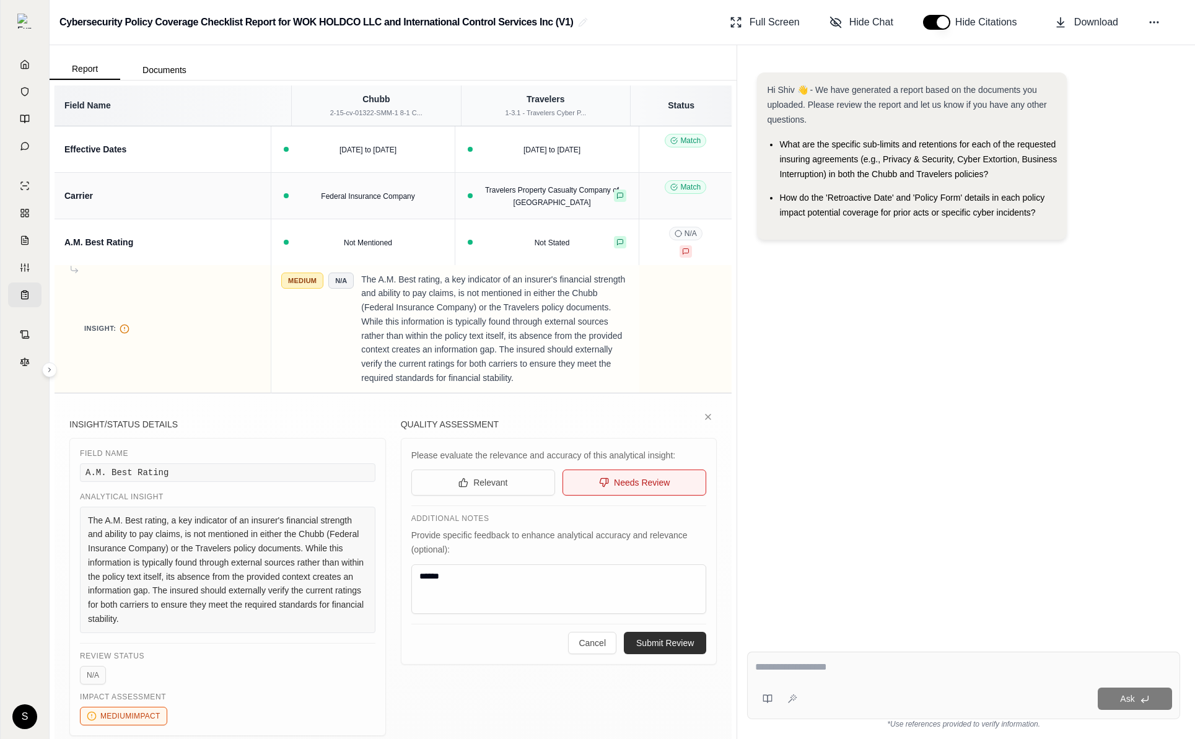
click at [92, 502] on div "Analytical Insight" at bounding box center [228, 497] width 296 height 10
click at [327, 563] on div "The A.M. Best rating, a key indicator of an insurer's financial strength and ab…" at bounding box center [228, 570] width 296 height 126
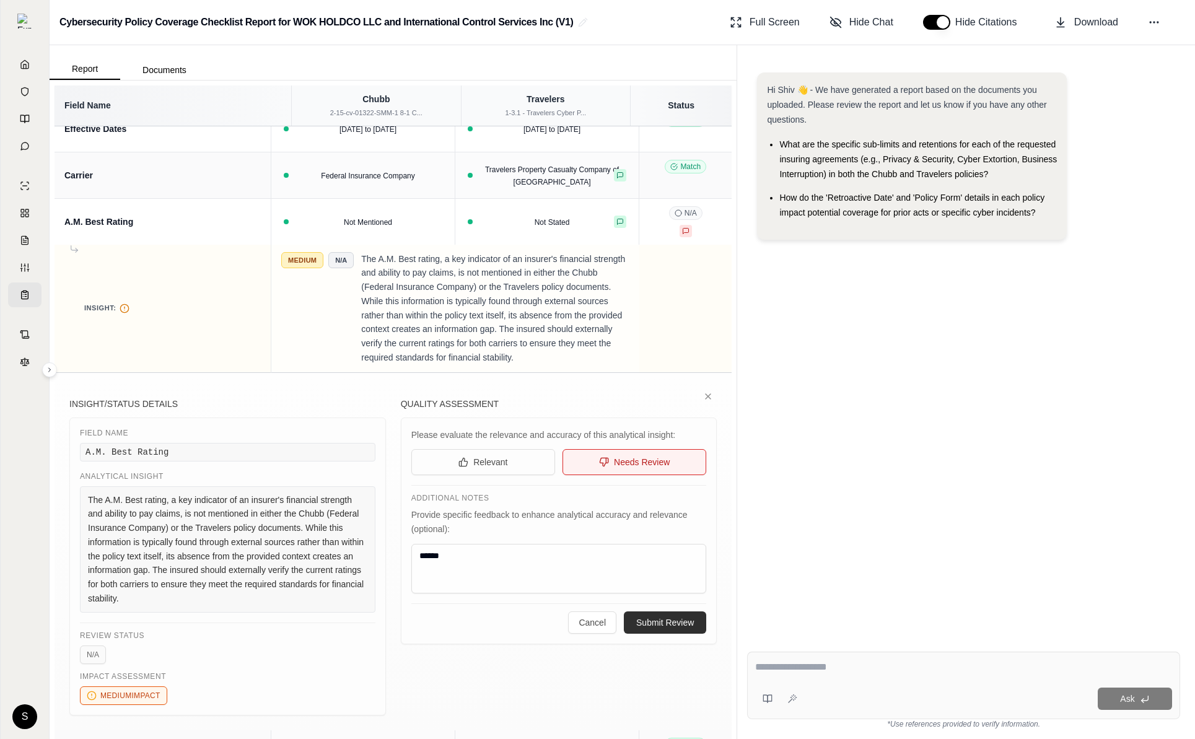
scroll to position [19, 0]
click at [617, 223] on icon at bounding box center [620, 223] width 7 height 7
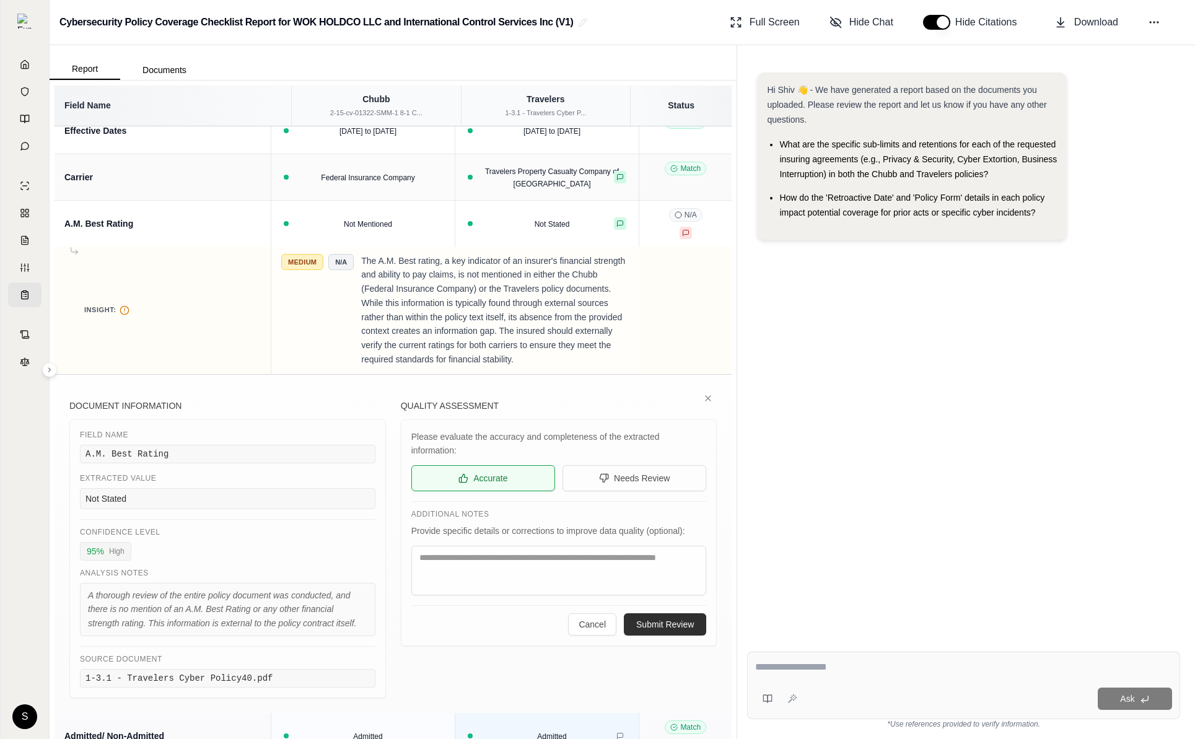
scroll to position [11, 0]
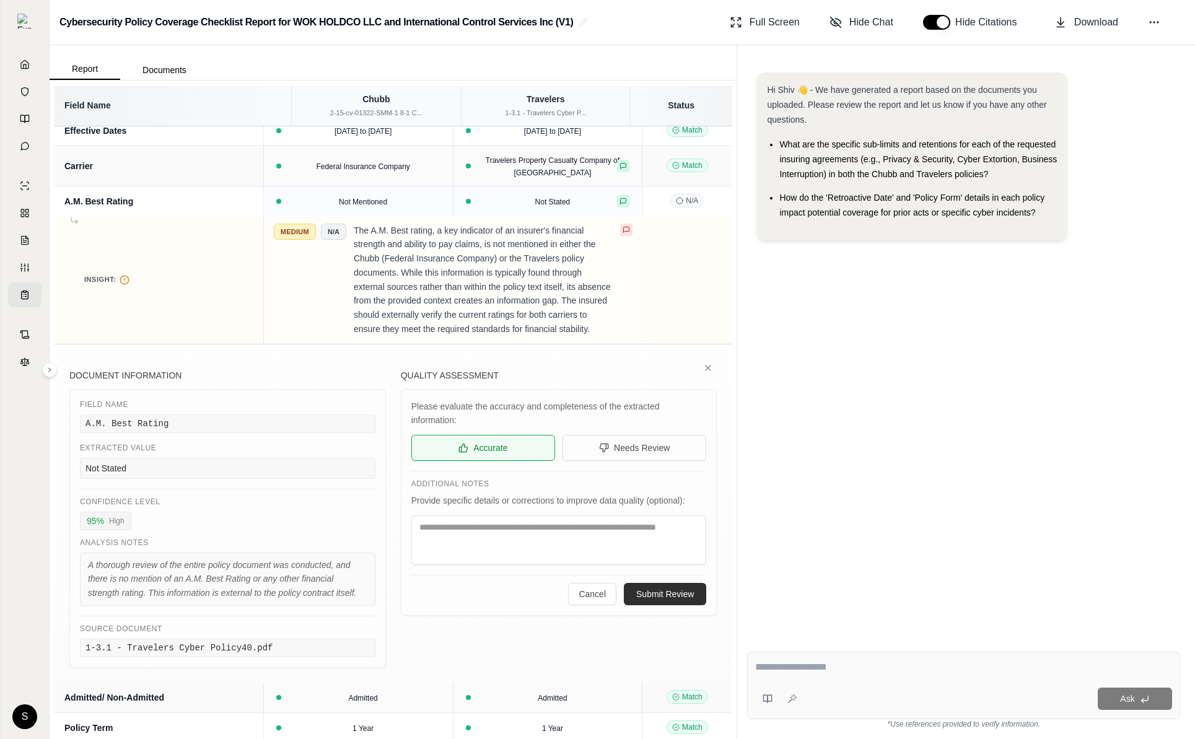
click at [693, 192] on td "N/A" at bounding box center [688, 201] width 90 height 30
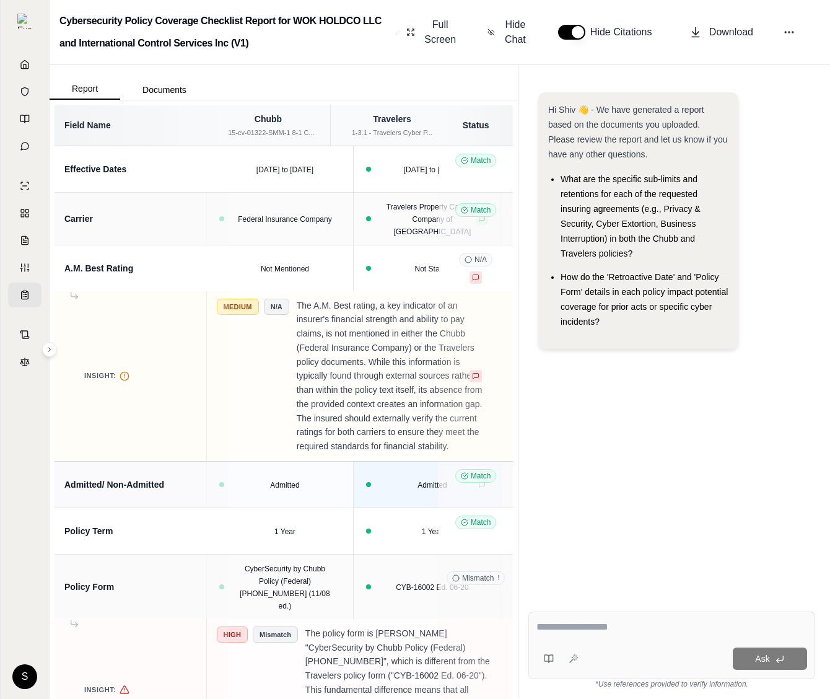
scroll to position [0, 16]
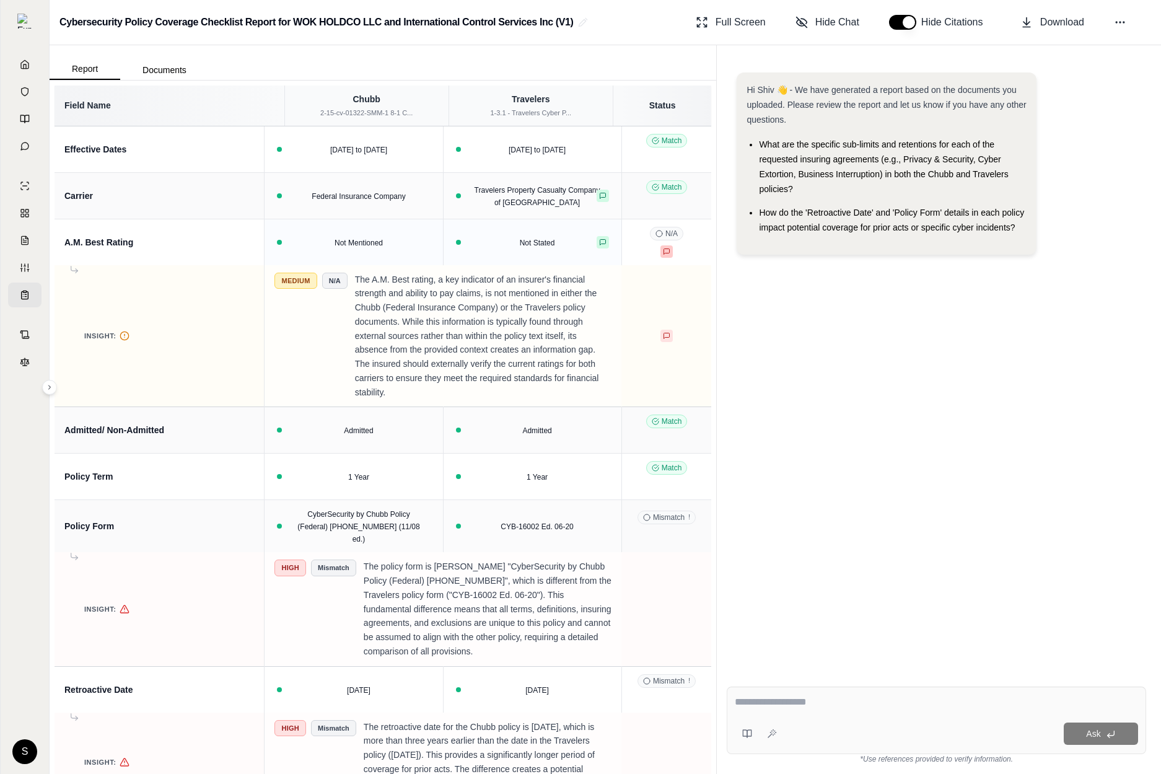
click at [661, 256] on button at bounding box center [667, 251] width 12 height 12
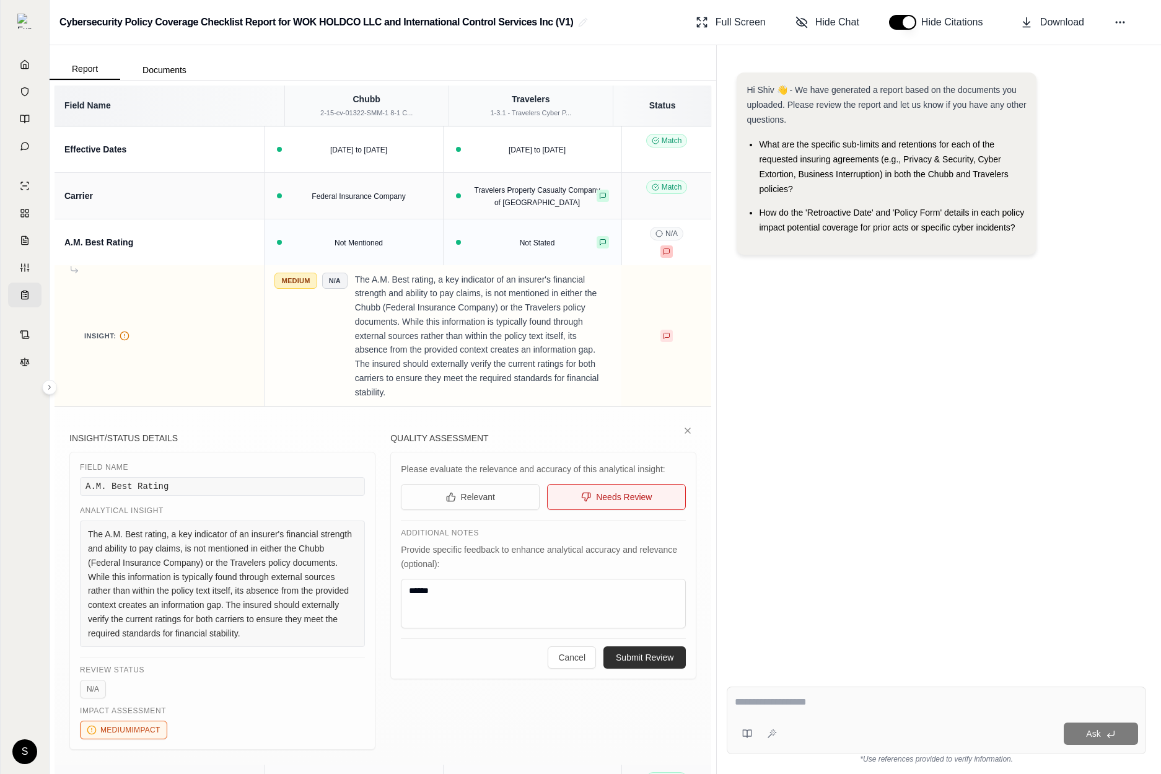
click at [661, 256] on button at bounding box center [667, 251] width 12 height 12
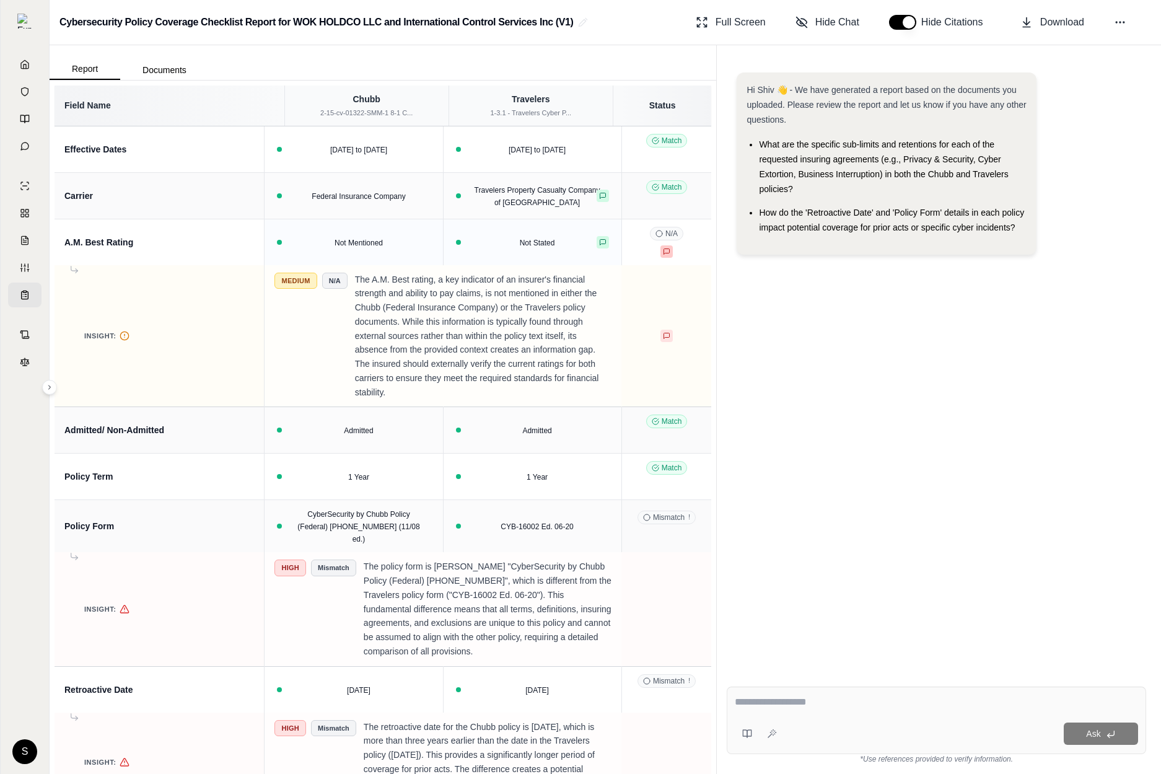
click at [661, 256] on button at bounding box center [667, 251] width 12 height 12
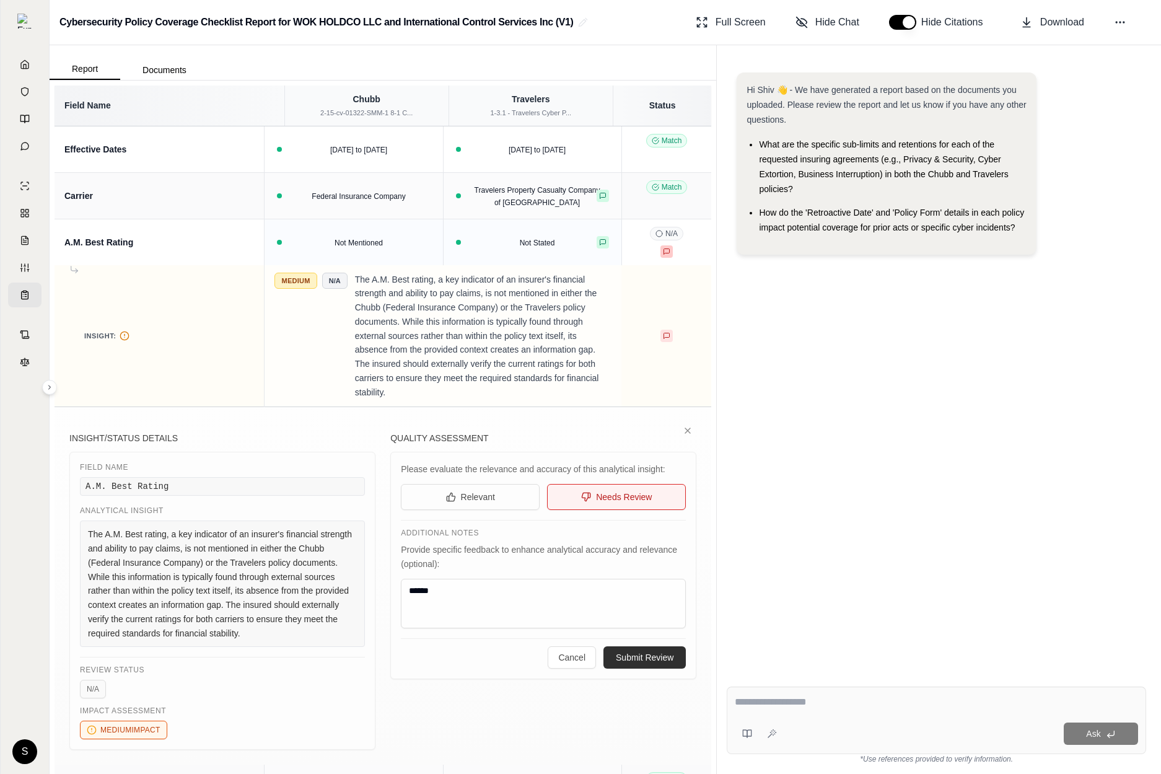
click at [661, 256] on button at bounding box center [667, 251] width 12 height 12
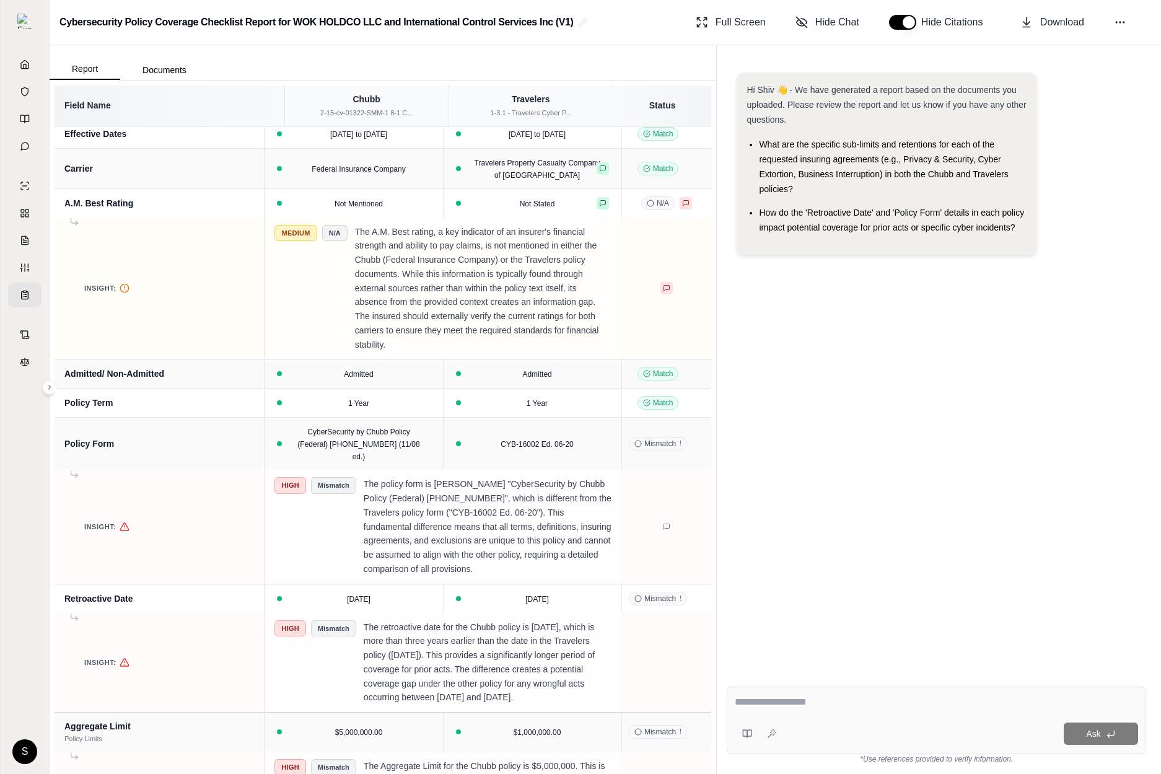
scroll to position [0, 0]
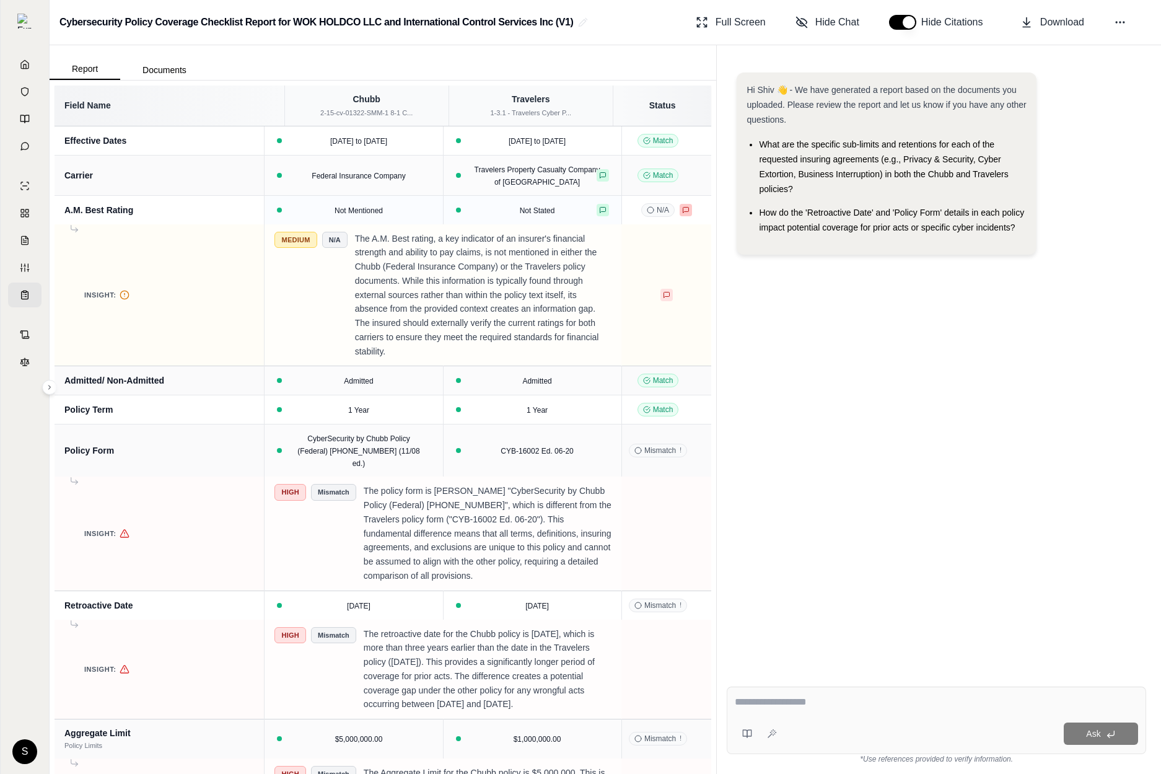
click at [684, 214] on button at bounding box center [686, 210] width 12 height 12
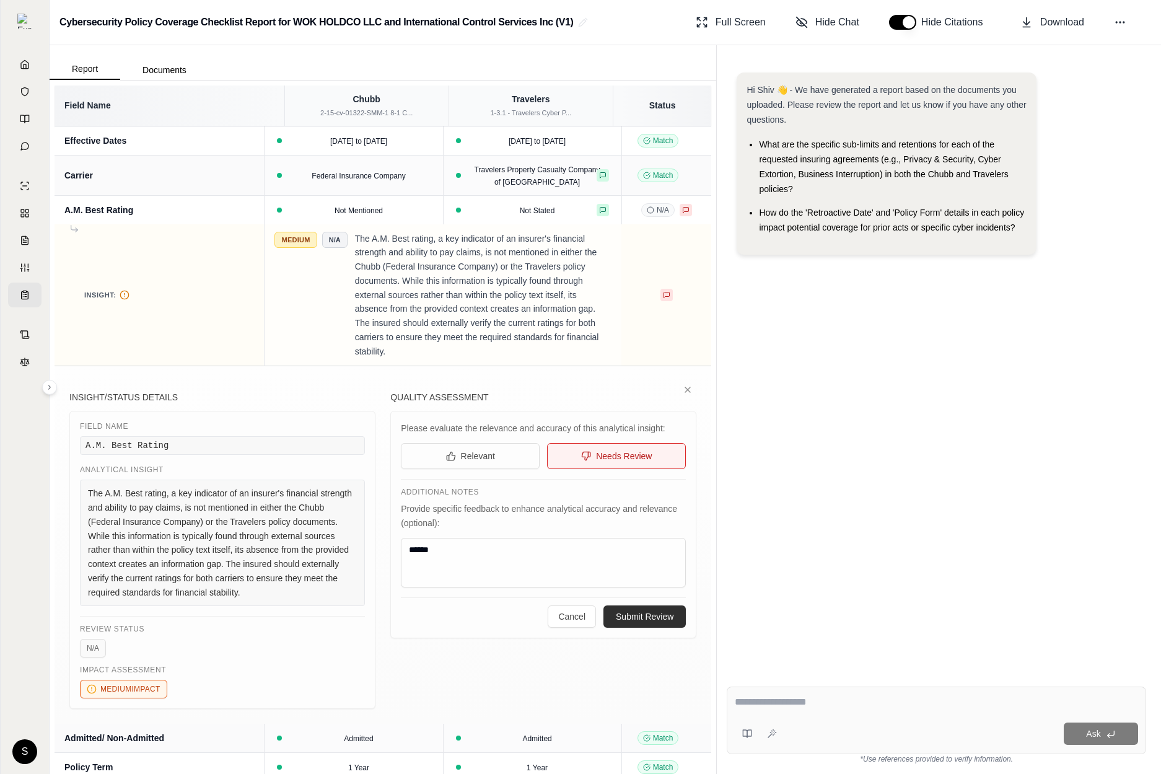
click at [658, 319] on td at bounding box center [667, 295] width 90 height 142
click at [664, 297] on icon at bounding box center [667, 295] width 6 height 6
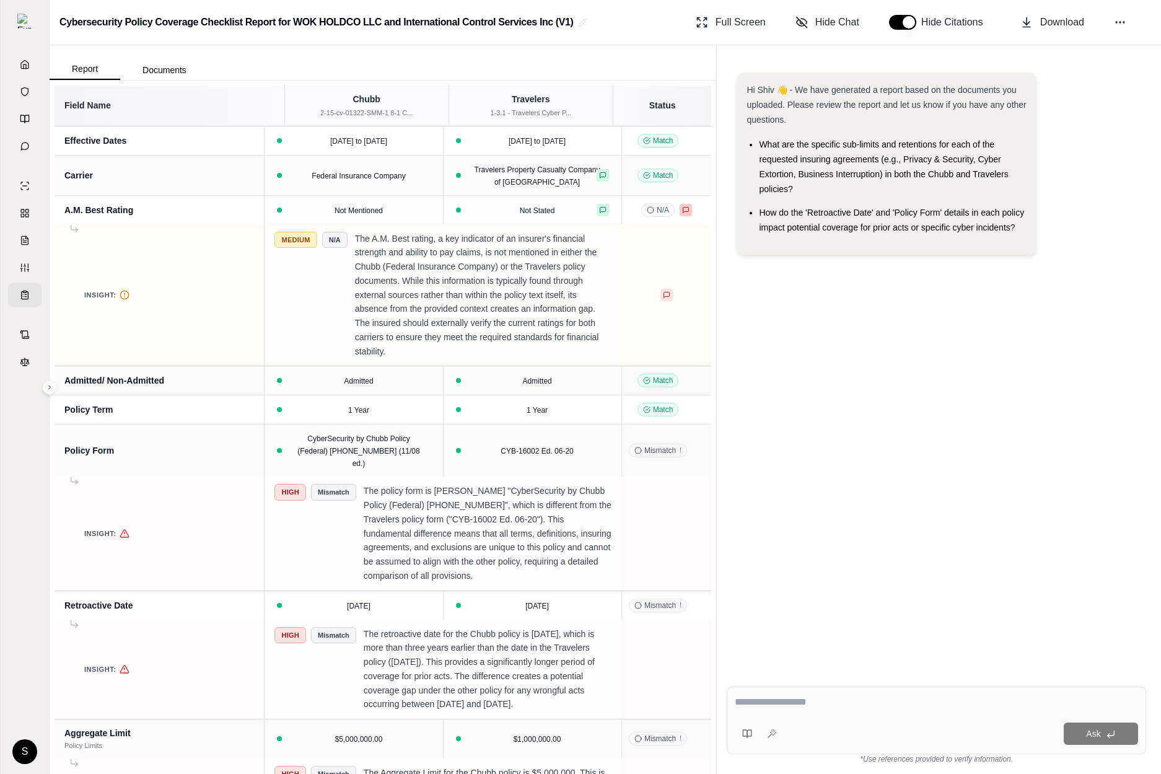
click at [683, 208] on icon at bounding box center [685, 209] width 7 height 7
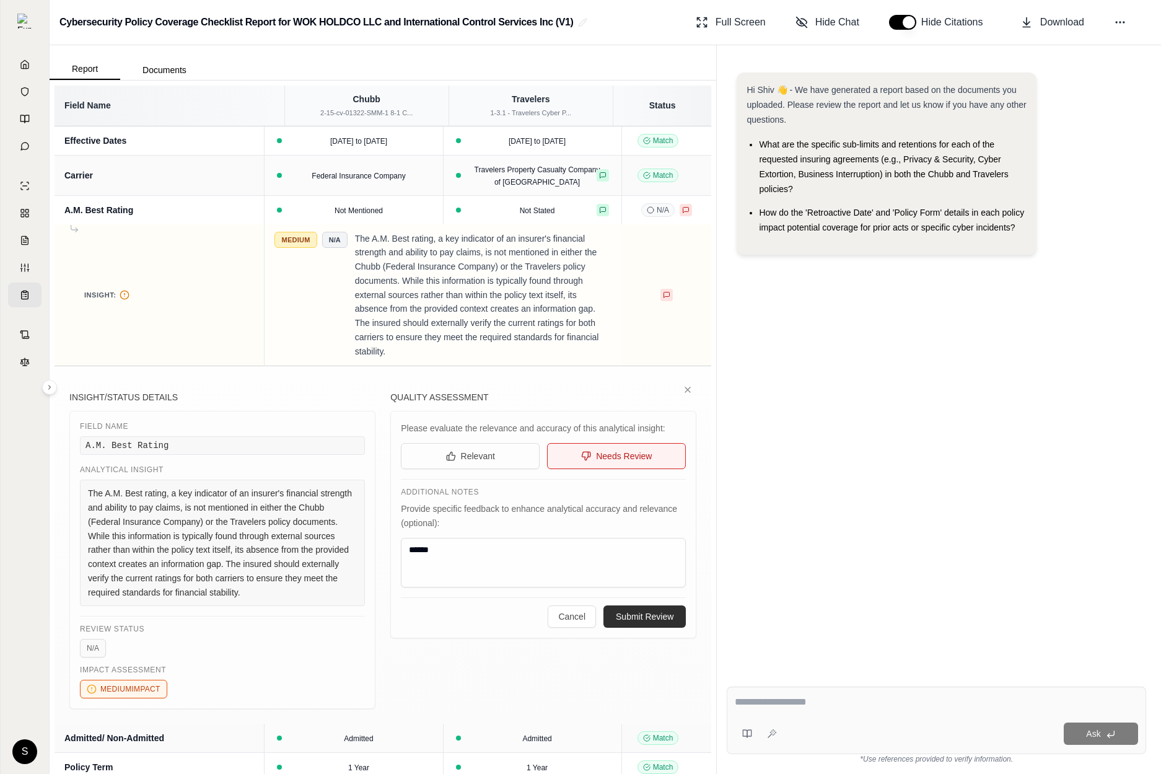
click at [793, 473] on div "Hi Shiv 👋 - We have generated a report based on the documents you uploaded. Ple…" at bounding box center [937, 365] width 420 height 604
click at [666, 298] on button at bounding box center [667, 295] width 12 height 12
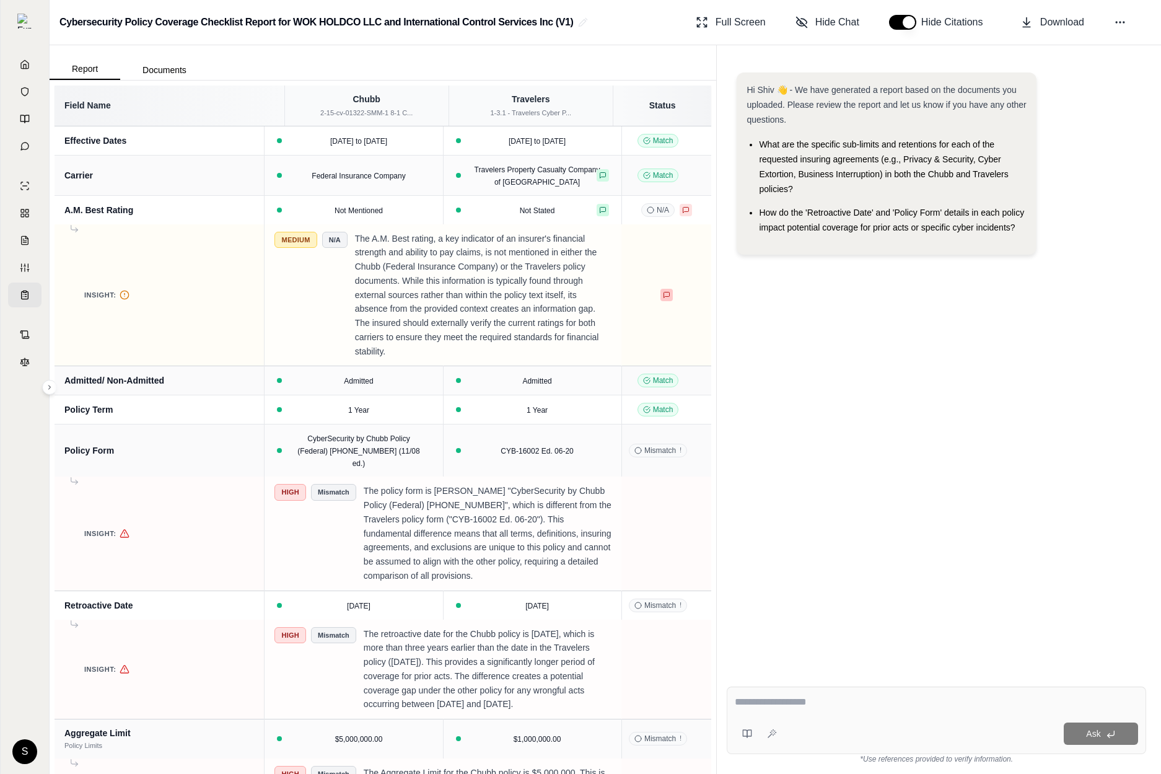
click at [666, 298] on button at bounding box center [667, 295] width 12 height 12
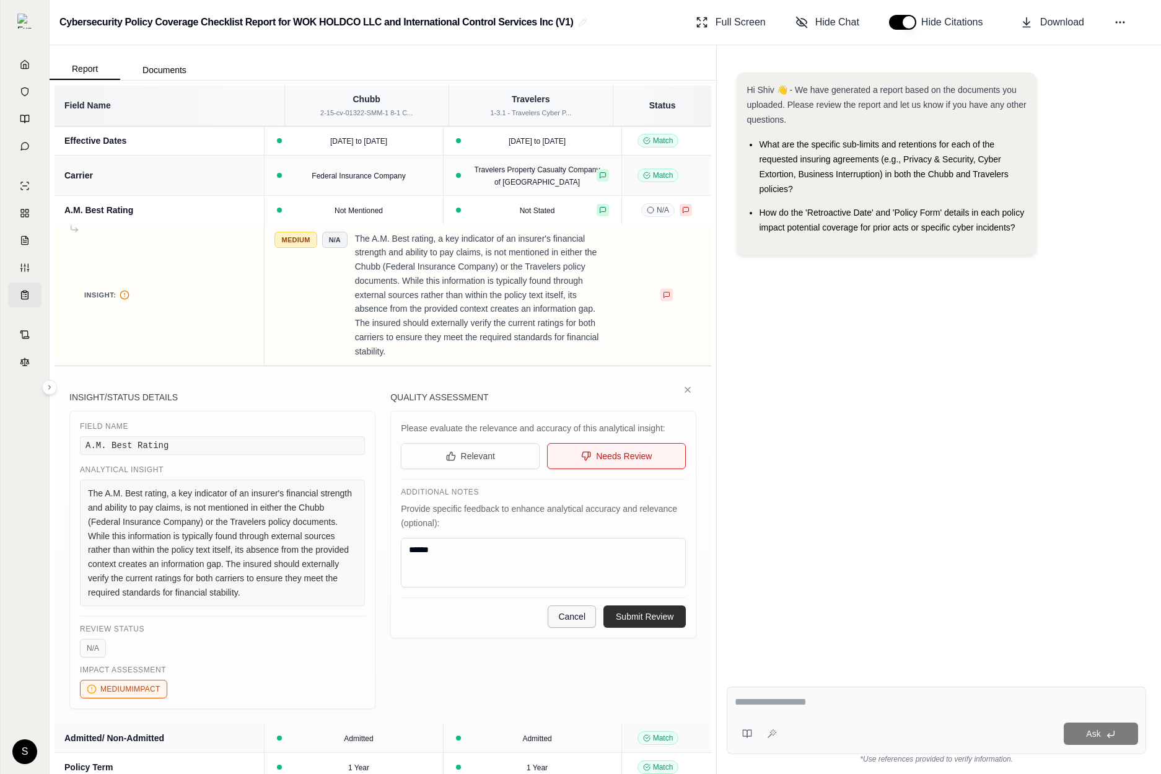
click at [573, 628] on button "Cancel" at bounding box center [572, 616] width 48 height 22
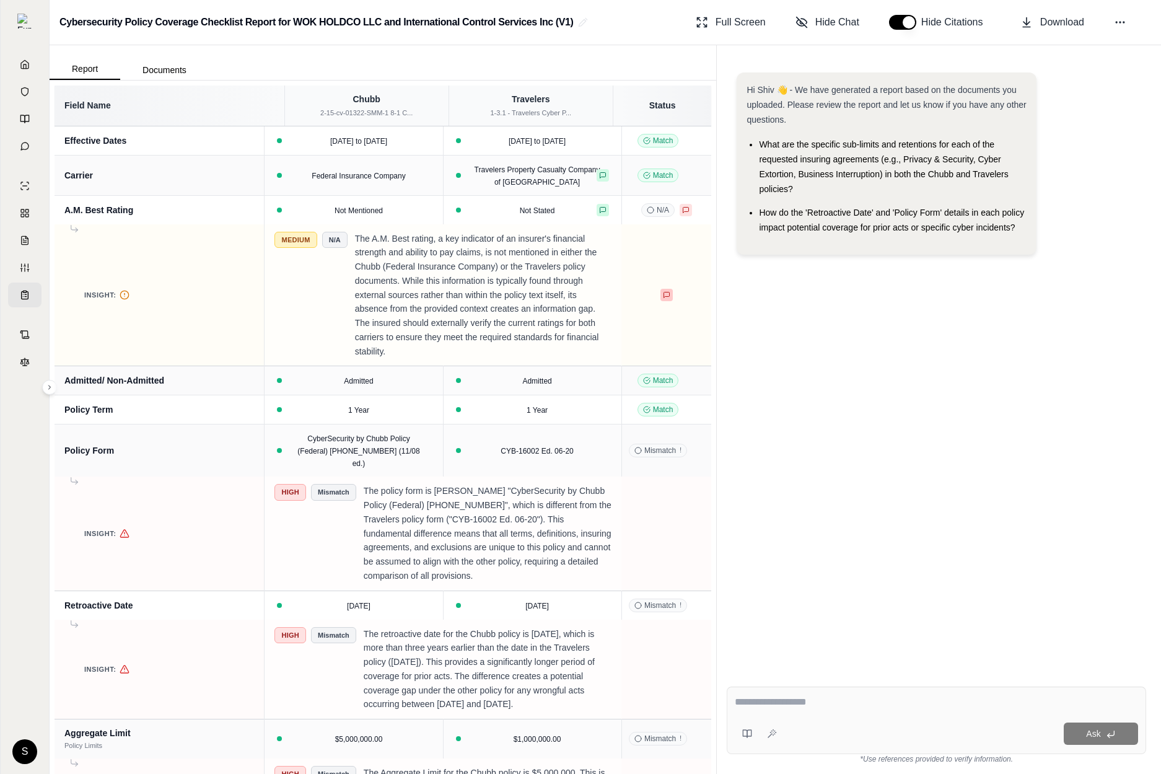
click at [663, 299] on icon at bounding box center [666, 294] width 7 height 7
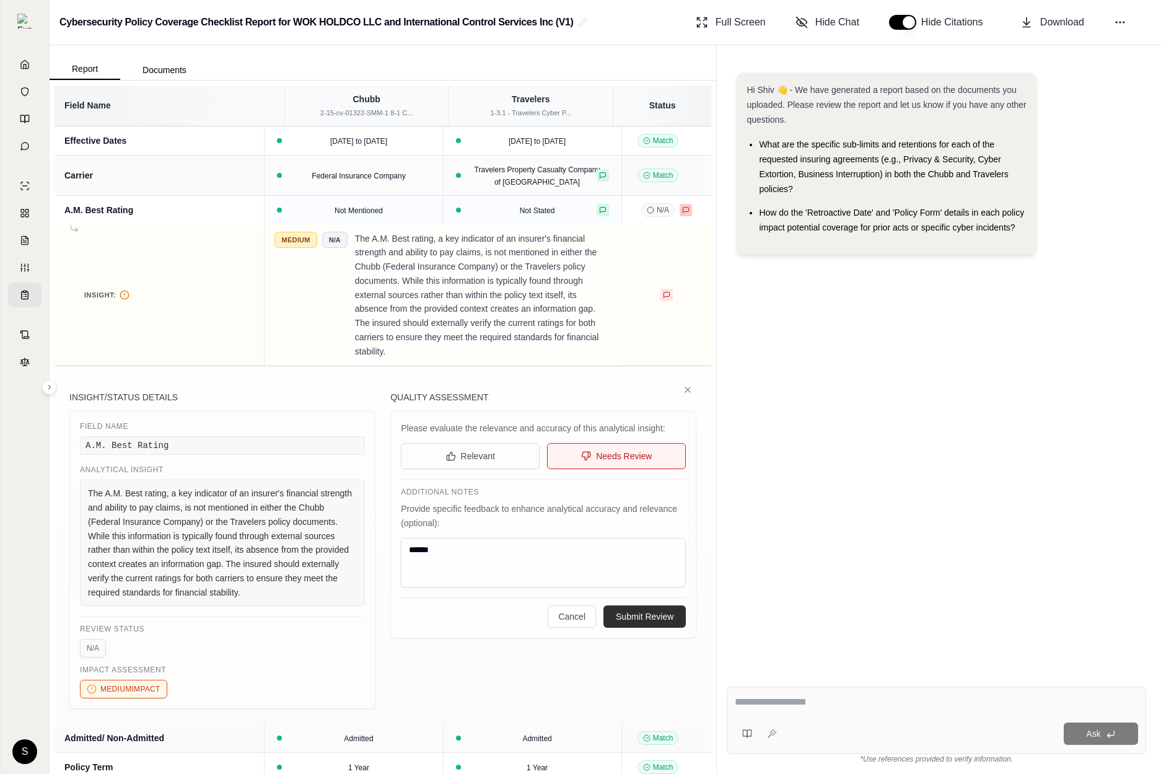
click at [684, 207] on icon at bounding box center [687, 210] width 6 height 6
